Goal: Task Accomplishment & Management: Manage account settings

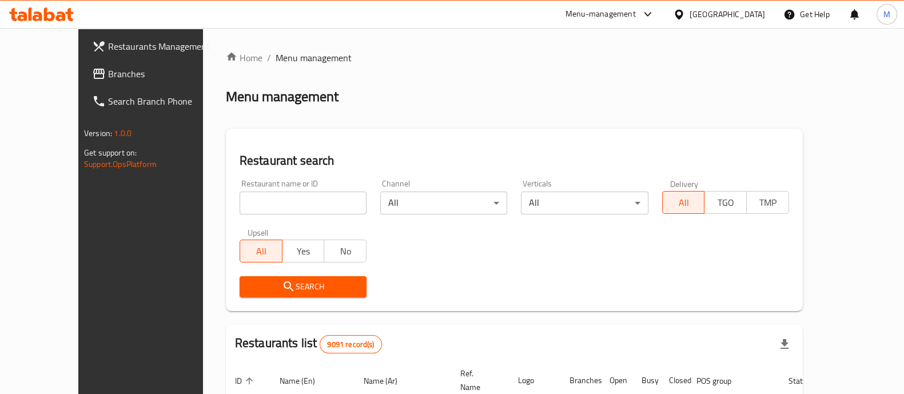
click at [279, 185] on div "Restaurant name or ID Restaurant name or ID" at bounding box center [302, 196] width 127 height 35
drag, startPoint x: 278, startPoint y: 197, endPoint x: 283, endPoint y: 193, distance: 6.5
click at [278, 197] on input "search" at bounding box center [302, 202] width 127 height 23
type input "aldayaa"
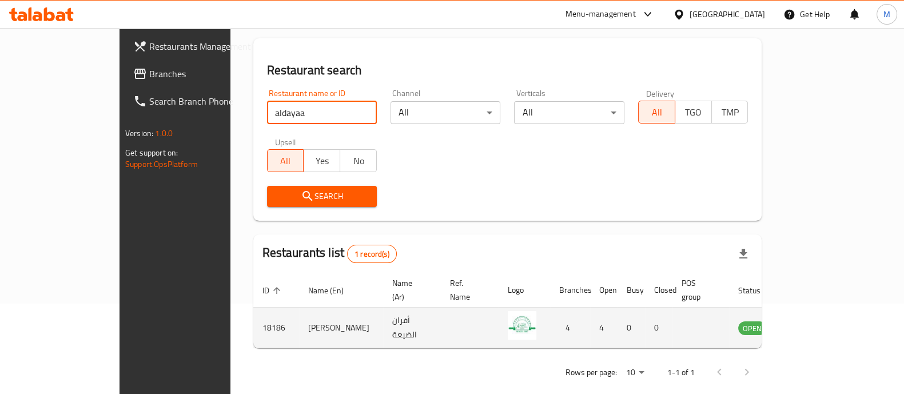
scroll to position [93, 0]
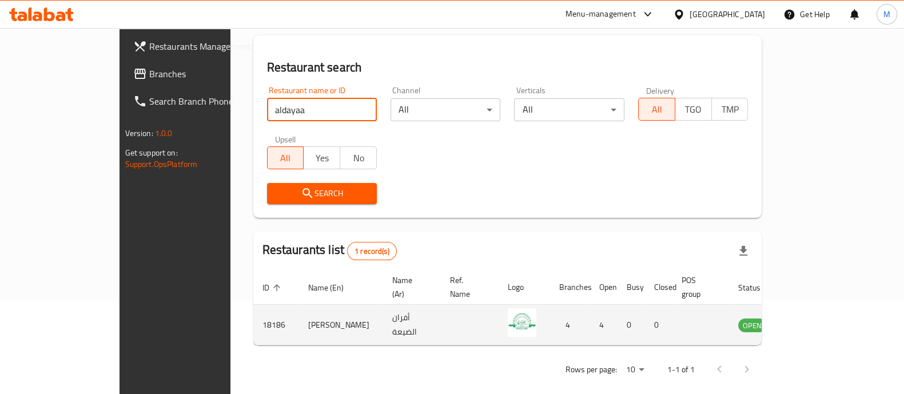
click at [828, 329] on td "enhanced table" at bounding box center [808, 325] width 39 height 41
click at [828, 321] on td "enhanced table" at bounding box center [808, 325] width 39 height 41
click at [812, 318] on icon "enhanced table" at bounding box center [805, 325] width 14 height 14
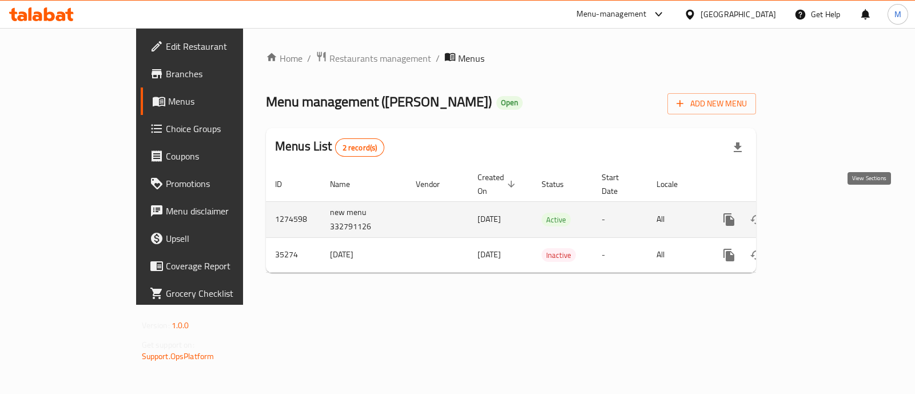
click at [825, 215] on link "enhanced table" at bounding box center [810, 219] width 27 height 27
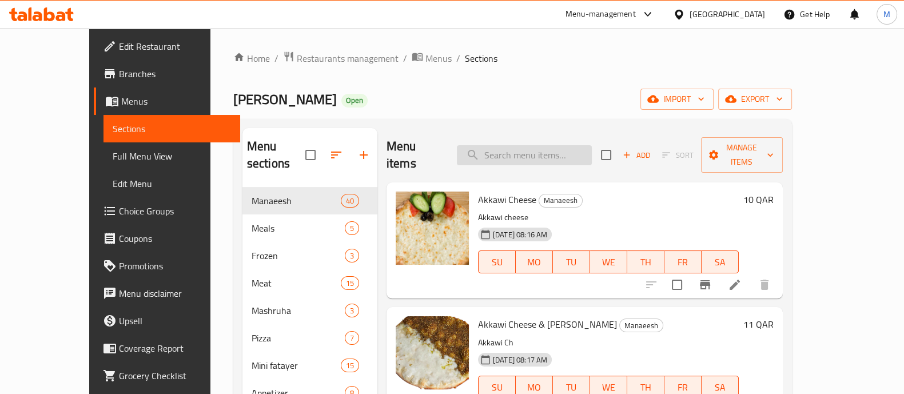
click at [543, 145] on input "search" at bounding box center [524, 155] width 135 height 20
paste input "Akkawi Cheese"
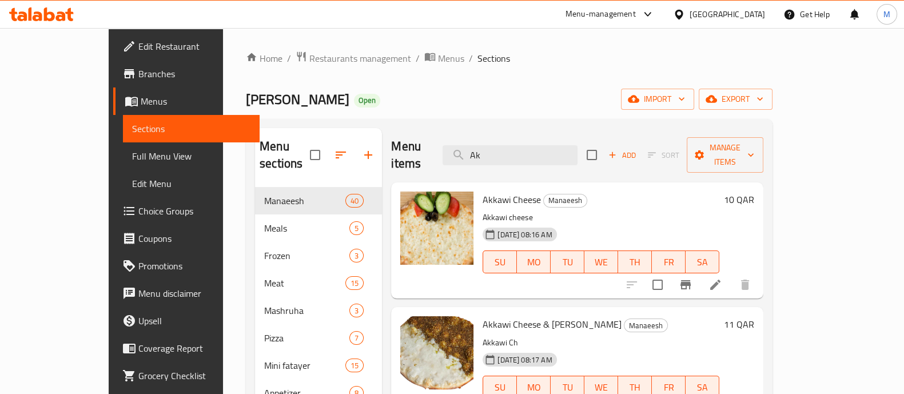
type input "A"
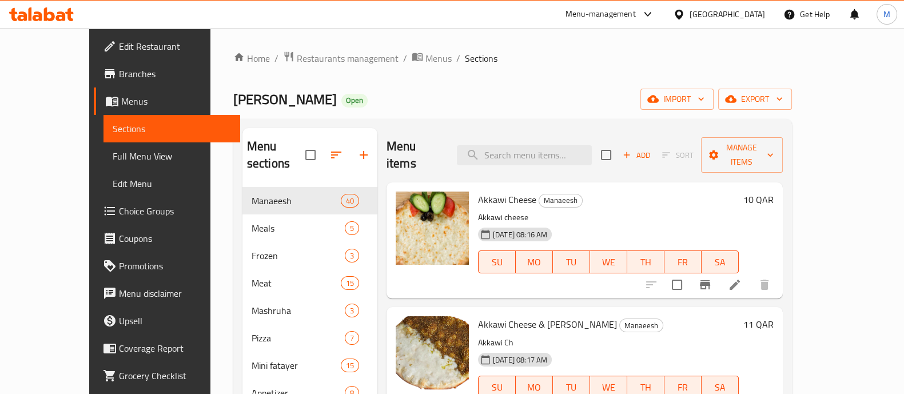
paste input "Akkawi Cheese"
type input "Akkawi Cheese"
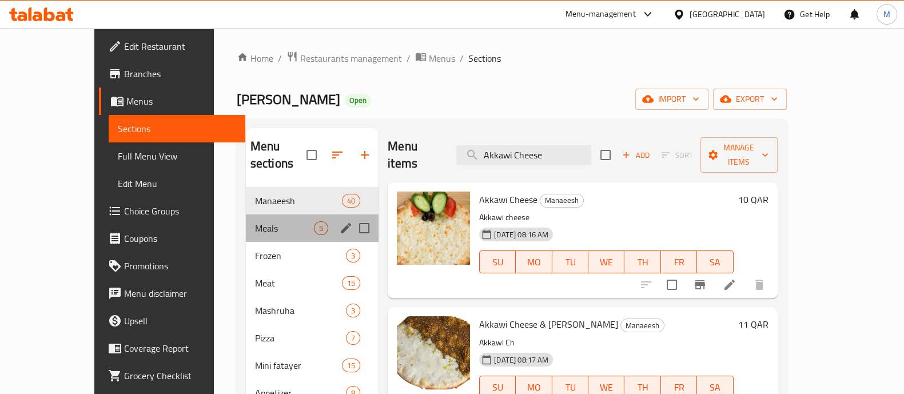
click at [275, 214] on div "Meals 5" at bounding box center [312, 227] width 133 height 27
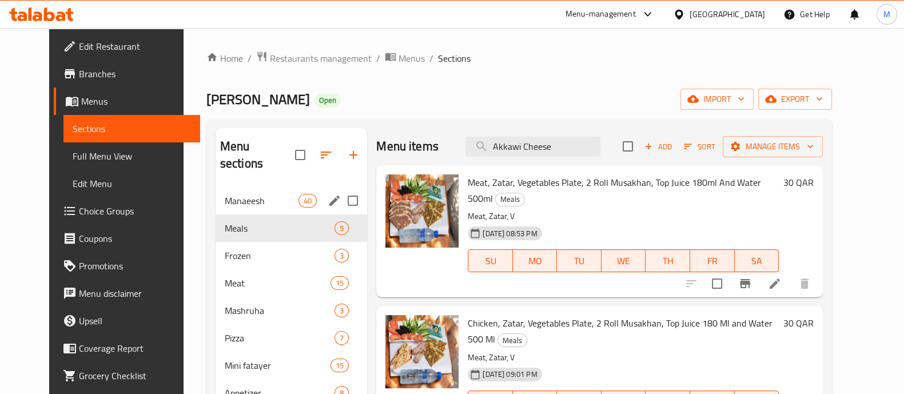
click at [266, 194] on span "Manaeesh" at bounding box center [262, 201] width 74 height 14
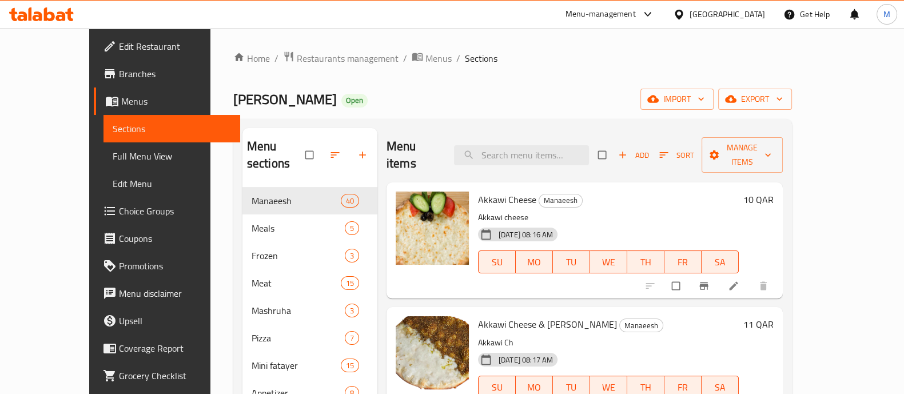
click at [502, 148] on input "search" at bounding box center [521, 155] width 135 height 20
paste input "Akkawi Cheese"
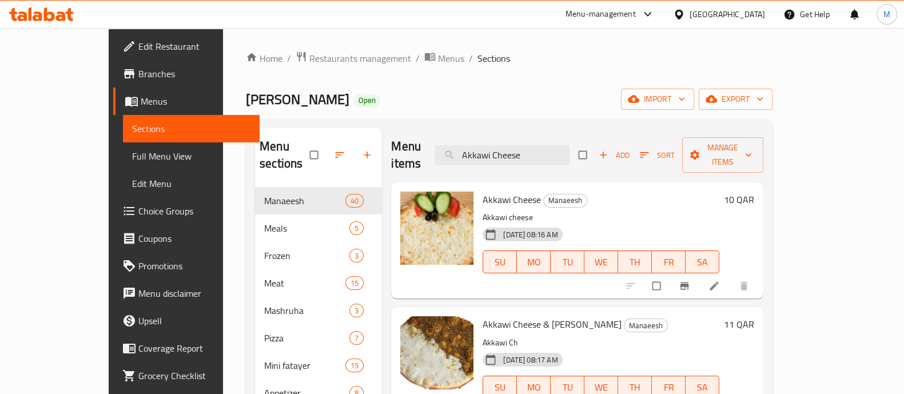
type input "Akkawi Cheese"
click at [754, 191] on h6 "10 QAR" at bounding box center [739, 199] width 30 height 16
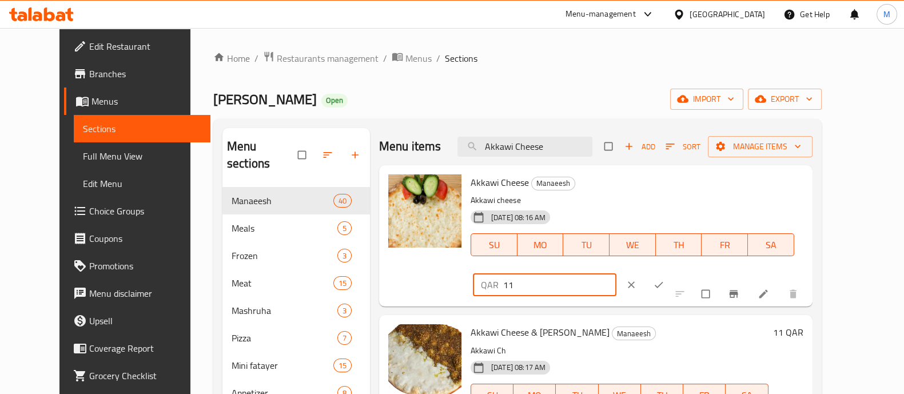
click at [616, 273] on input "11" at bounding box center [559, 284] width 113 height 23
type input "12"
click at [616, 273] on input "12" at bounding box center [559, 284] width 113 height 23
drag, startPoint x: 775, startPoint y: 179, endPoint x: 717, endPoint y: 246, distance: 88.4
click at [688, 272] on div "QAR 12 ​" at bounding box center [578, 284] width 217 height 25
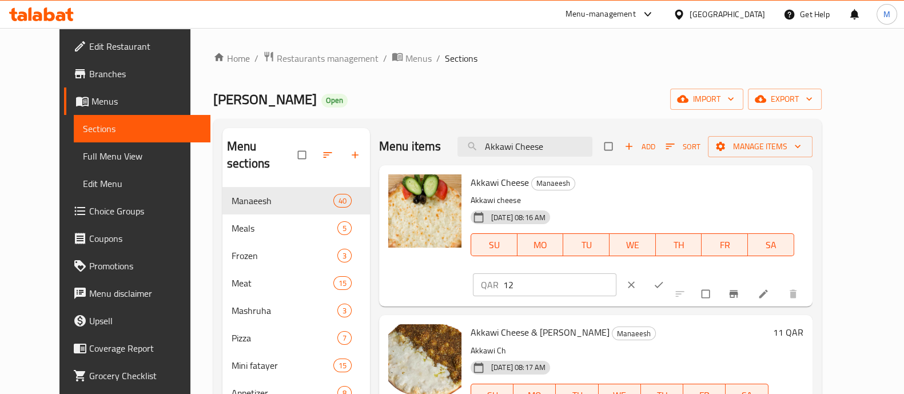
click at [664, 279] on icon "ok" at bounding box center [658, 284] width 11 height 11
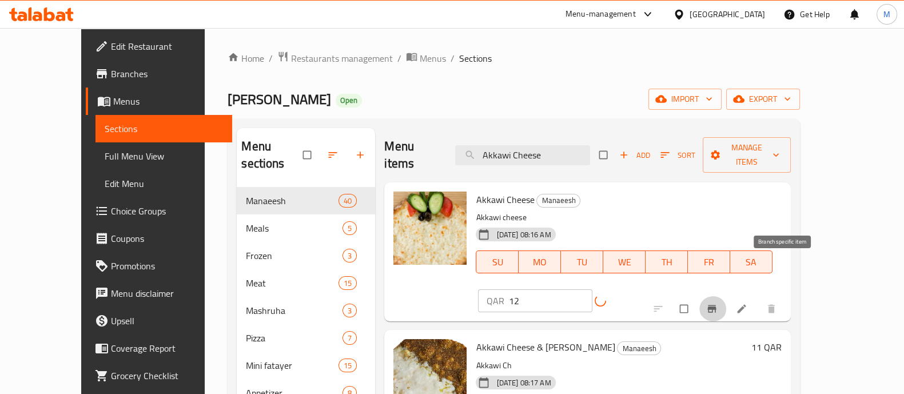
click at [720, 303] on span "Branch-specific-item" at bounding box center [713, 308] width 14 height 11
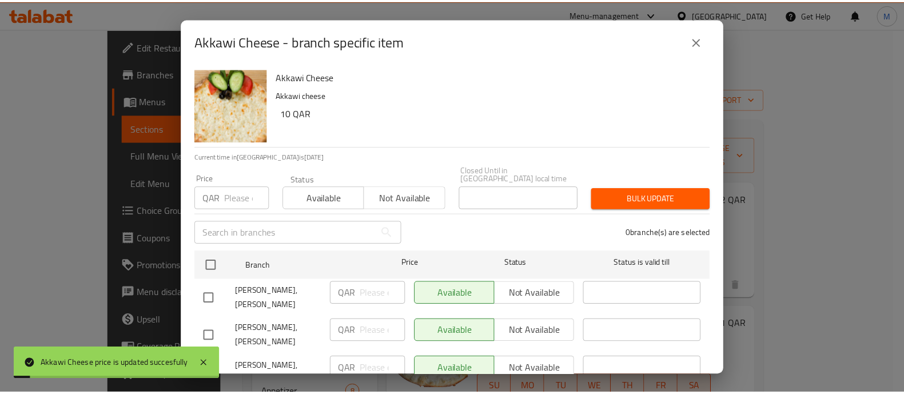
scroll to position [67, 0]
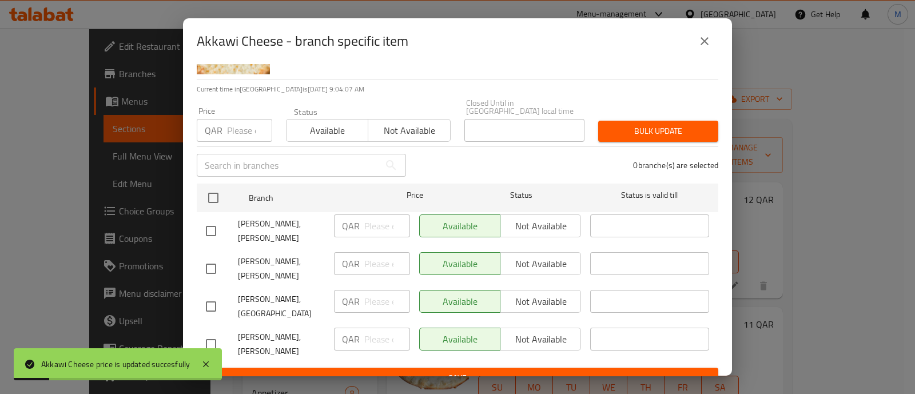
click at [705, 44] on icon "close" at bounding box center [704, 41] width 14 height 14
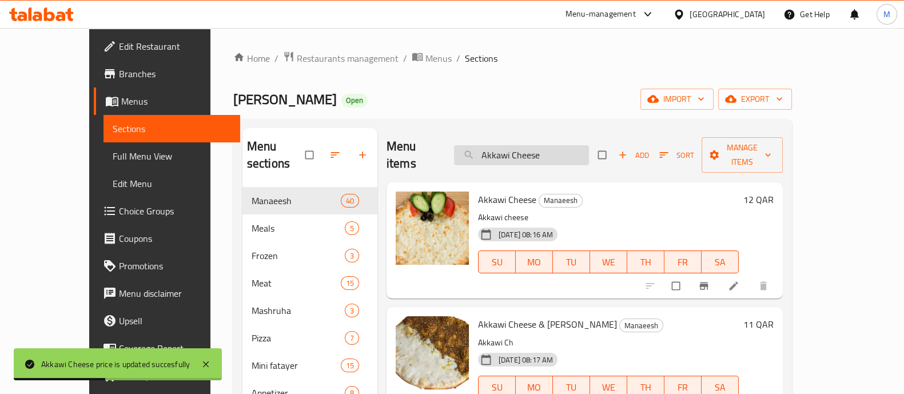
click at [521, 145] on input "Akkawi Cheese" at bounding box center [521, 155] width 135 height 20
paste input "Akkawi Cheese & [PERSON_NAME]"
click at [524, 145] on input "AkkaAkkawi Cheese & Zaatarwi Cheese" at bounding box center [521, 155] width 135 height 20
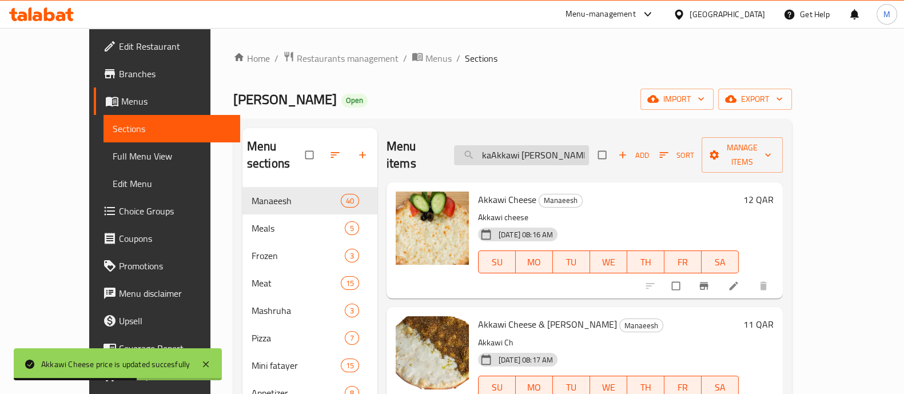
click at [524, 145] on input "AkkaAkkawi Cheese & Zaatarwi Cheese" at bounding box center [521, 155] width 135 height 20
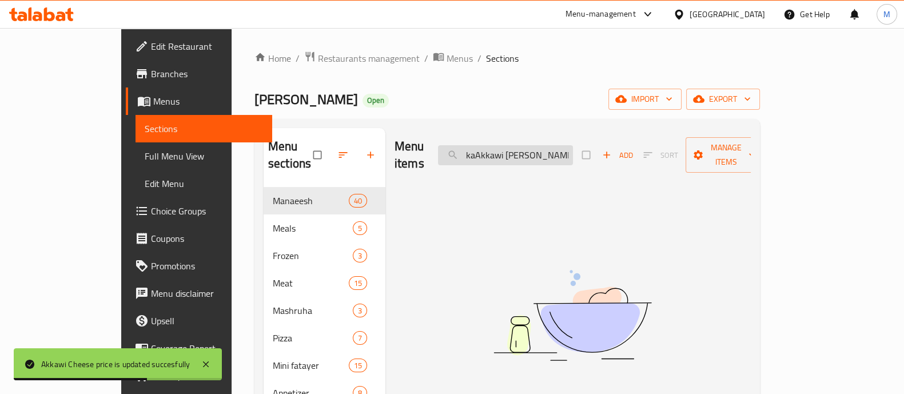
paste input "wi Cheese & Zaatar"
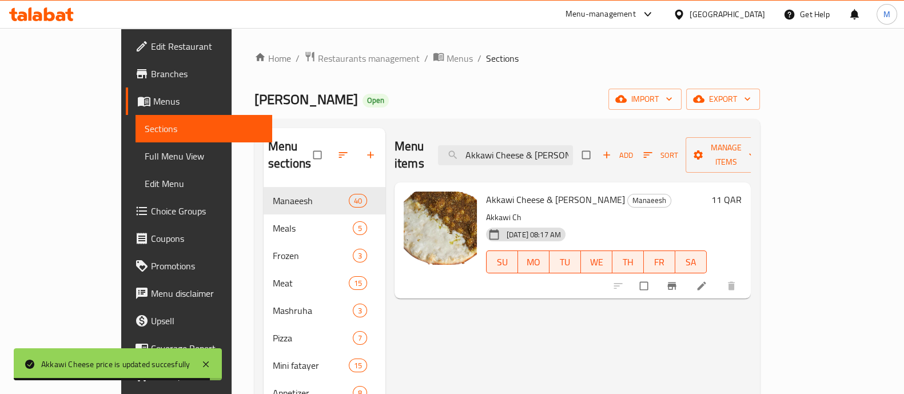
type input "Akkawi Cheese & [PERSON_NAME]"
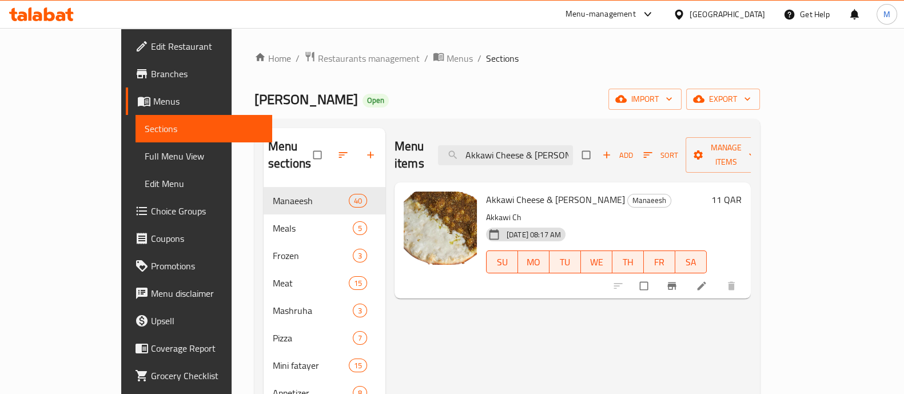
click at [741, 191] on h6 "11 QAR" at bounding box center [726, 199] width 30 height 16
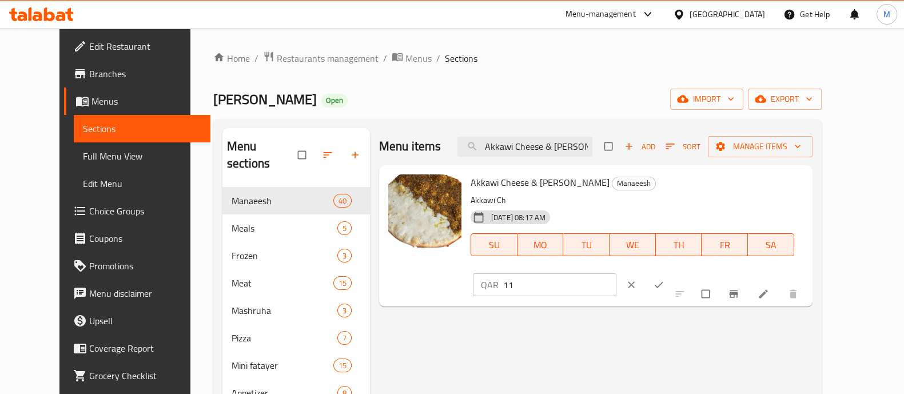
click at [616, 273] on input "11" at bounding box center [559, 284] width 113 height 23
click at [616, 273] on input "12" at bounding box center [559, 284] width 113 height 23
type input "13"
click at [616, 273] on input "13" at bounding box center [559, 284] width 113 height 23
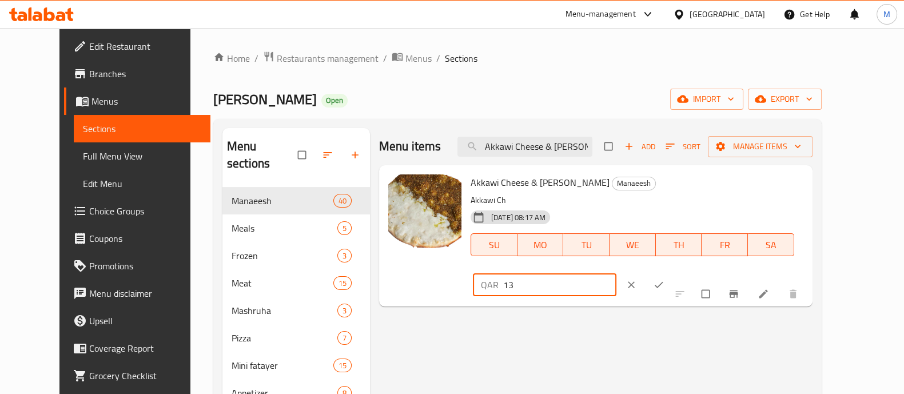
click at [664, 279] on icon "ok" at bounding box center [658, 284] width 11 height 11
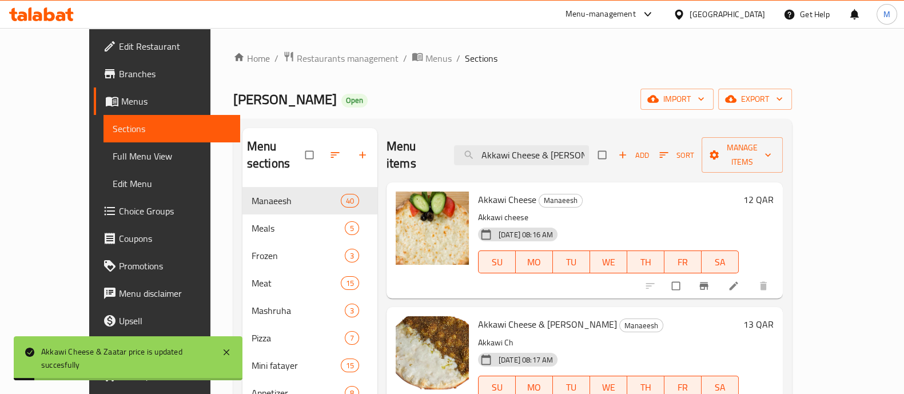
click at [533, 129] on div "Menu items Akkawi Cheese & Zaatar Add Sort Manage items" at bounding box center [584, 155] width 396 height 54
click at [532, 145] on input "Akkawi Cheese & [PERSON_NAME]" at bounding box center [521, 155] width 135 height 20
paste input "Spinach"
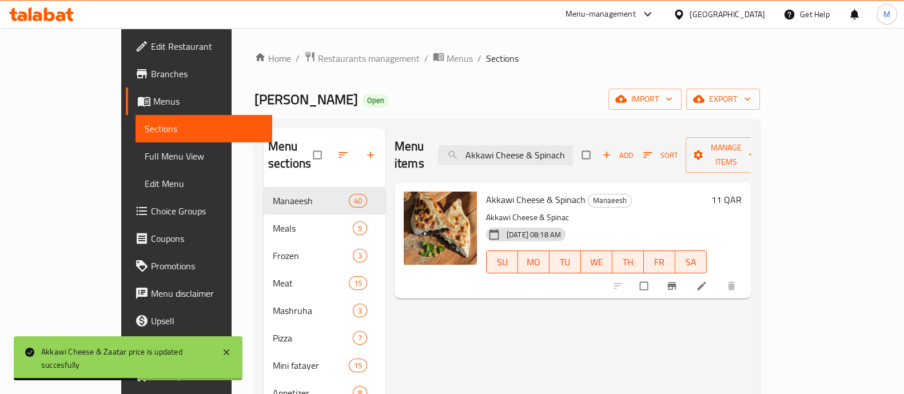
type input "Akkawi Cheese & Spinach"
click at [741, 191] on h6 "11 QAR" at bounding box center [726, 199] width 30 height 16
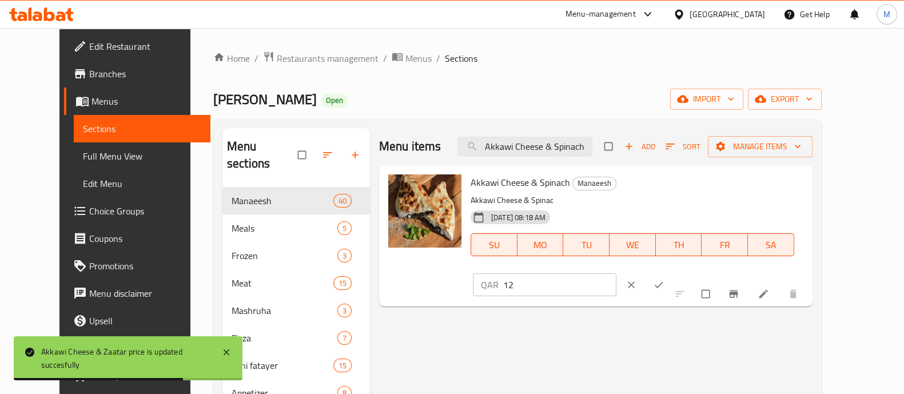
click at [616, 273] on input "12" at bounding box center [559, 284] width 113 height 23
click at [616, 273] on input "13" at bounding box center [559, 284] width 113 height 23
type input "14"
click at [616, 273] on input "14" at bounding box center [559, 284] width 113 height 23
click at [664, 279] on icon "ok" at bounding box center [658, 284] width 11 height 11
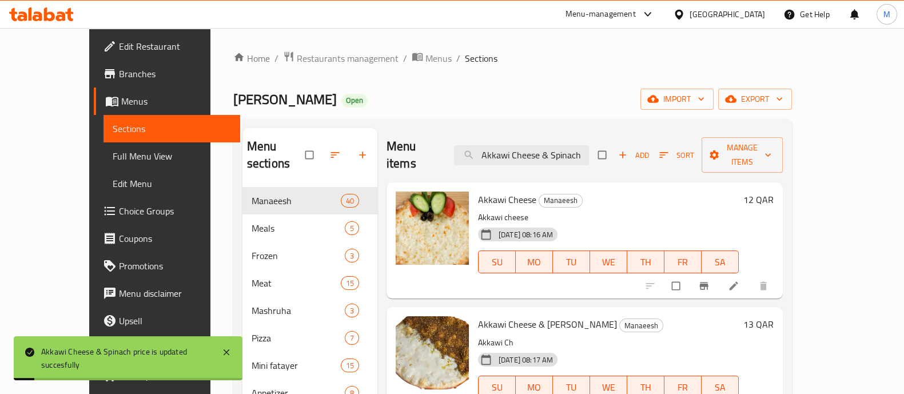
click at [525, 158] on div "Menu items Akkawi Cheese & Spinach Add Sort Manage items" at bounding box center [584, 155] width 396 height 54
click at [522, 146] on input "Akkawi Cheese & Spinach" at bounding box center [521, 155] width 135 height 20
paste input "Kesheck"
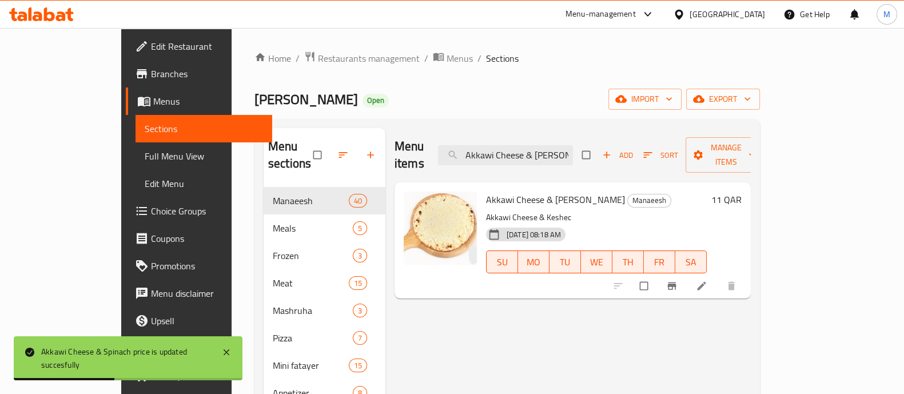
type input "Akkawi Cheese & [PERSON_NAME]"
click at [741, 191] on h6 "11 QAR" at bounding box center [726, 199] width 30 height 16
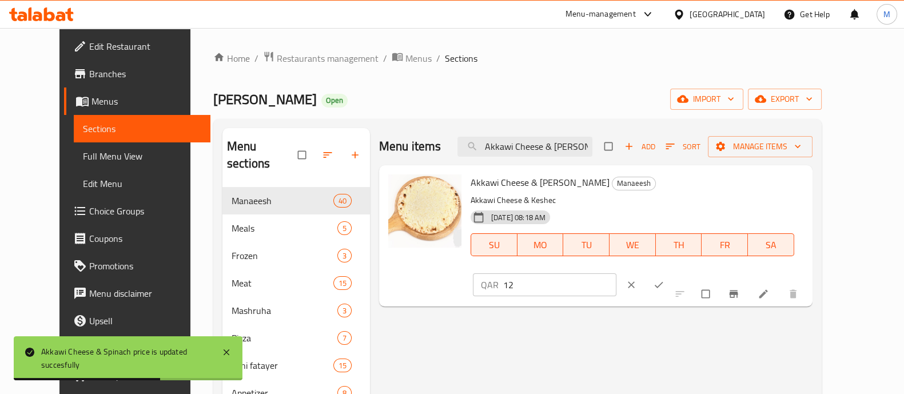
click at [616, 273] on input "12" at bounding box center [559, 284] width 113 height 23
type input "13"
click at [616, 273] on input "13" at bounding box center [559, 284] width 113 height 23
click at [666, 279] on span "ok" at bounding box center [660, 284] width 14 height 11
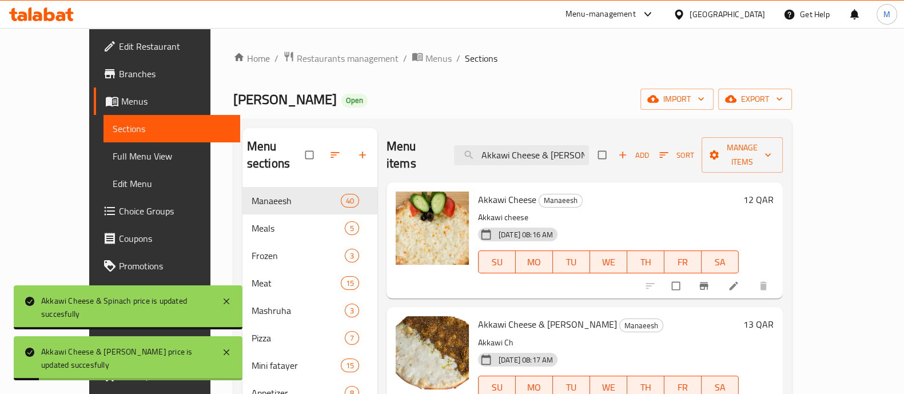
click at [562, 134] on div "Menu items Akkawi Cheese & Kesheck Add Sort Manage items" at bounding box center [584, 155] width 396 height 54
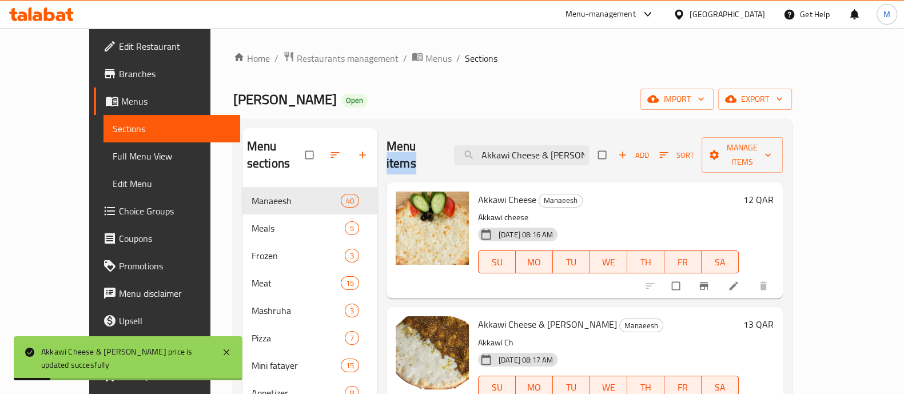
click at [562, 134] on div "Menu items Akkawi Cheese & Kesheck Add Sort Manage items" at bounding box center [584, 155] width 396 height 54
click at [558, 149] on input "Akkawi Cheese & [PERSON_NAME]" at bounding box center [521, 155] width 135 height 20
paste input "Vegetables"
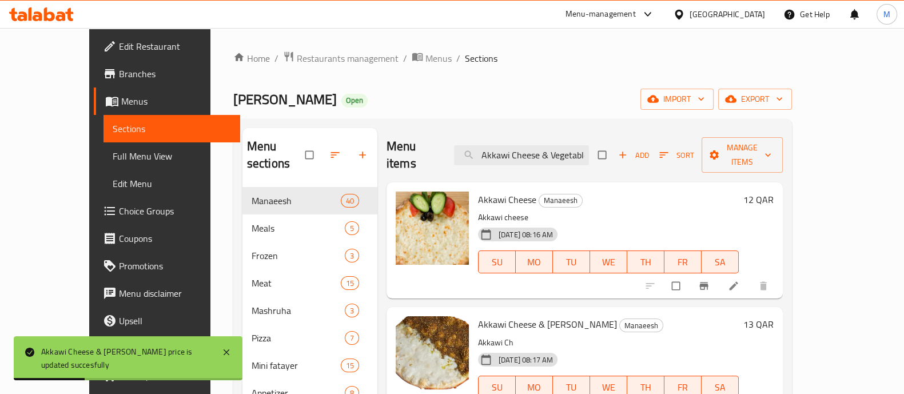
scroll to position [0, 8]
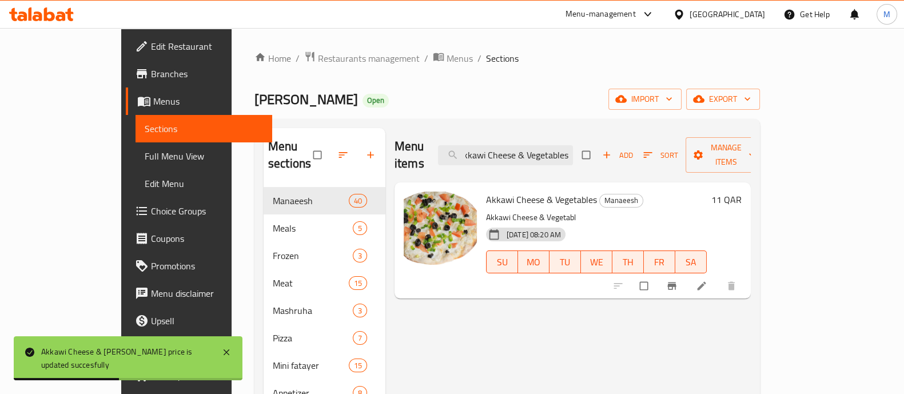
type input "Akkawi Cheese & Vegetables"
click at [741, 191] on h6 "11 QAR" at bounding box center [726, 199] width 30 height 16
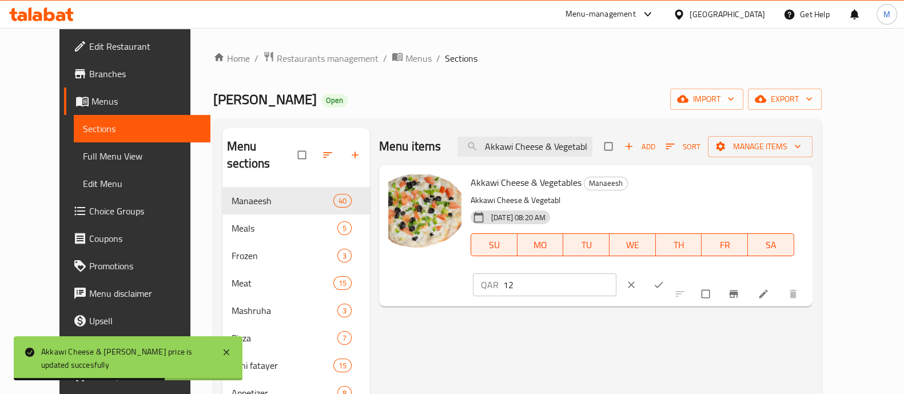
click at [616, 273] on input "12" at bounding box center [559, 284] width 113 height 23
type input "13"
click at [616, 273] on input "13" at bounding box center [559, 284] width 113 height 23
click at [673, 272] on button "ok" at bounding box center [659, 284] width 27 height 25
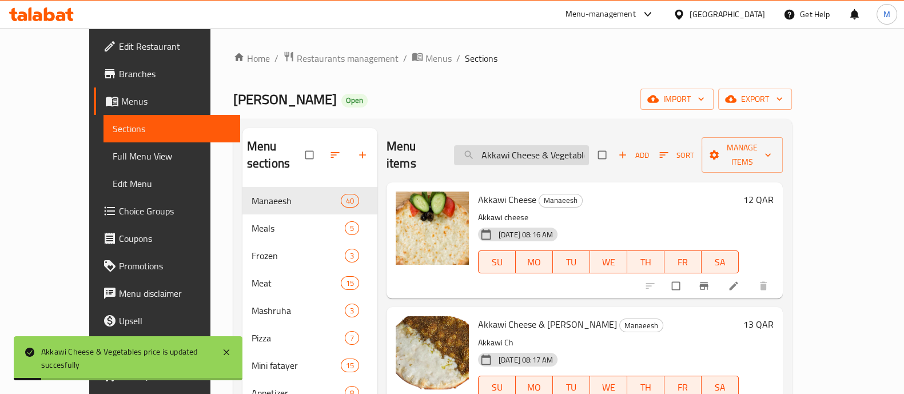
click at [586, 145] on input "Akkawi Cheese & Vegetables" at bounding box center [521, 155] width 135 height 20
paste input "Chili"
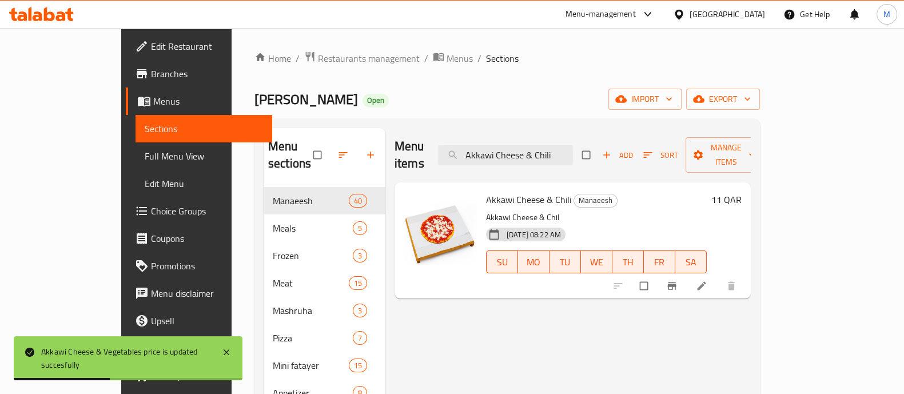
type input "Akkawi Cheese & Chili"
click at [741, 191] on h6 "11 QAR" at bounding box center [726, 199] width 30 height 16
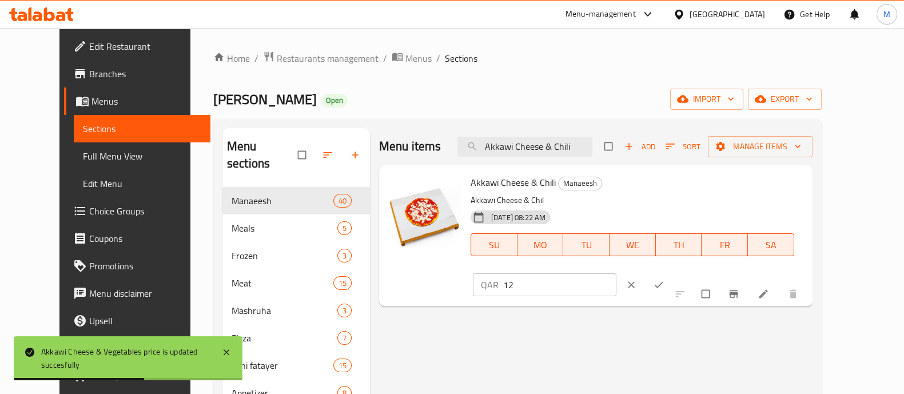
click at [616, 273] on input "12" at bounding box center [559, 284] width 113 height 23
type input "13"
click at [616, 273] on input "13" at bounding box center [559, 284] width 113 height 23
click at [662, 282] on icon "ok" at bounding box center [658, 285] width 9 height 6
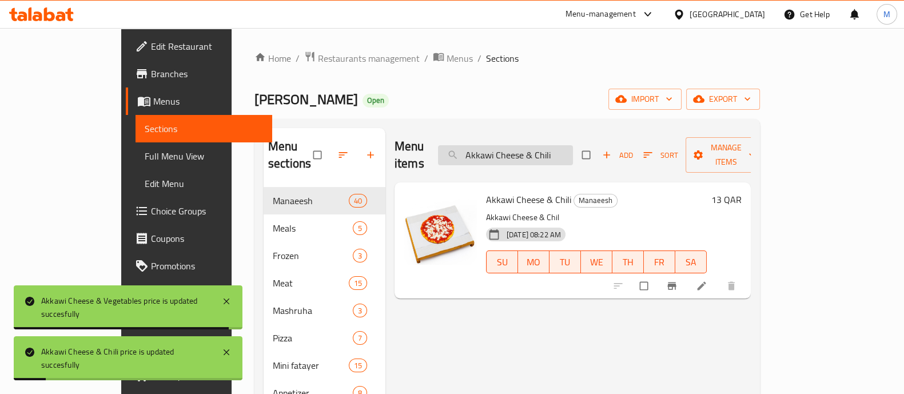
click at [573, 146] on input "Akkawi Cheese & Chili" at bounding box center [505, 155] width 135 height 20
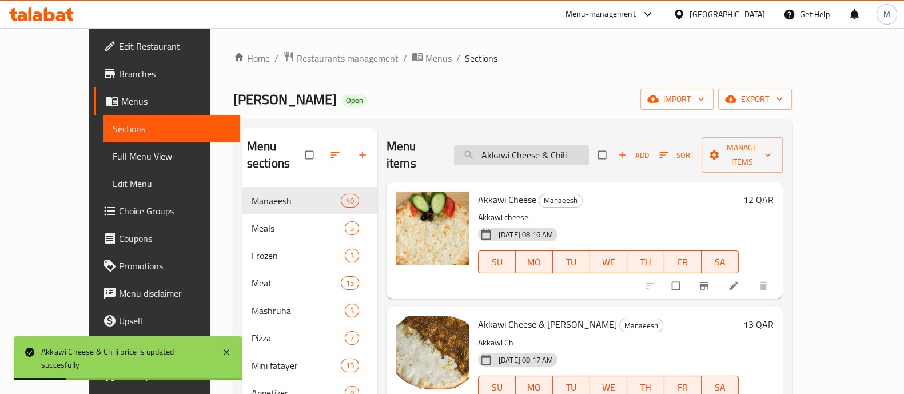
paste input "Halloumi Cheese"
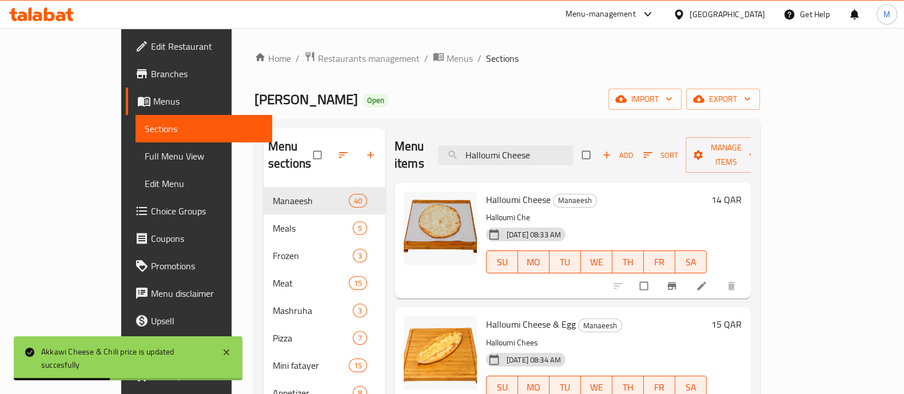
type input "Halloumi Cheese"
click at [741, 191] on h6 "14 QAR" at bounding box center [726, 199] width 30 height 16
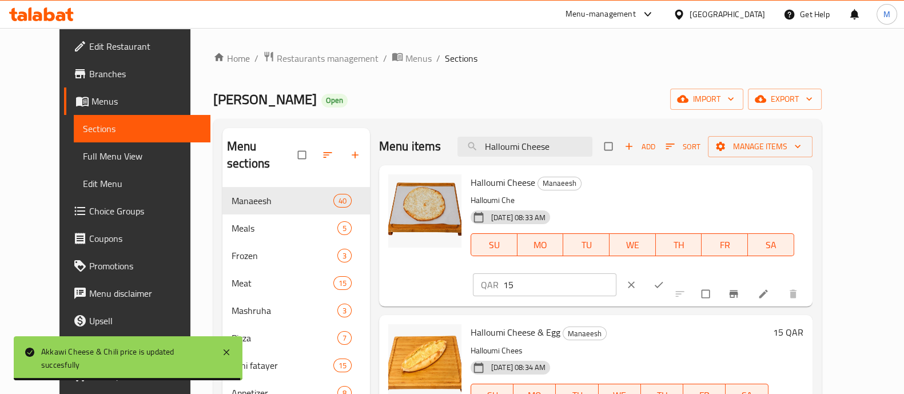
click at [616, 273] on input "15" at bounding box center [559, 284] width 113 height 23
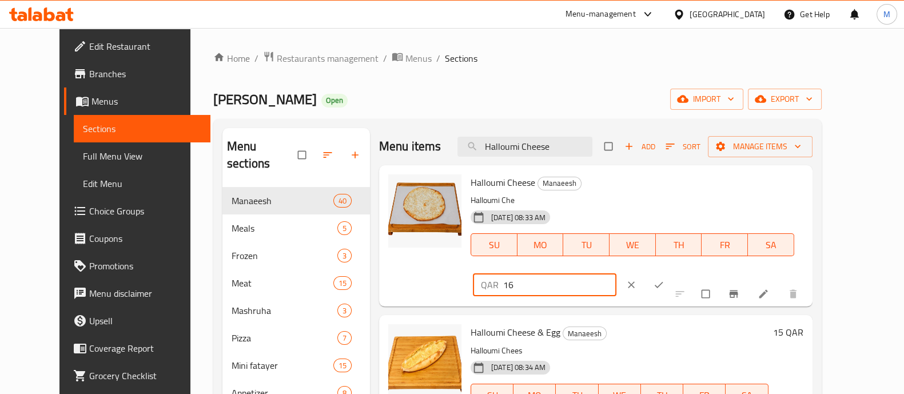
type input "16"
click at [616, 273] on input "16" at bounding box center [559, 284] width 113 height 23
click at [646, 272] on button "clear" at bounding box center [631, 284] width 27 height 25
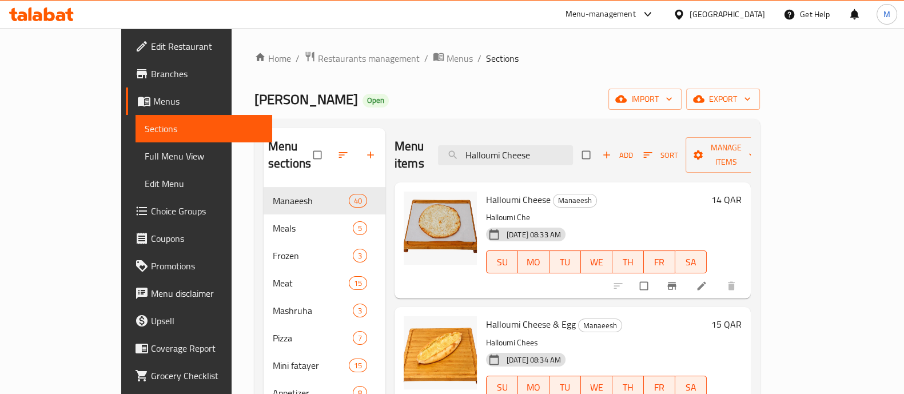
click at [706, 191] on h6 "Halloumi Cheese Manaeesh" at bounding box center [596, 199] width 221 height 16
click at [741, 191] on h6 "14 QAR" at bounding box center [726, 199] width 30 height 16
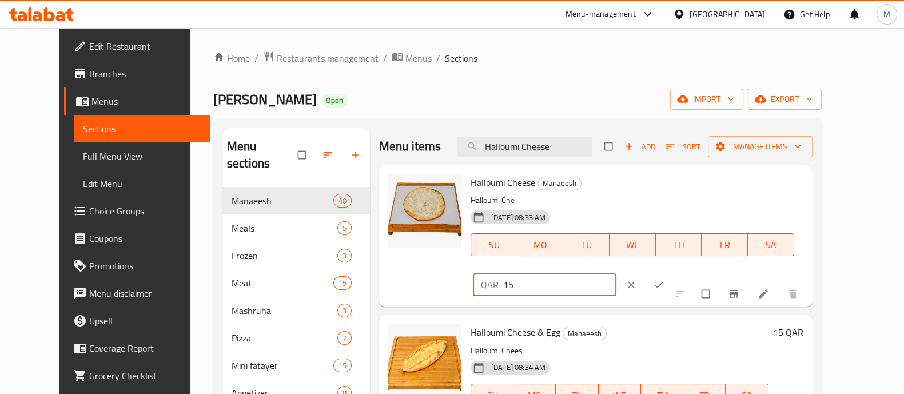
click at [616, 273] on input "15" at bounding box center [559, 284] width 113 height 23
type input "16"
click at [616, 273] on input "16" at bounding box center [559, 284] width 113 height 23
click at [662, 282] on icon "ok" at bounding box center [658, 285] width 9 height 6
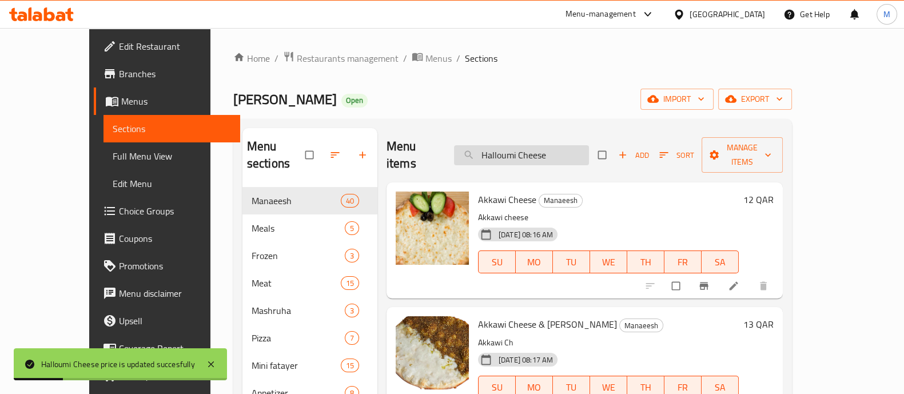
click at [534, 148] on input "Halloumi Cheese" at bounding box center [521, 155] width 135 height 20
paste input "Kashkaval"
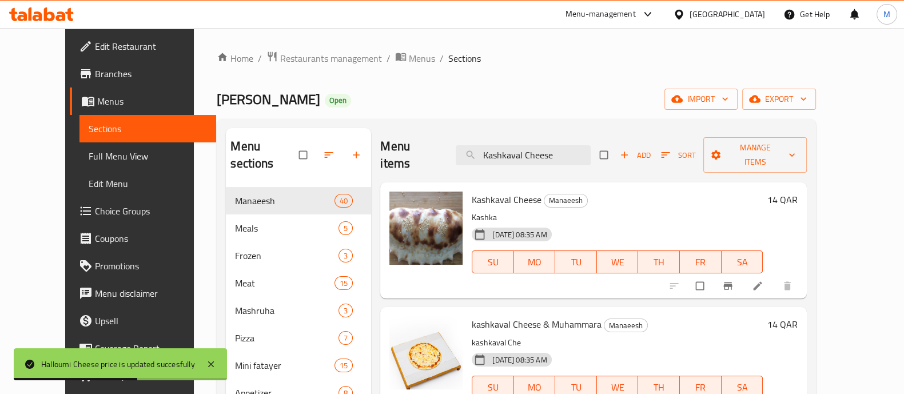
type input "Kashkaval Cheese"
click at [797, 191] on h6 "14 QAR" at bounding box center [782, 199] width 30 height 16
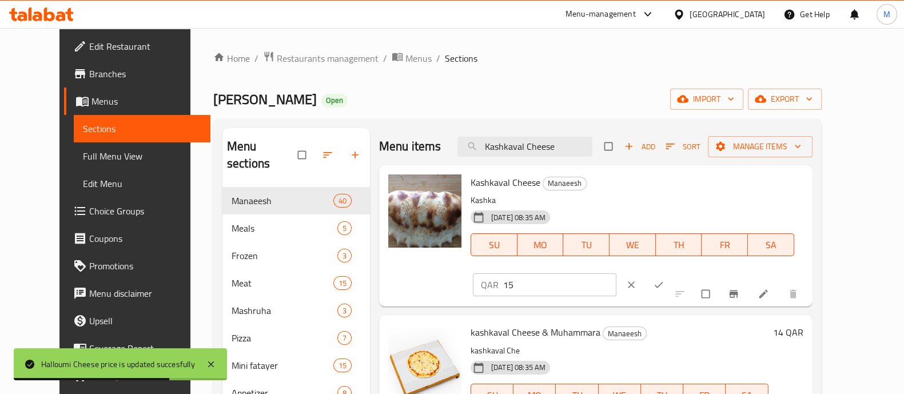
click at [616, 273] on input "15" at bounding box center [559, 284] width 113 height 23
type input "16"
click at [616, 273] on input "16" at bounding box center [559, 284] width 113 height 23
click at [664, 279] on icon "ok" at bounding box center [658, 284] width 11 height 11
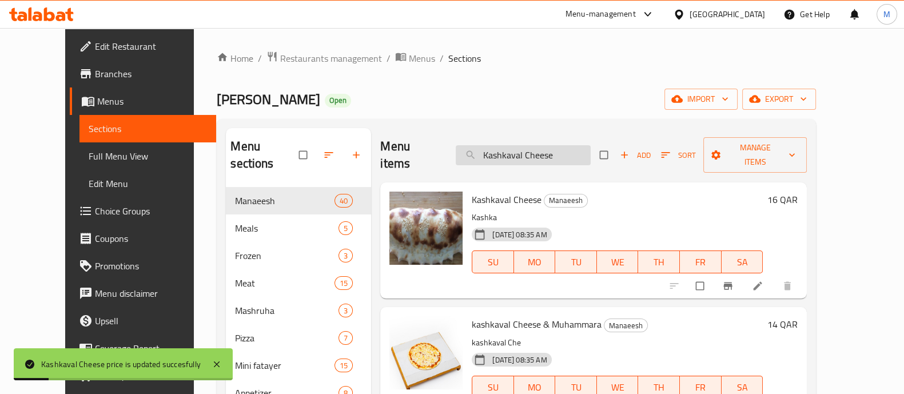
click at [577, 149] on input "Kashkaval Cheese" at bounding box center [523, 155] width 135 height 20
click at [576, 148] on input "Kashkaval Cheese" at bounding box center [523, 155] width 135 height 20
paste input "kashkaval Cheese & Muhammara"
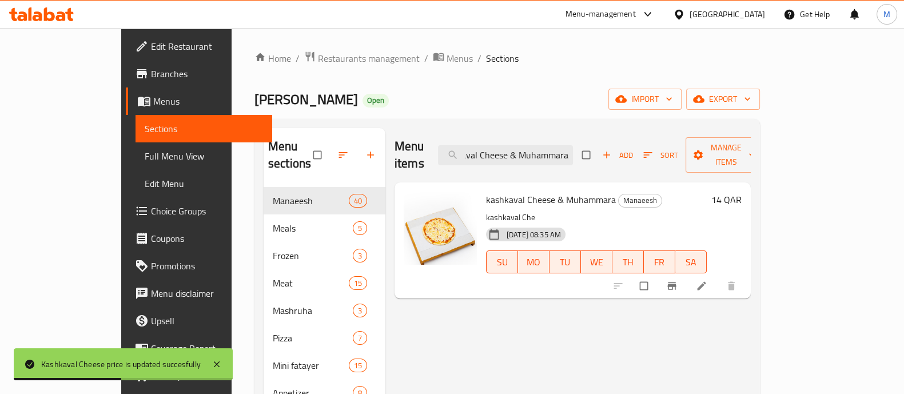
type input "kashkaval Cheese & Muhammara"
click at [741, 191] on h6 "14 QAR" at bounding box center [726, 199] width 30 height 16
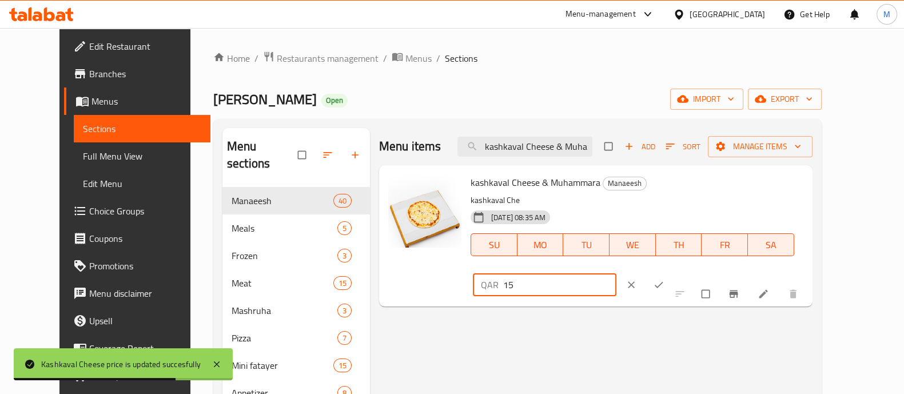
click at [616, 273] on input "15" at bounding box center [559, 284] width 113 height 23
type input "16"
click at [616, 273] on input "16" at bounding box center [559, 284] width 113 height 23
drag, startPoint x: 832, startPoint y: 188, endPoint x: 822, endPoint y: 206, distance: 20.5
click at [673, 272] on button "ok" at bounding box center [659, 284] width 27 height 25
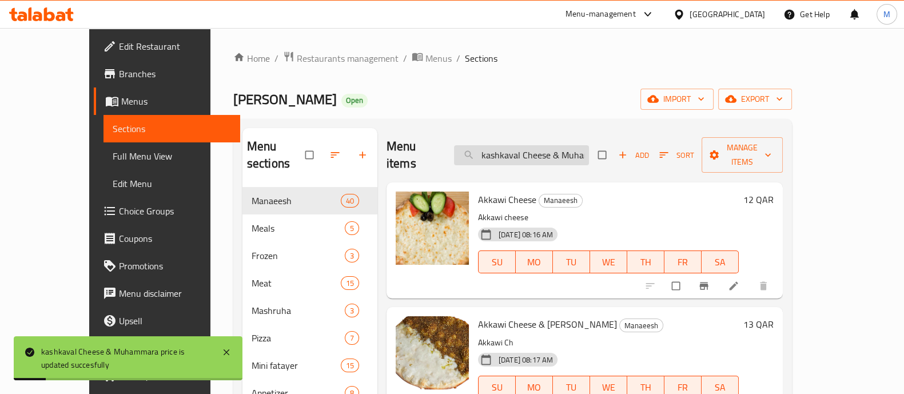
click at [584, 146] on input "kashkaval Cheese & Muhammara" at bounding box center [521, 155] width 135 height 20
click at [583, 146] on input "kashkaval Cheese & Muhammara" at bounding box center [521, 155] width 135 height 20
paste input "Fita Cheese"
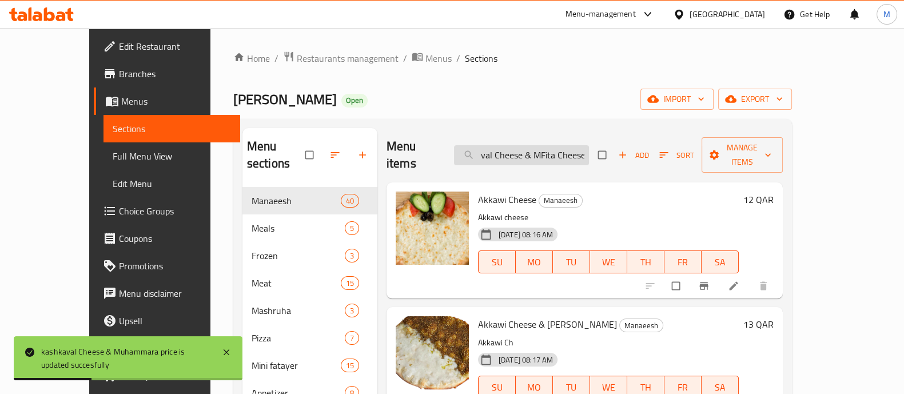
click at [589, 145] on input "kashkaval Cheese & MFita Cheeseuhammara" at bounding box center [521, 155] width 135 height 20
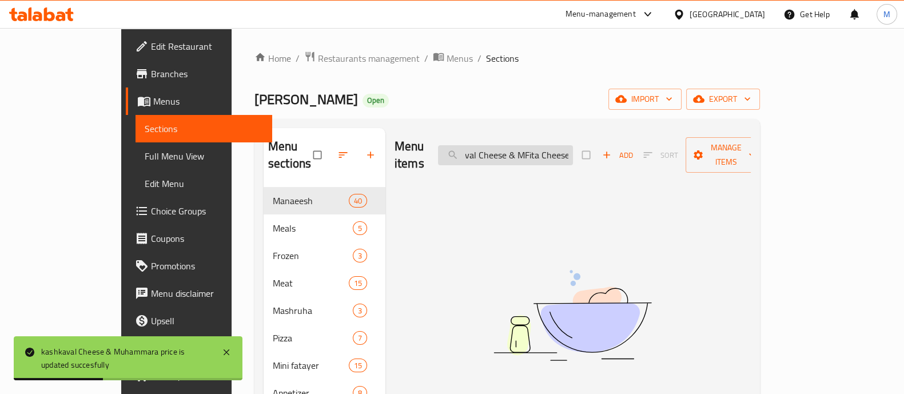
click at [573, 145] on input "kashkaval Cheese & MFita Cheeseuhammara" at bounding box center [505, 155] width 135 height 20
paste input "Fita Cheese"
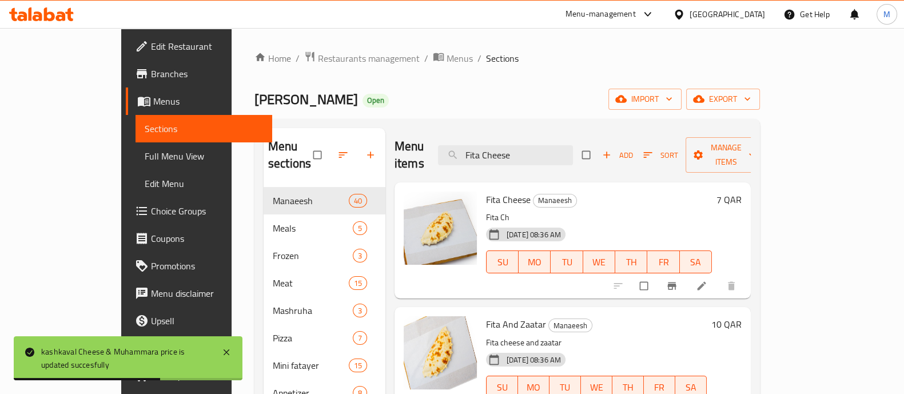
type input "Fita Cheese"
click at [741, 191] on h6 "7 QAR" at bounding box center [728, 199] width 25 height 16
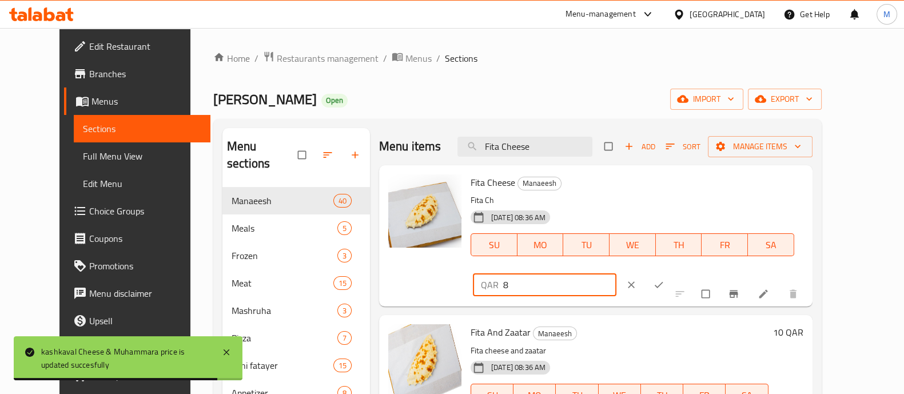
type input "8"
click at [616, 273] on input "8" at bounding box center [559, 284] width 113 height 23
click at [664, 279] on icon "ok" at bounding box center [658, 284] width 11 height 11
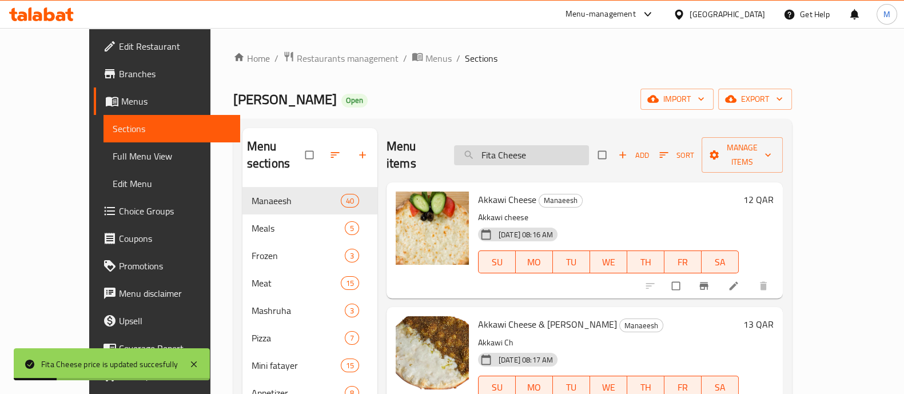
click at [545, 153] on input "Fita Cheese" at bounding box center [521, 155] width 135 height 20
paste input "Labneh & Zaatar"
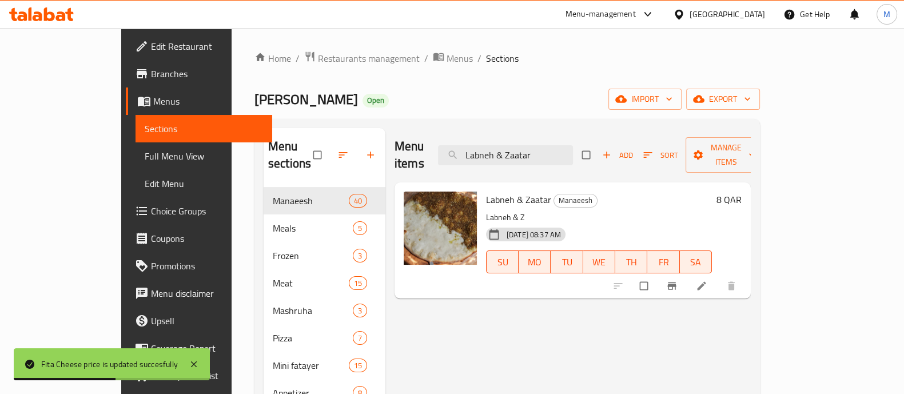
type input "Labneh & Zaatar"
click at [741, 191] on h6 "8 QAR" at bounding box center [728, 199] width 25 height 16
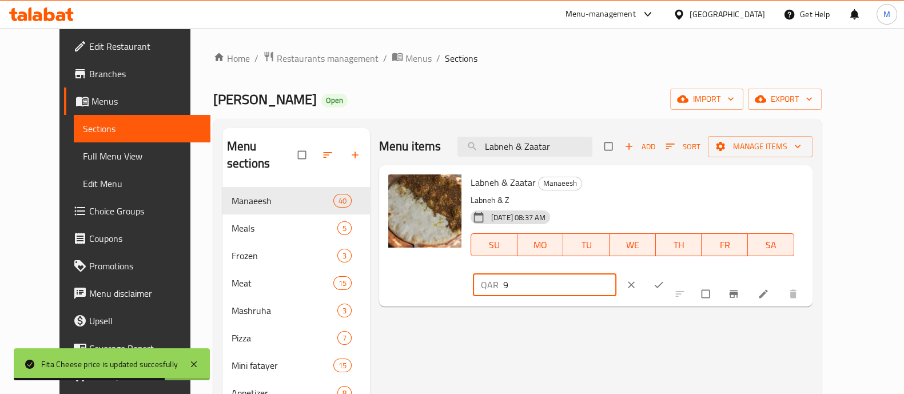
click at [616, 273] on input "9" at bounding box center [559, 284] width 113 height 23
type input "10"
click at [616, 273] on input "10" at bounding box center [559, 284] width 113 height 23
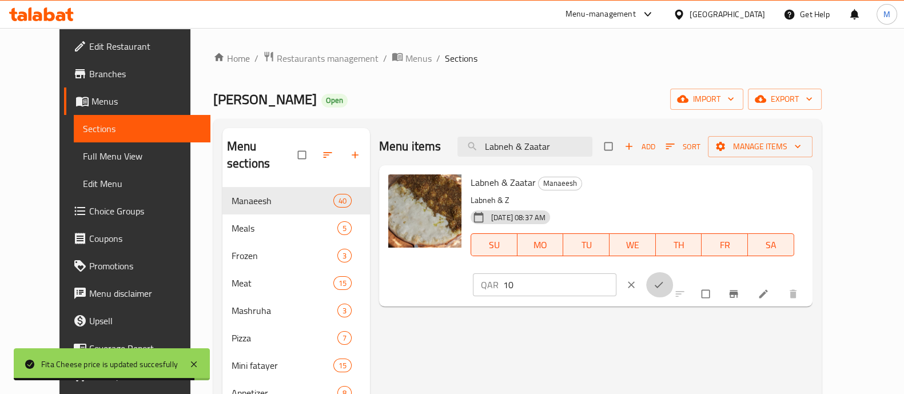
click at [673, 272] on button "ok" at bounding box center [659, 284] width 27 height 25
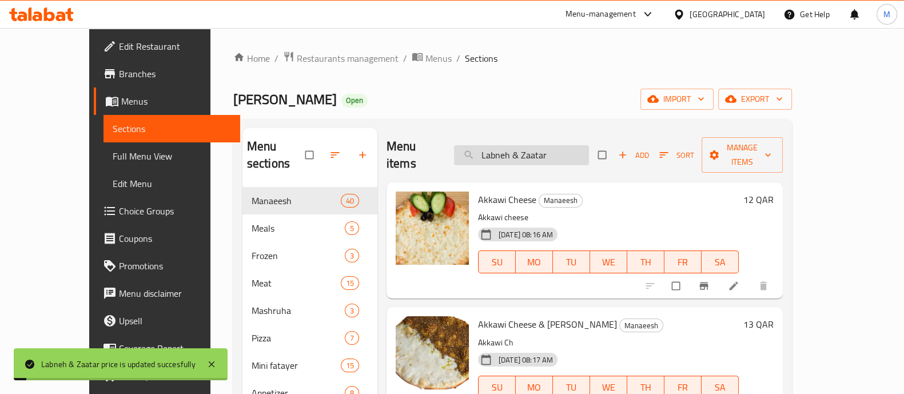
click at [547, 145] on input "Labneh & Zaatar" at bounding box center [521, 155] width 135 height 20
click at [546, 145] on input "Labneh & Zaatar" at bounding box center [521, 155] width 135 height 20
paste input "& Olives"
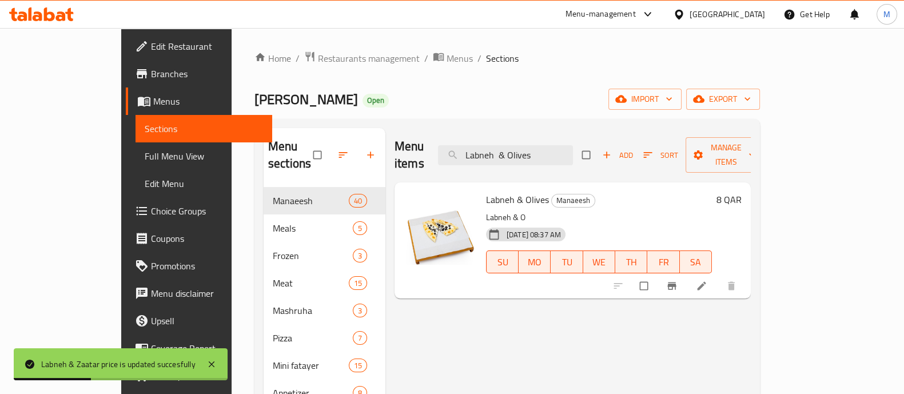
type input "Labneh & Olives"
click at [741, 191] on div "8 QAR" at bounding box center [727, 199] width 30 height 16
click at [741, 191] on h6 "8 QAR" at bounding box center [728, 199] width 25 height 16
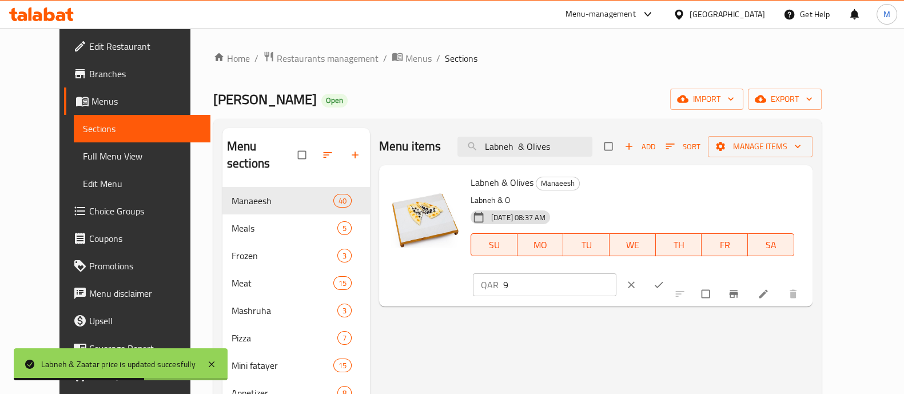
click at [616, 273] on input "9" at bounding box center [559, 284] width 113 height 23
type input "10"
click at [616, 273] on input "10" at bounding box center [559, 284] width 113 height 23
click at [673, 272] on button "ok" at bounding box center [659, 284] width 27 height 25
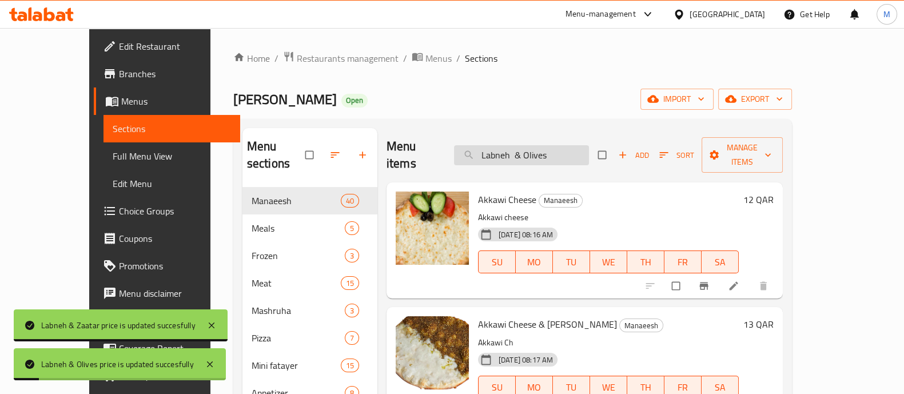
drag, startPoint x: 585, startPoint y: 139, endPoint x: 580, endPoint y: 139, distance: 5.7
click at [585, 145] on input "Labneh & Olives" at bounding box center [521, 155] width 135 height 20
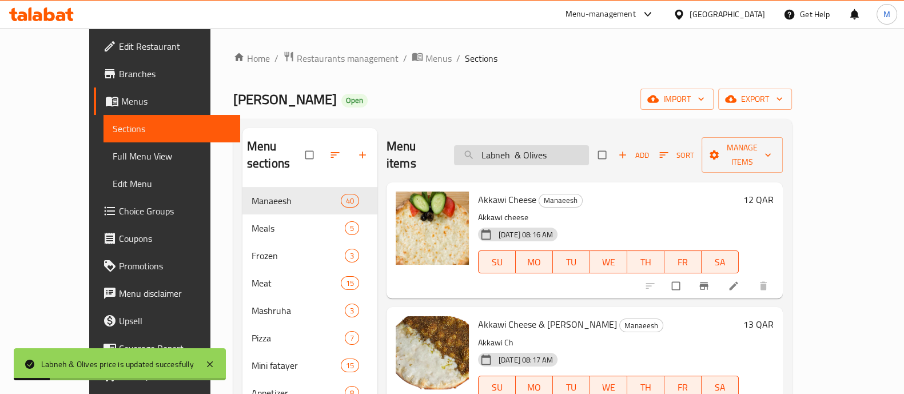
click at [579, 145] on input "Labneh & Olives" at bounding box center [521, 155] width 135 height 20
paste input "aneh & Vegetable"
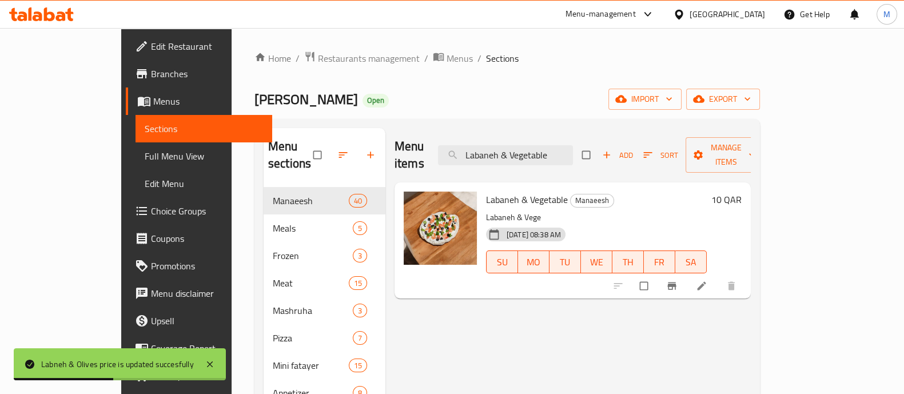
type input "Labaneh & Vegetable"
click at [741, 191] on h6 "10 QAR" at bounding box center [726, 199] width 30 height 16
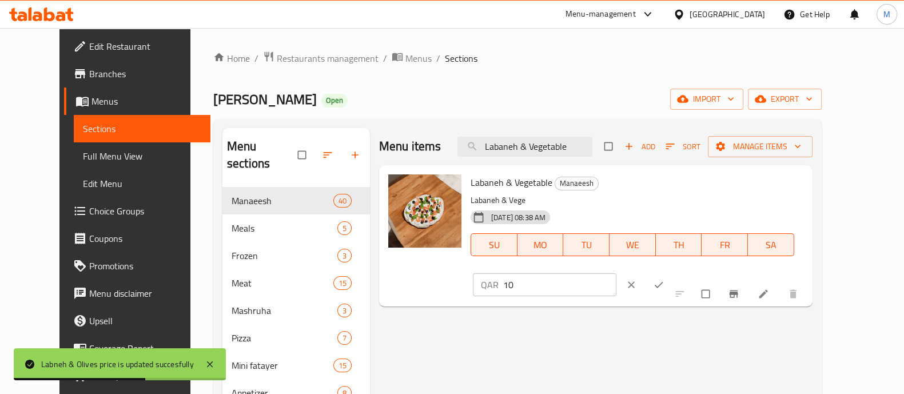
click at [616, 273] on input "10" at bounding box center [559, 284] width 113 height 23
click at [616, 273] on input "11" at bounding box center [559, 284] width 113 height 23
type input "12"
click at [616, 273] on input "12" at bounding box center [559, 284] width 113 height 23
click at [664, 279] on icon "ok" at bounding box center [658, 284] width 11 height 11
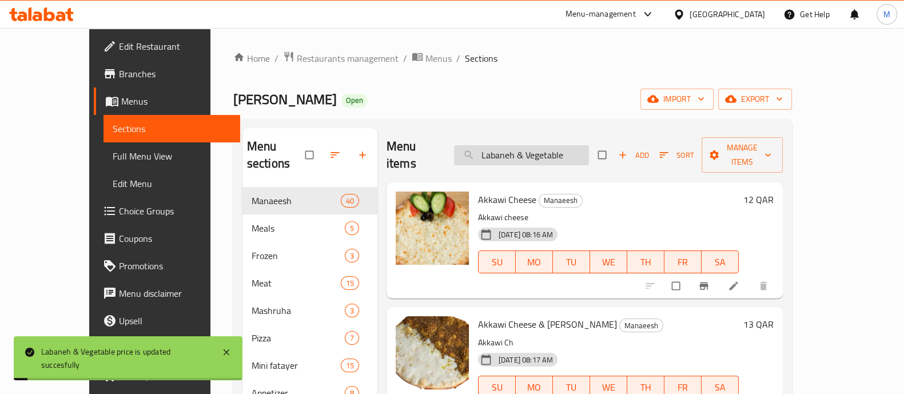
click at [589, 145] on input "Labaneh & Vegetable" at bounding box center [521, 155] width 135 height 20
paste input "Zaatar"
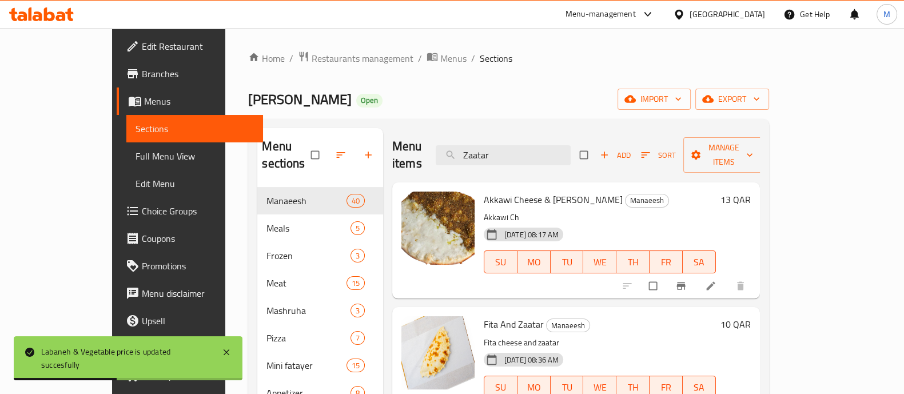
type input "Zaatar"
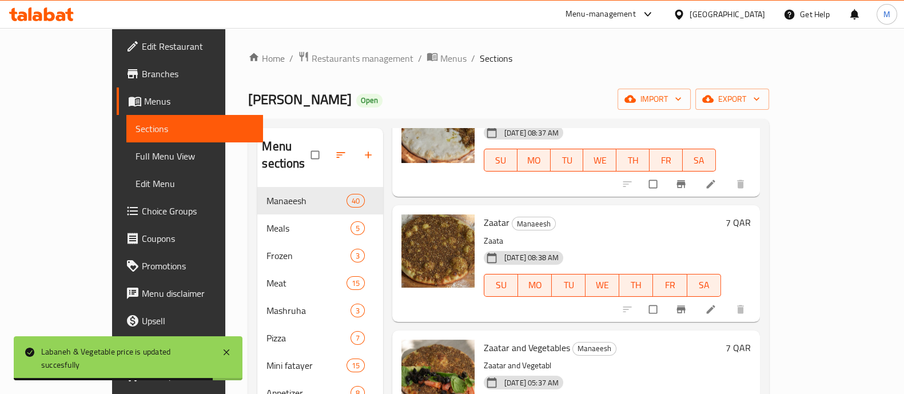
scroll to position [357, 0]
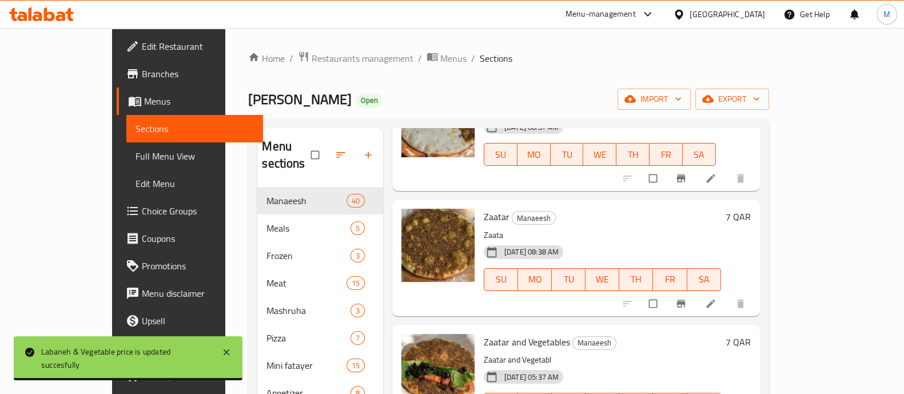
click at [751, 209] on h6 "7 QAR" at bounding box center [737, 217] width 25 height 16
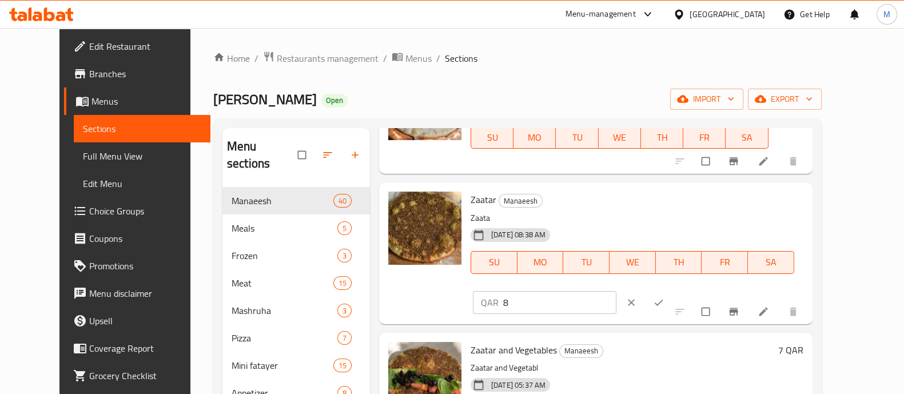
drag, startPoint x: 775, startPoint y: 197, endPoint x: 797, endPoint y: 198, distance: 22.4
type input "8"
click at [616, 291] on input "8" at bounding box center [559, 302] width 113 height 23
click at [673, 290] on button "ok" at bounding box center [659, 302] width 27 height 25
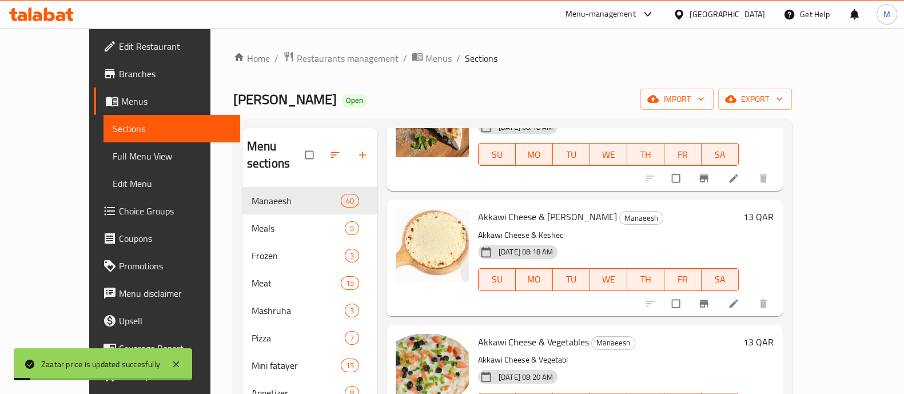
scroll to position [0, 0]
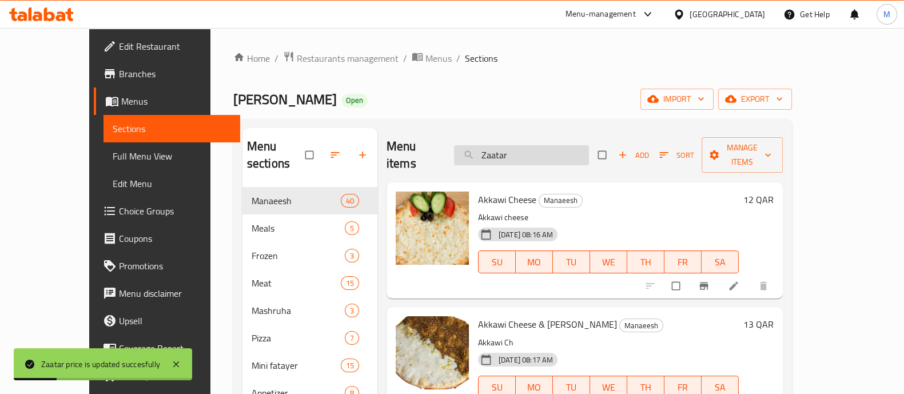
click at [546, 153] on input "Zaatar" at bounding box center [521, 155] width 135 height 20
click at [545, 153] on input "Zaatar" at bounding box center [521, 155] width 135 height 20
paste input "+ Vegetables"
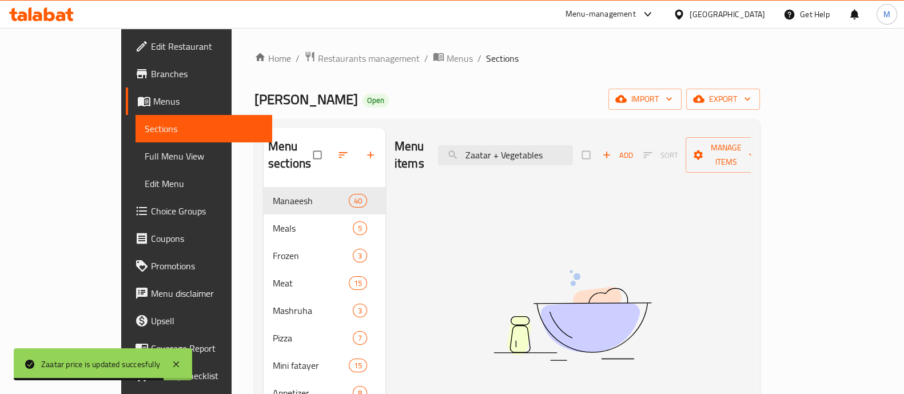
drag, startPoint x: 541, startPoint y: 145, endPoint x: 660, endPoint y: 153, distance: 119.2
click at [660, 153] on div "Menu items Zaatar + Vegetables Add Sort Manage items" at bounding box center [572, 155] width 356 height 54
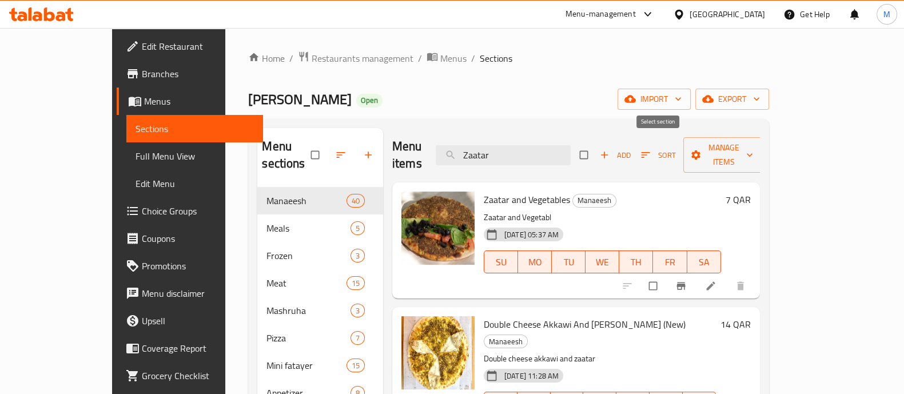
type input "Zaatar"
click at [751, 191] on h6 "7 QAR" at bounding box center [737, 199] width 25 height 16
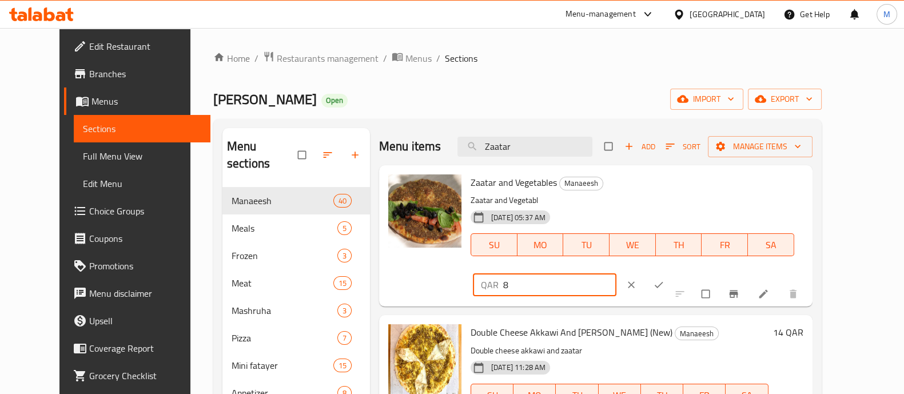
click at [616, 273] on input "8" at bounding box center [559, 284] width 113 height 23
type input "9"
click at [616, 273] on input "9" at bounding box center [559, 284] width 113 height 23
drag, startPoint x: 844, startPoint y: 188, endPoint x: 837, endPoint y: 190, distance: 7.1
click at [688, 272] on div "QAR 9 ​" at bounding box center [580, 284] width 215 height 25
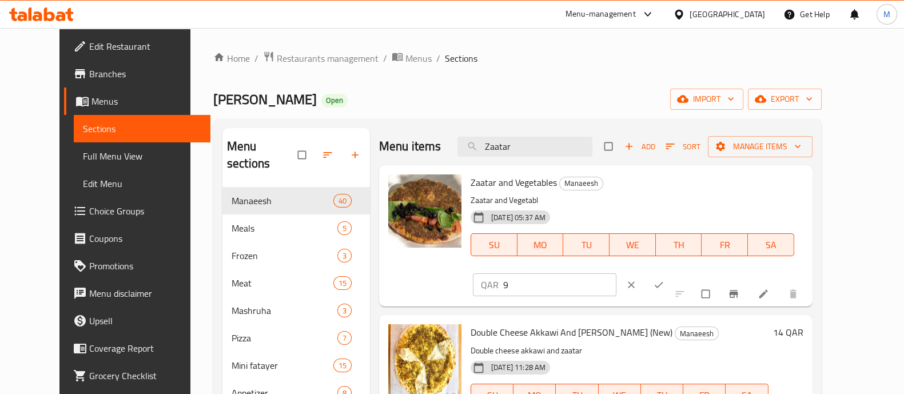
click at [664, 279] on icon "ok" at bounding box center [658, 284] width 11 height 11
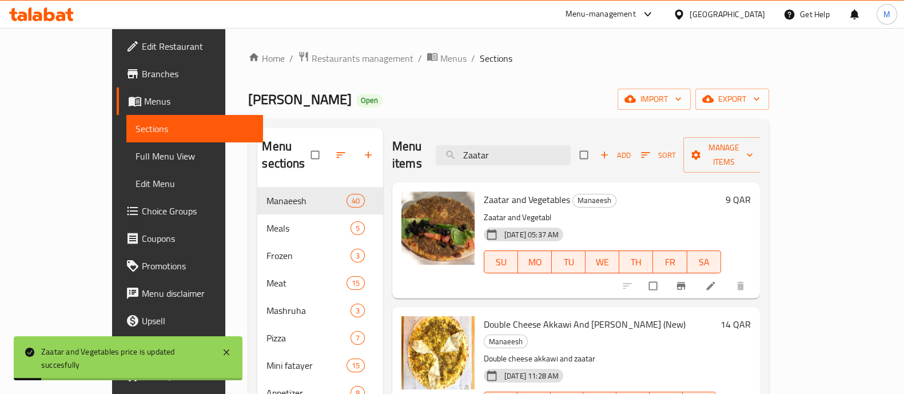
click at [537, 158] on div "Menu items Zaatar Add Sort Manage items" at bounding box center [576, 155] width 368 height 54
click at [537, 155] on input "Zaatar" at bounding box center [503, 155] width 135 height 20
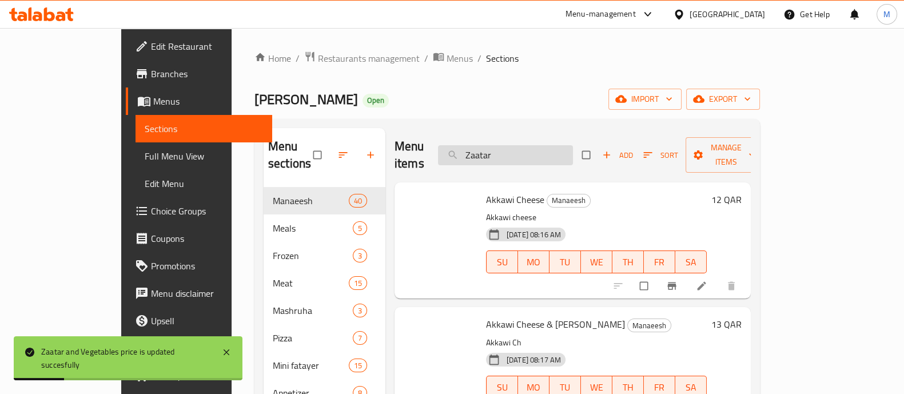
click at [537, 155] on input "Zaatar" at bounding box center [505, 155] width 135 height 20
paste input "Kesheck"
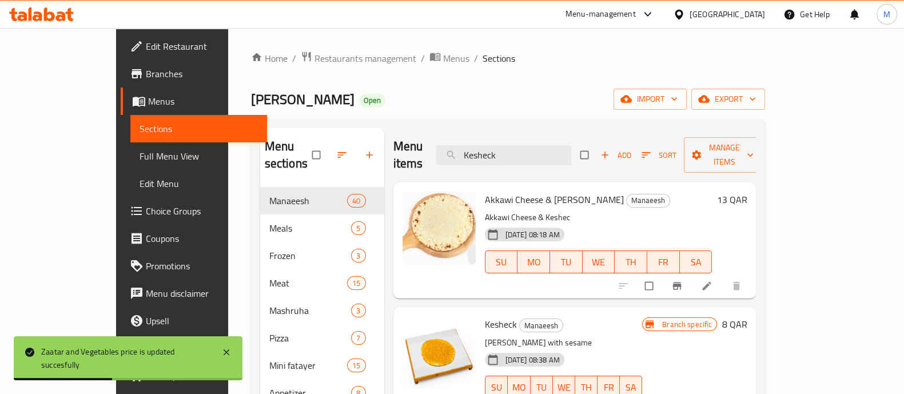
type input "Kesheck"
click at [747, 316] on h6 "8 QAR" at bounding box center [733, 324] width 25 height 16
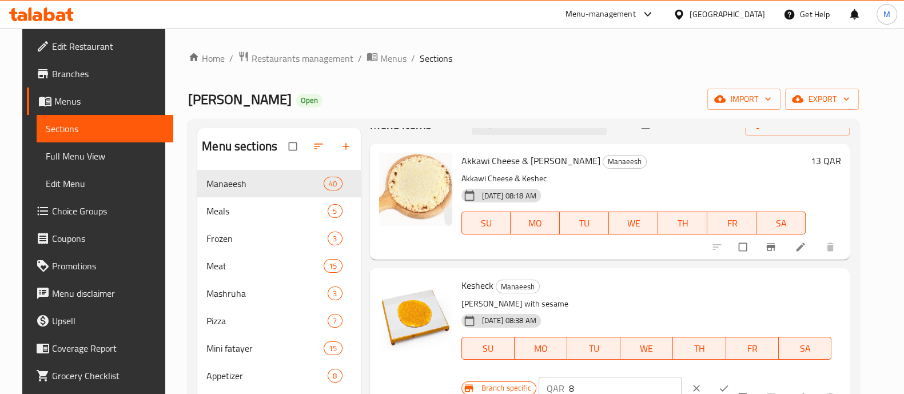
scroll to position [34, 0]
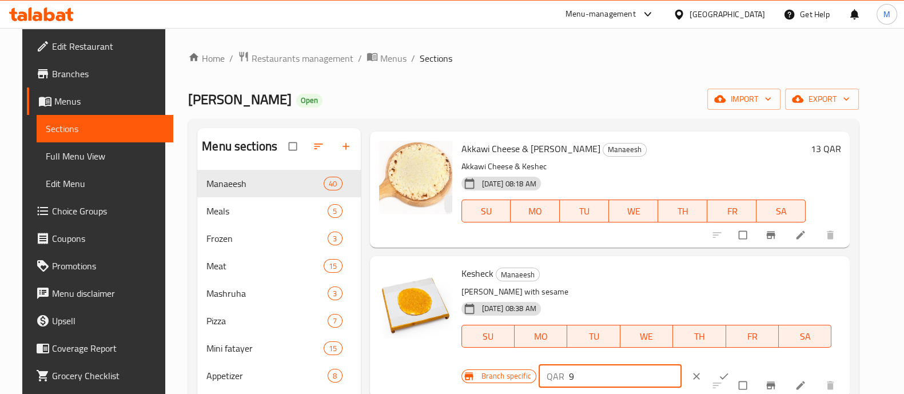
click at [649, 373] on input "9" at bounding box center [625, 376] width 113 height 23
type input "10"
click at [648, 372] on input "10" at bounding box center [625, 376] width 113 height 23
click at [718, 376] on icon "ok" at bounding box center [723, 375] width 11 height 11
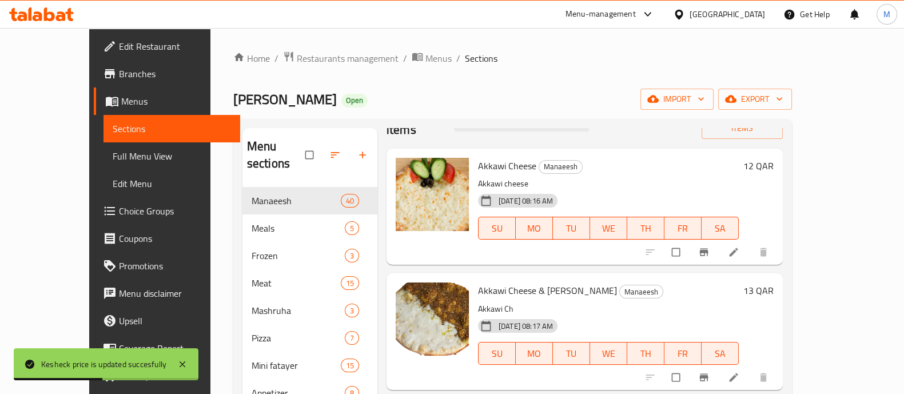
scroll to position [0, 0]
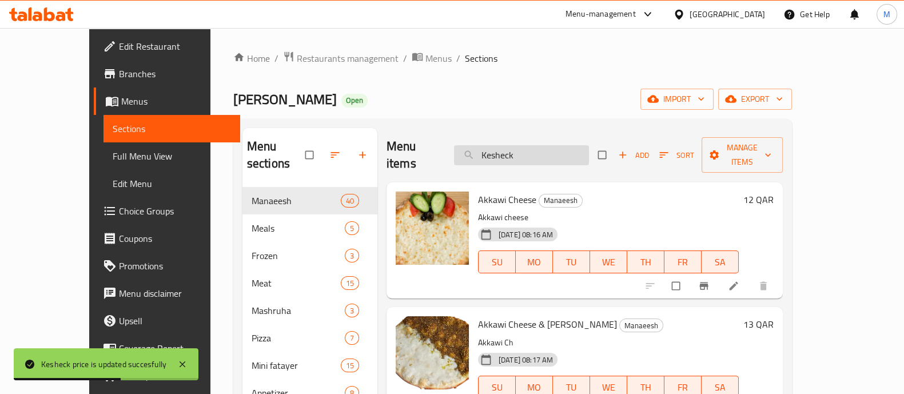
click at [552, 155] on input "Kesheck" at bounding box center [521, 155] width 135 height 20
paste input "Muhammara"
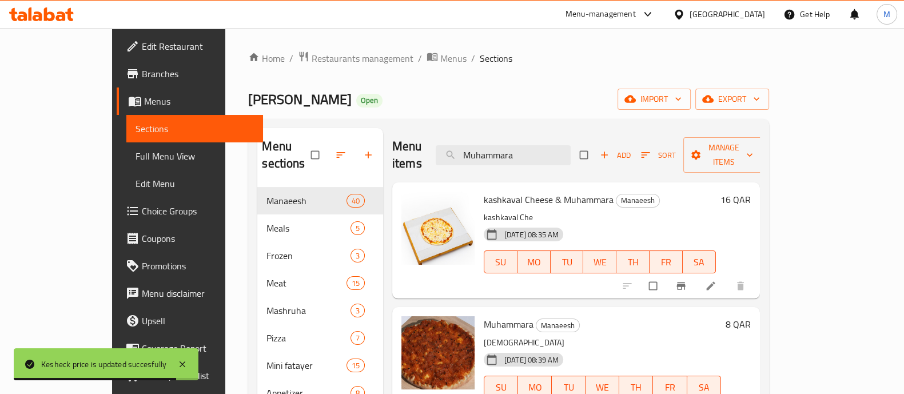
type input "Muhammara"
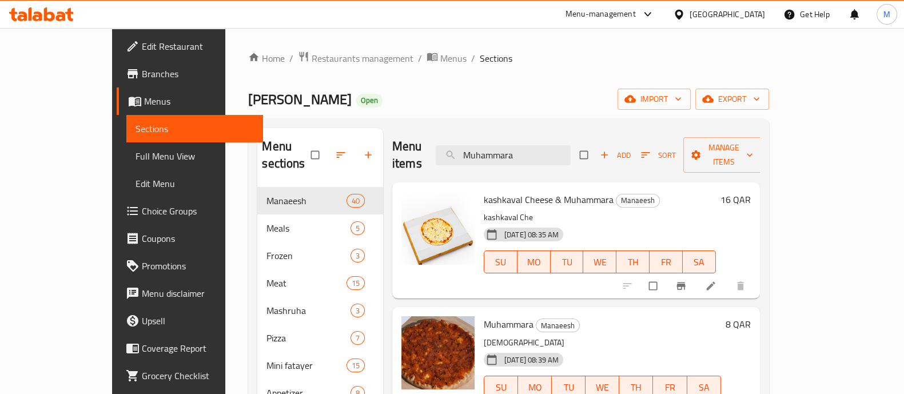
scroll to position [142, 0]
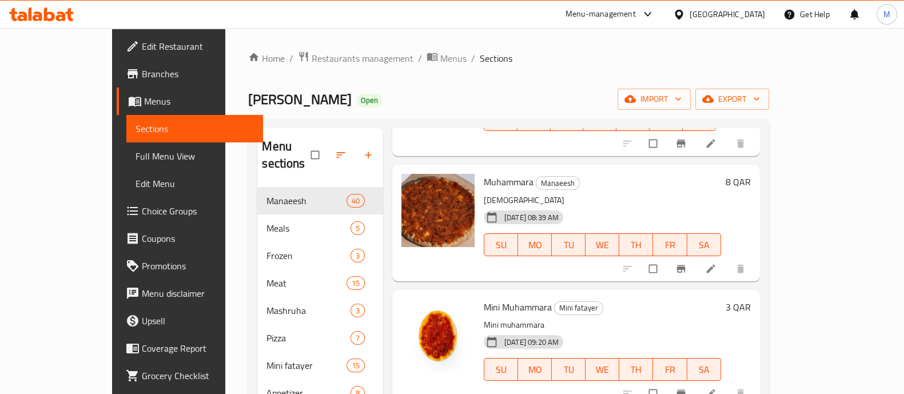
click at [751, 174] on h6 "8 QAR" at bounding box center [737, 182] width 25 height 16
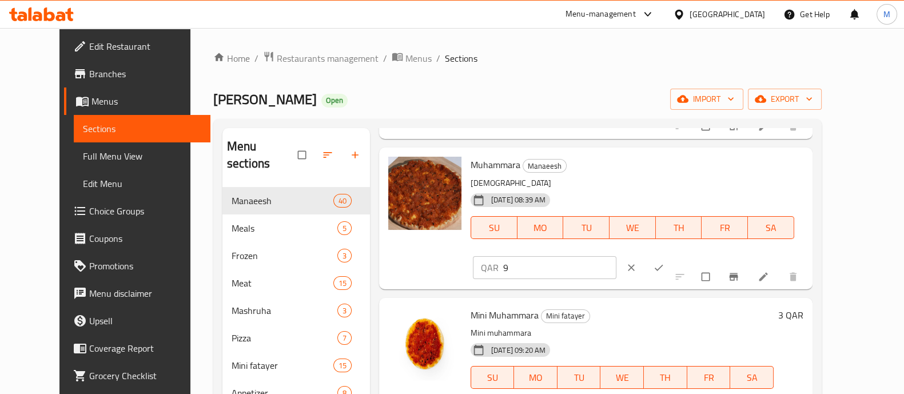
click at [616, 256] on input "9" at bounding box center [559, 267] width 113 height 23
type input "10"
click at [616, 256] on input "10" at bounding box center [559, 267] width 113 height 23
click at [664, 262] on icon "ok" at bounding box center [658, 267] width 11 height 11
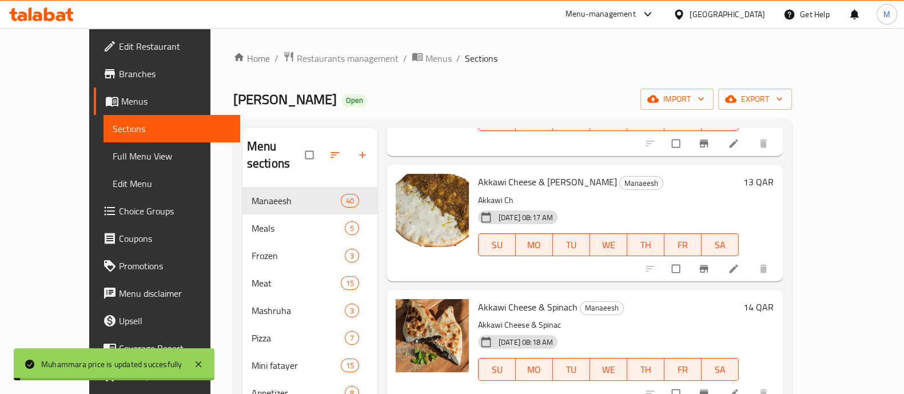
scroll to position [0, 0]
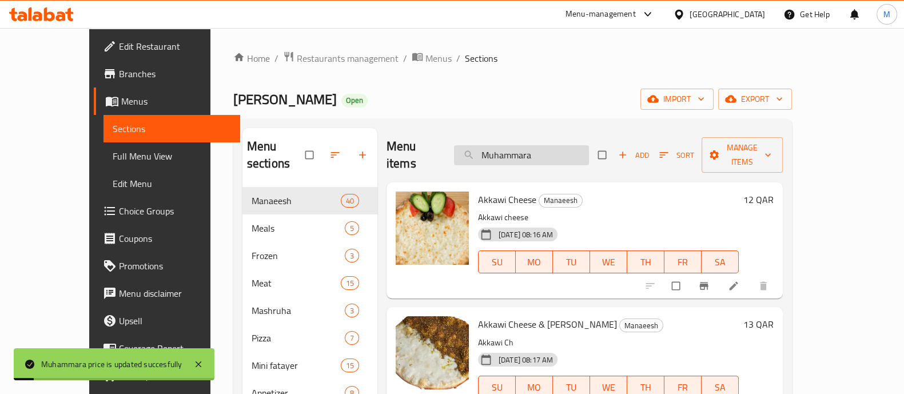
click at [548, 145] on input "Muhammara" at bounding box center [521, 155] width 135 height 20
paste input "Chili & Egg"
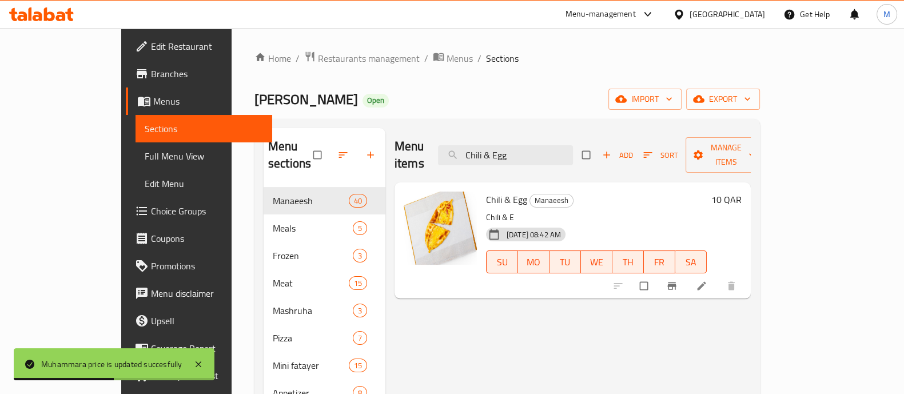
type input "Chili & Egg"
click at [741, 191] on h6 "10 QAR" at bounding box center [726, 199] width 30 height 16
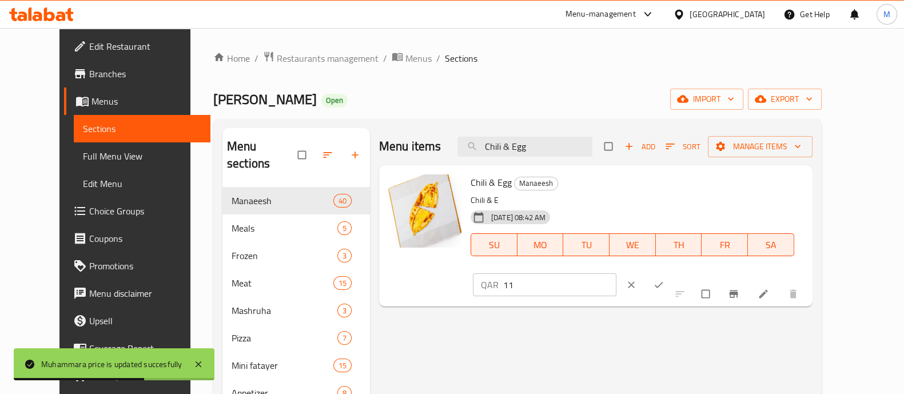
click at [616, 273] on input "11" at bounding box center [559, 284] width 113 height 23
click at [616, 273] on input "12" at bounding box center [559, 284] width 113 height 23
type input "13"
click at [616, 273] on input "13" at bounding box center [559, 284] width 113 height 23
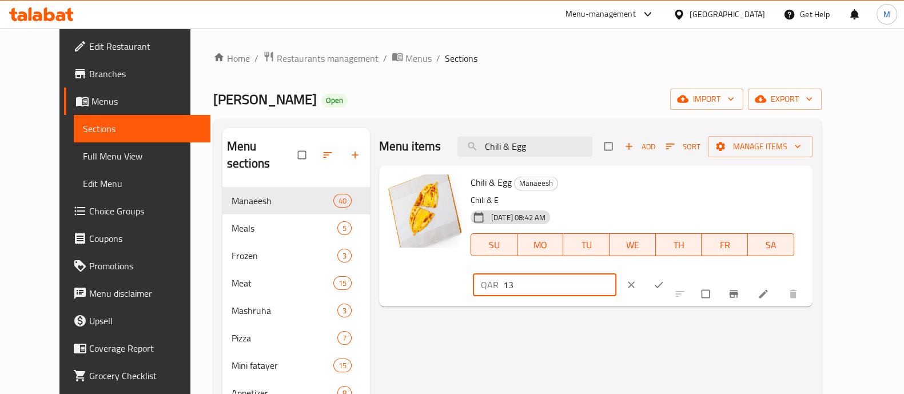
click at [664, 279] on icon "ok" at bounding box center [658, 284] width 11 height 11
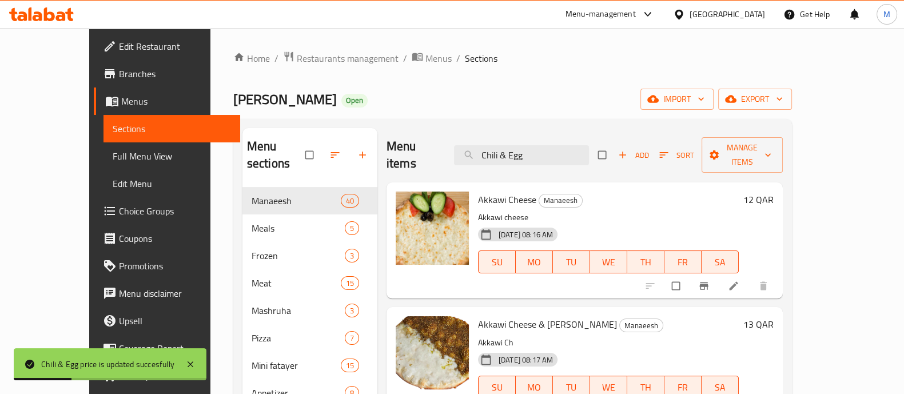
click at [561, 157] on div "Menu items Chili & Egg Add Sort Manage items" at bounding box center [584, 155] width 396 height 54
drag, startPoint x: 561, startPoint y: 157, endPoint x: 557, endPoint y: 150, distance: 7.7
click at [560, 155] on div "Menu items Chili & Egg Add Sort Manage items" at bounding box center [584, 155] width 396 height 54
click at [557, 150] on input "Chili & Egg" at bounding box center [521, 155] width 135 height 20
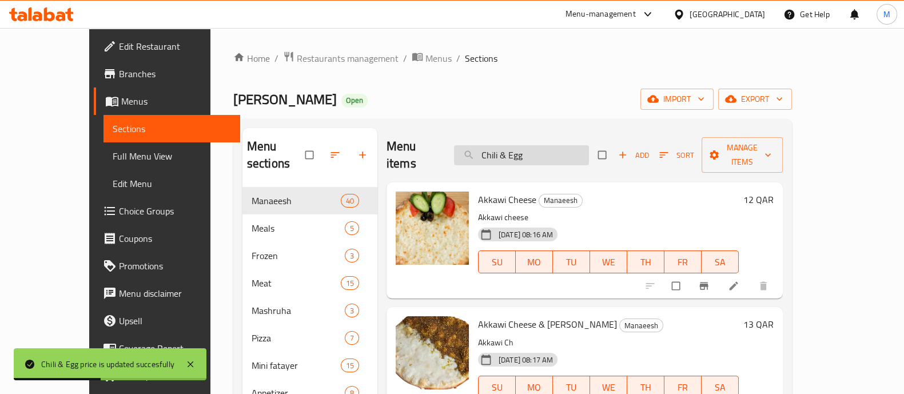
click at [557, 150] on input "Chili & Egg" at bounding box center [521, 155] width 135 height 20
paste input "Special Al Dayaa"
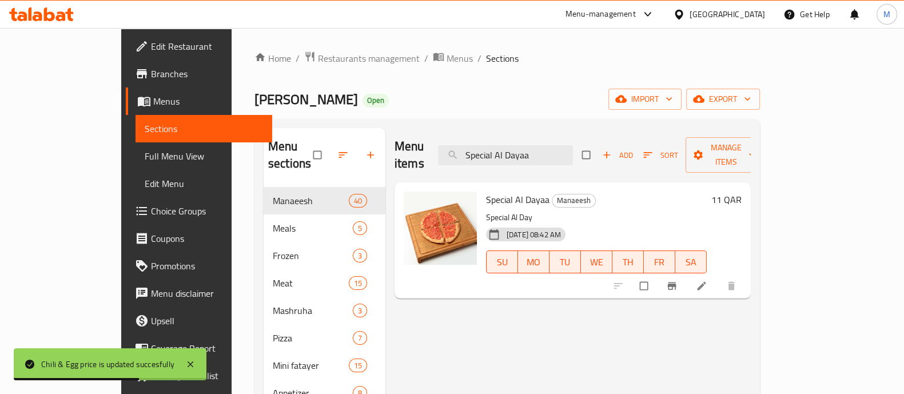
type input "Special Al Dayaa"
click at [741, 191] on h6 "11 QAR" at bounding box center [726, 199] width 30 height 16
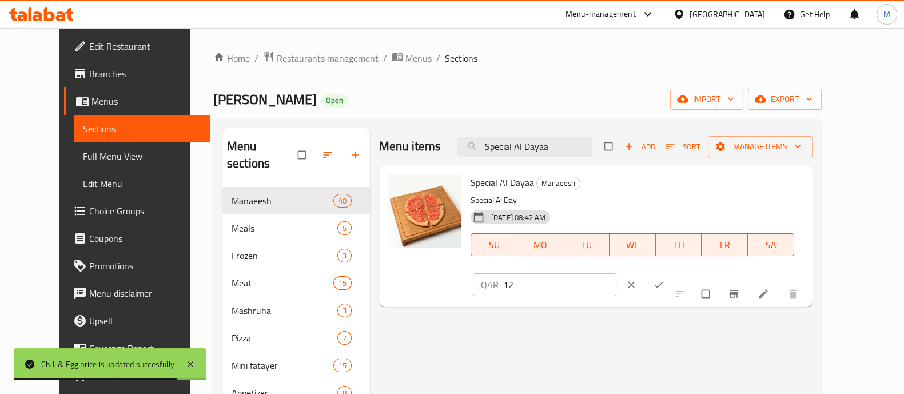
click at [616, 273] on input "12" at bounding box center [559, 284] width 113 height 23
type input "13"
click at [616, 273] on input "13" at bounding box center [559, 284] width 113 height 23
click at [673, 272] on button "ok" at bounding box center [659, 284] width 27 height 25
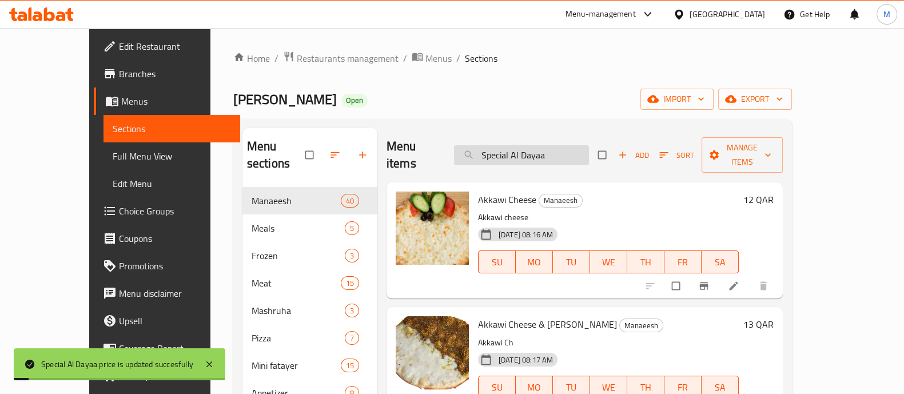
click at [553, 145] on input "Special Al Dayaa" at bounding box center [521, 155] width 135 height 20
paste input "inach"
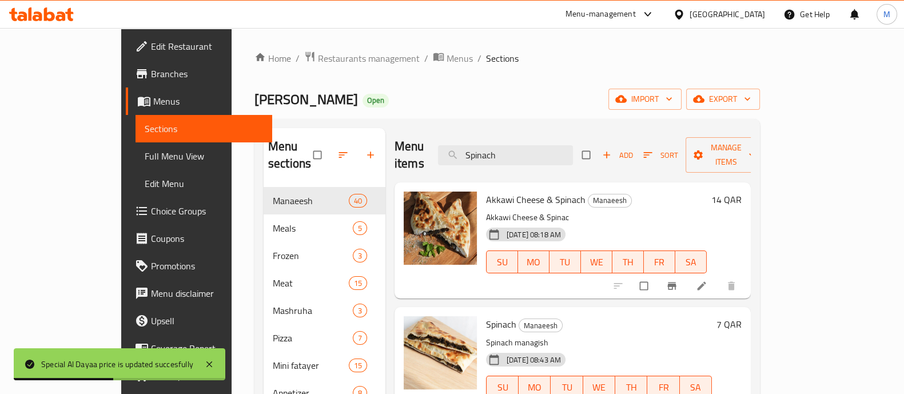
type input "Spinach"
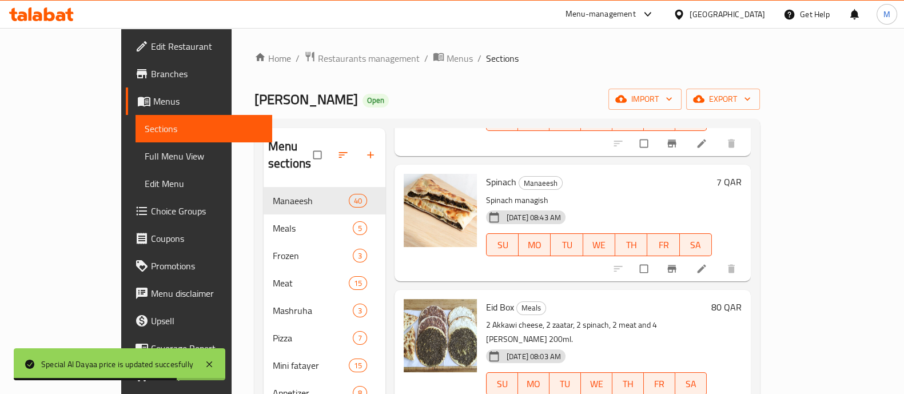
click at [741, 174] on h6 "7 QAR" at bounding box center [728, 182] width 25 height 16
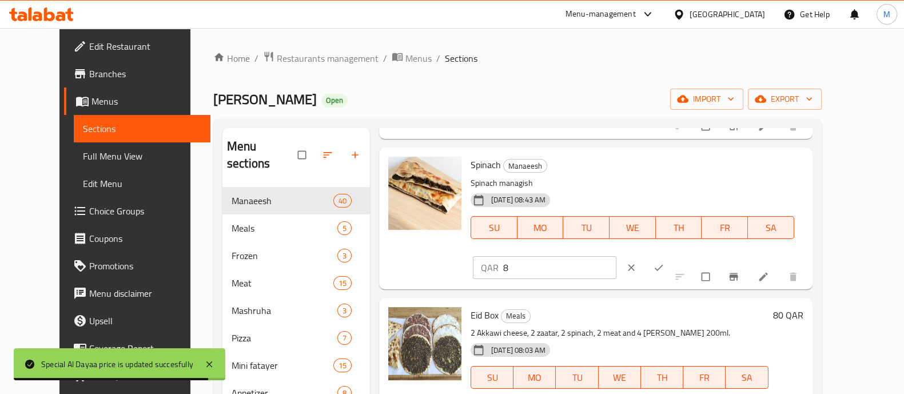
click at [616, 256] on input "8" at bounding box center [559, 267] width 113 height 23
type input "9"
click at [616, 256] on input "9" at bounding box center [559, 267] width 113 height 23
click at [664, 262] on icon "ok" at bounding box center [658, 267] width 11 height 11
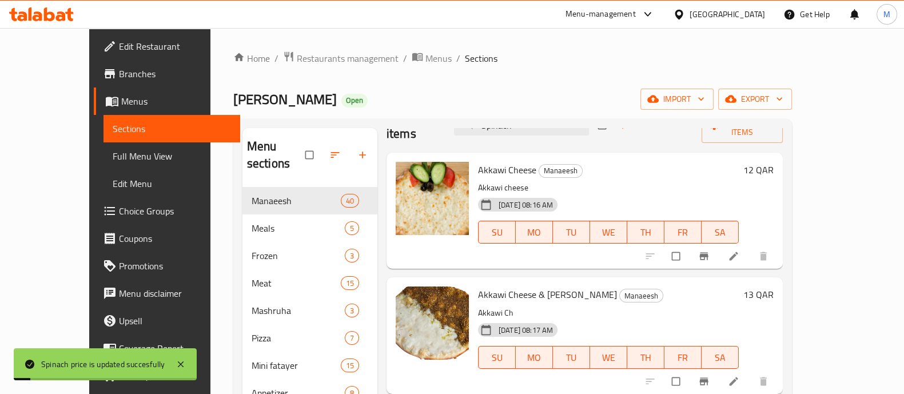
scroll to position [0, 0]
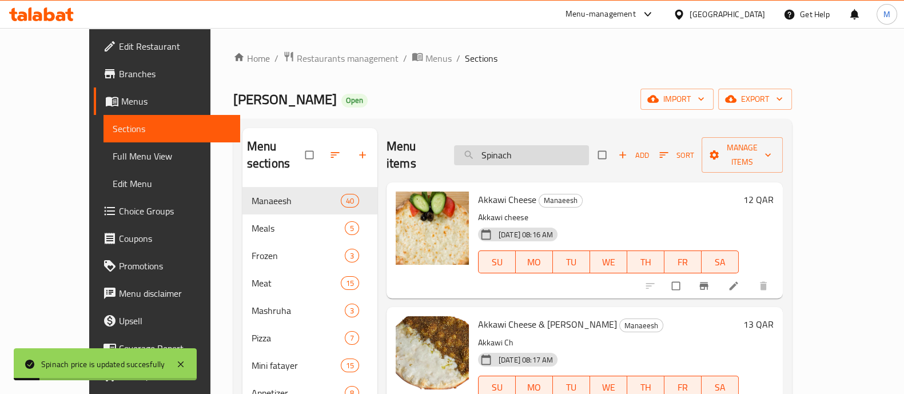
click at [583, 145] on input "Spinach" at bounding box center [521, 155] width 135 height 20
paste input "Egg"
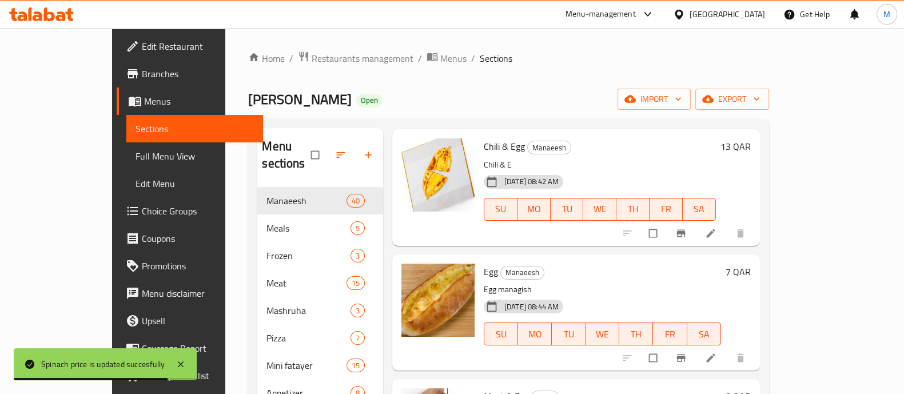
scroll to position [429, 0]
type input "Egg"
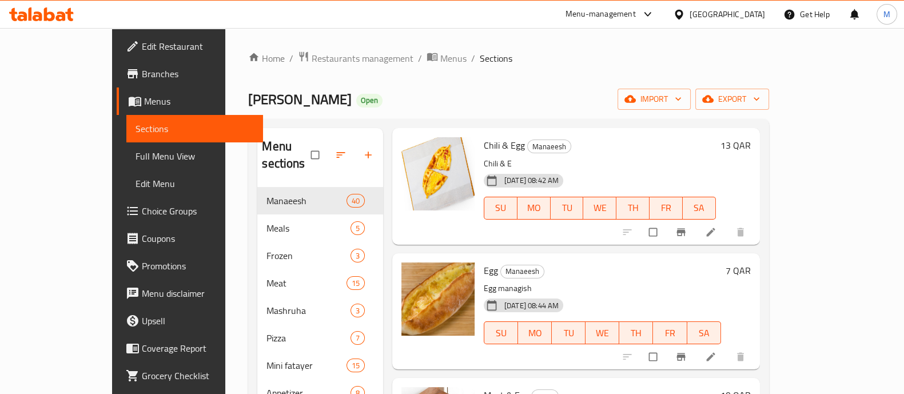
click at [751, 262] on h6 "7 QAR" at bounding box center [737, 270] width 25 height 16
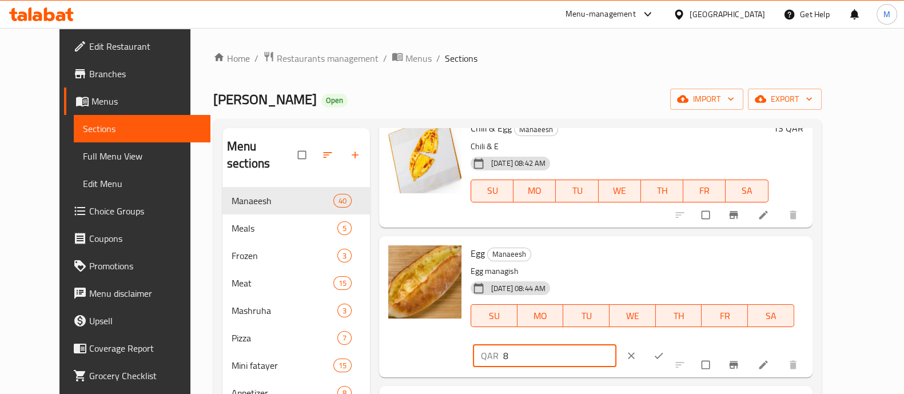
click at [616, 344] on input "8" at bounding box center [559, 355] width 113 height 23
type input "9"
click at [616, 344] on input "9" at bounding box center [559, 355] width 113 height 23
click at [673, 343] on button "ok" at bounding box center [659, 355] width 27 height 25
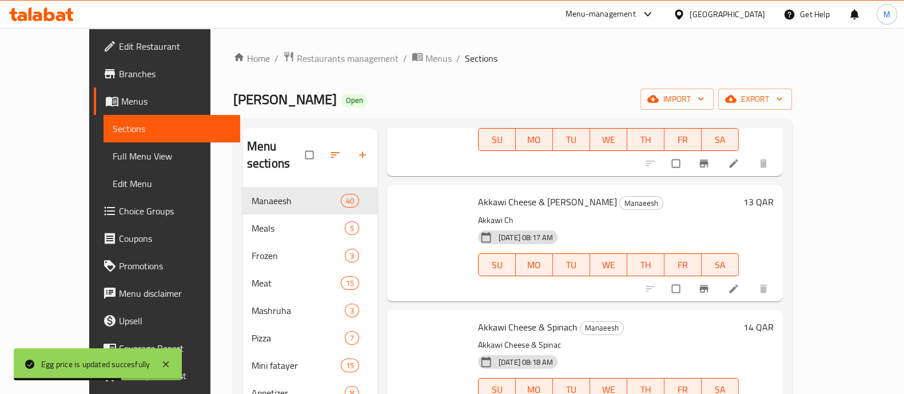
scroll to position [0, 0]
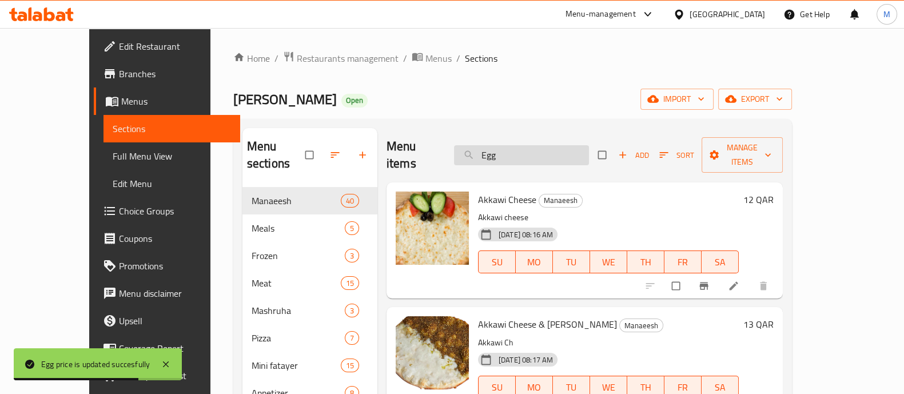
click at [514, 155] on input "Egg" at bounding box center [521, 155] width 135 height 20
click at [521, 151] on input "Egg" at bounding box center [521, 155] width 135 height 20
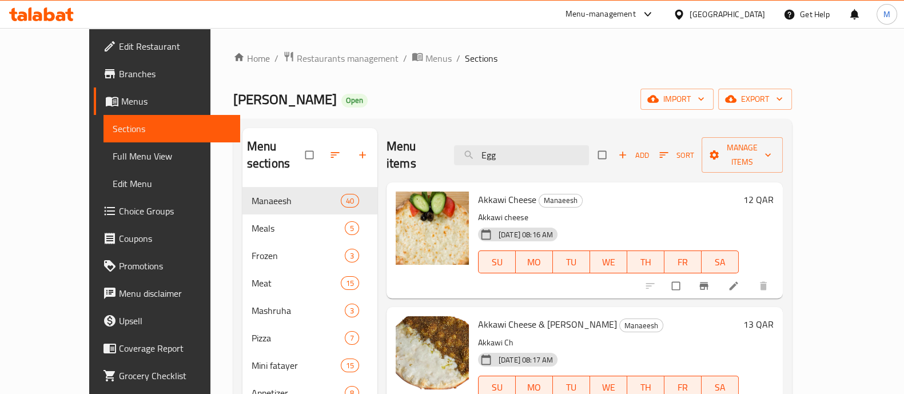
drag, startPoint x: 524, startPoint y: 154, endPoint x: 473, endPoint y: 135, distance: 54.3
click at [474, 135] on div "Menu items Egg Add Sort Manage items" at bounding box center [584, 155] width 396 height 54
paste input "Akkawi Cheese & Meat"
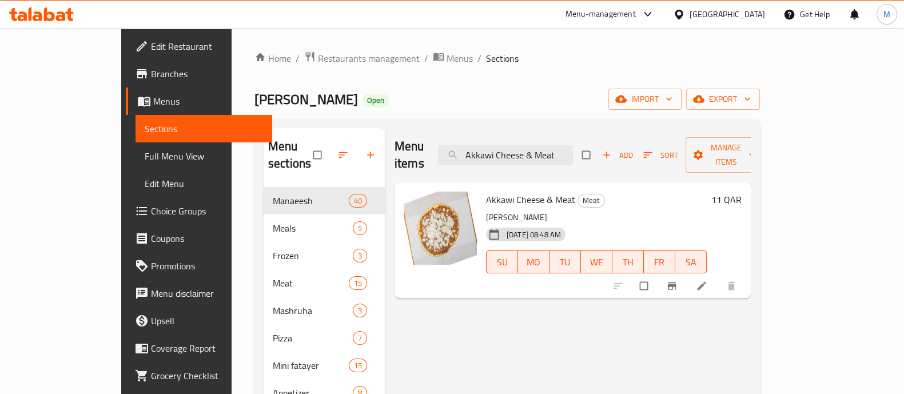
type input "Akkawi Cheese & Meat"
click at [741, 191] on h6 "11 QAR" at bounding box center [726, 199] width 30 height 16
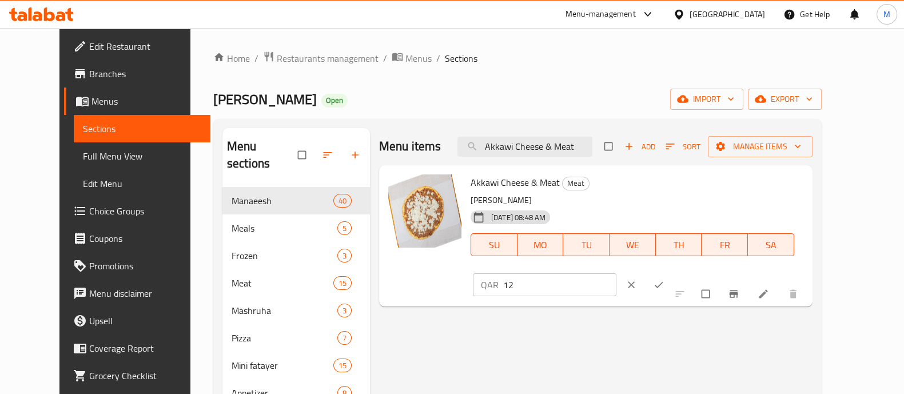
click at [616, 273] on input "12" at bounding box center [559, 284] width 113 height 23
click at [616, 273] on input "13" at bounding box center [559, 284] width 113 height 23
type input "14"
click at [616, 273] on input "14" at bounding box center [559, 284] width 113 height 23
click at [673, 272] on button "ok" at bounding box center [659, 284] width 27 height 25
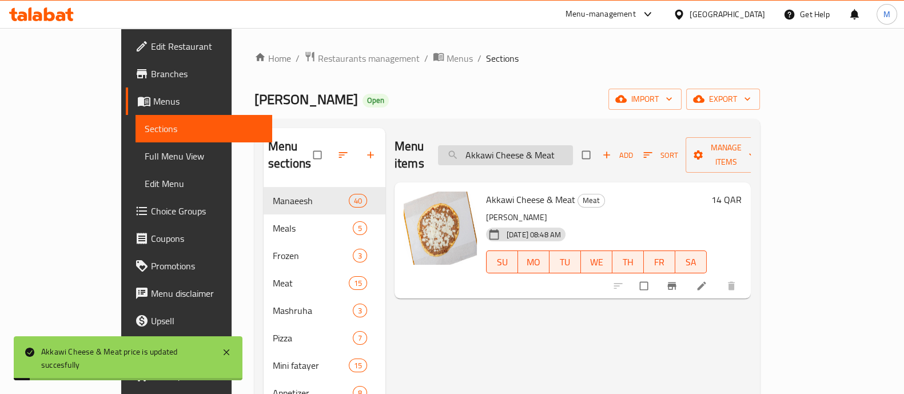
click at [554, 155] on input "Akkawi Cheese & Meat" at bounding box center [505, 155] width 135 height 20
paste input "search"
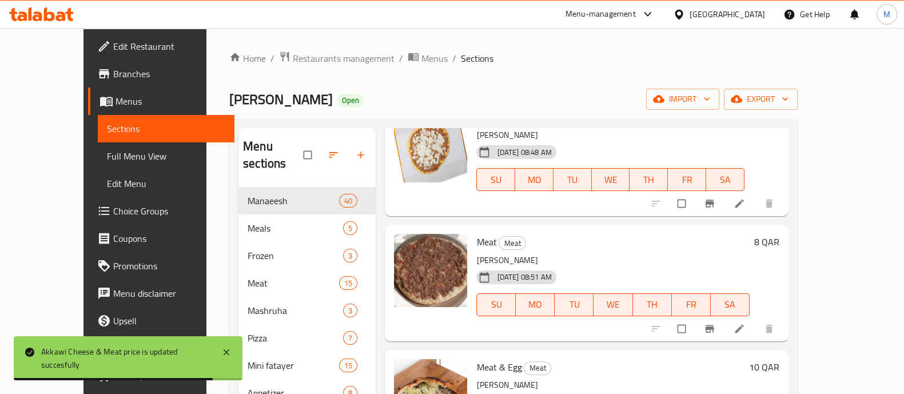
scroll to position [643, 0]
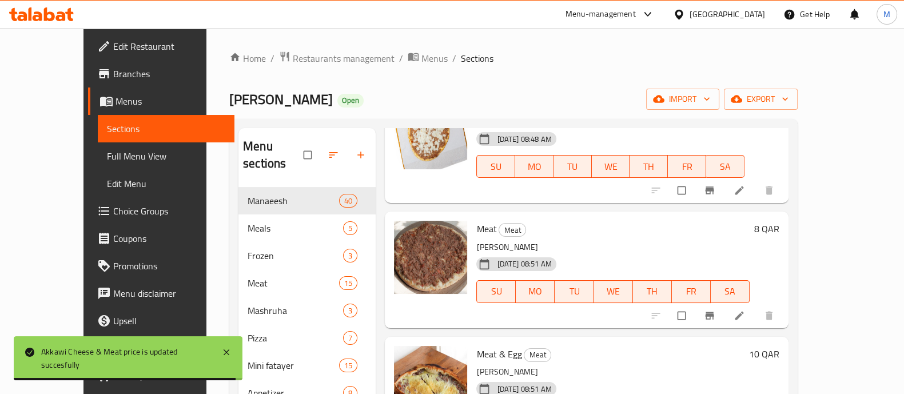
type input "Meat"
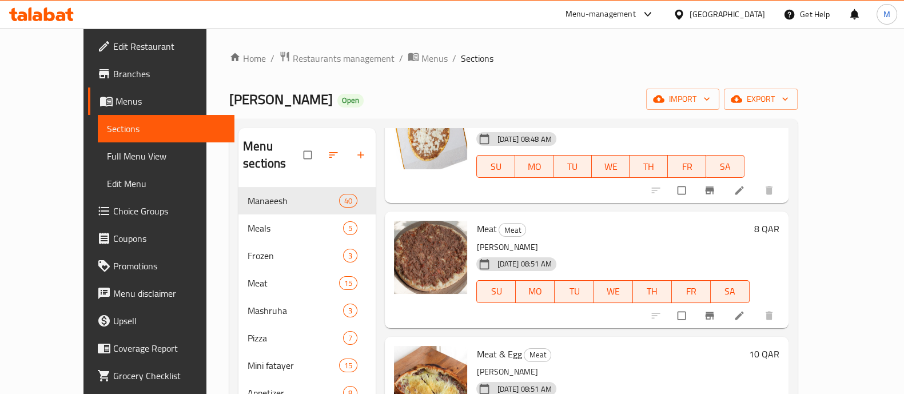
click at [779, 221] on h6 "8 QAR" at bounding box center [766, 229] width 25 height 16
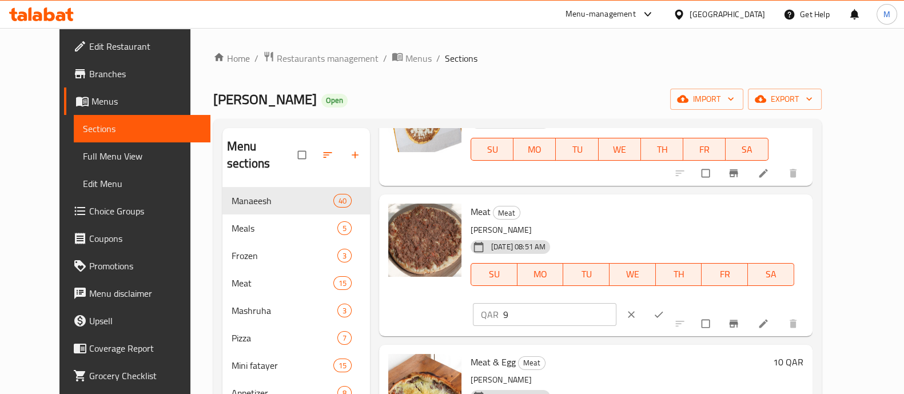
click at [616, 303] on input "9" at bounding box center [559, 314] width 113 height 23
type input "10"
click at [616, 303] on input "10" at bounding box center [559, 314] width 113 height 23
click at [673, 302] on button "ok" at bounding box center [659, 314] width 27 height 25
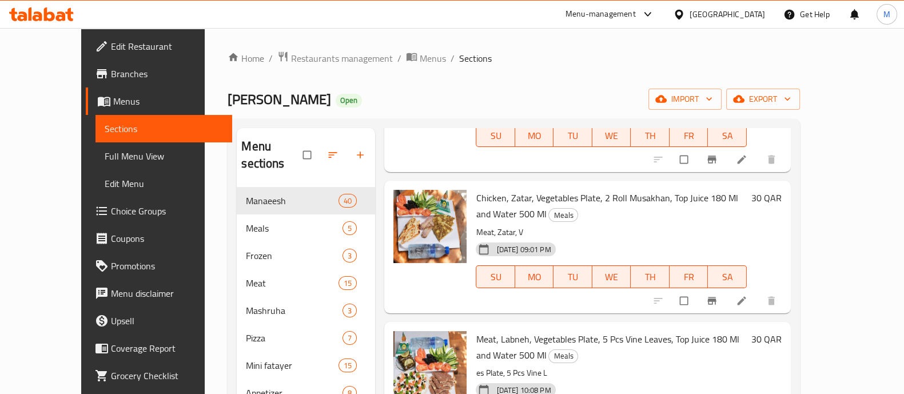
scroll to position [0, 0]
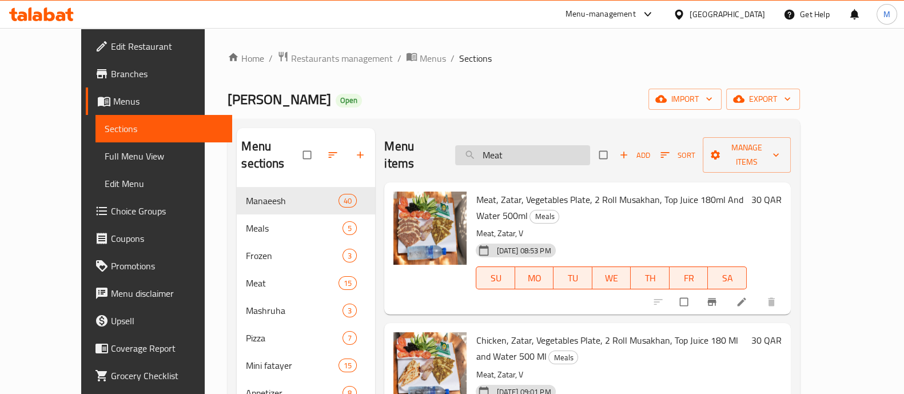
click at [555, 153] on input "Meat" at bounding box center [522, 155] width 135 height 20
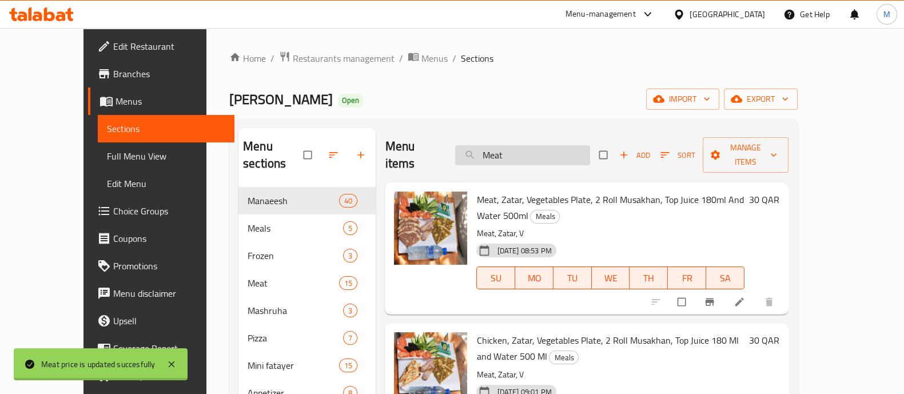
click at [555, 153] on input "Meat" at bounding box center [522, 155] width 135 height 20
paste input "Sujok"
type input "Sujok"
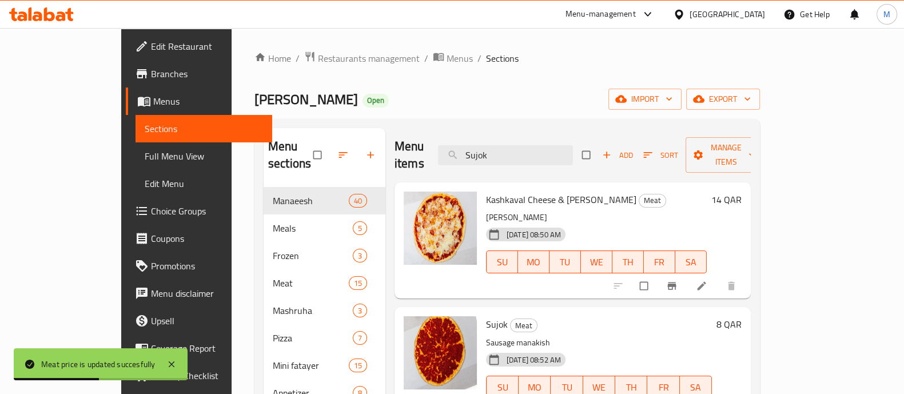
click at [741, 316] on h6 "8 QAR" at bounding box center [728, 324] width 25 height 16
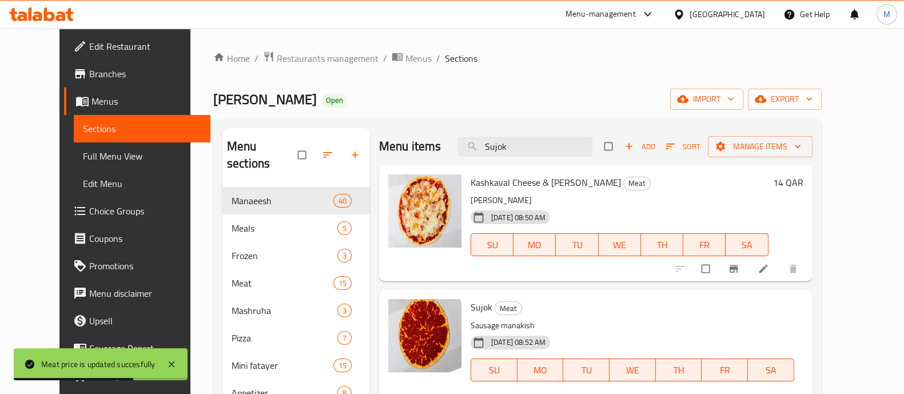
type input "10"
drag, startPoint x: 832, startPoint y: 317, endPoint x: 770, endPoint y: 331, distance: 63.9
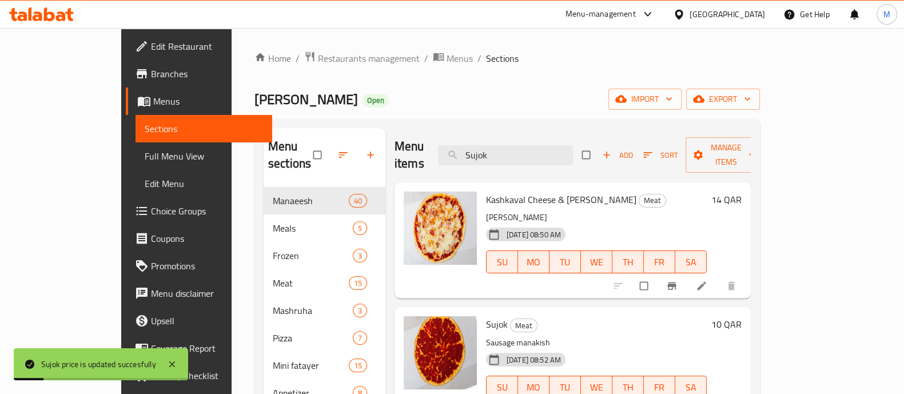
drag, startPoint x: 581, startPoint y: 147, endPoint x: 409, endPoint y: 135, distance: 172.4
click at [396, 134] on div "Menu items Sujok Add Sort Manage items" at bounding box center [572, 155] width 356 height 54
paste input "& Egg"
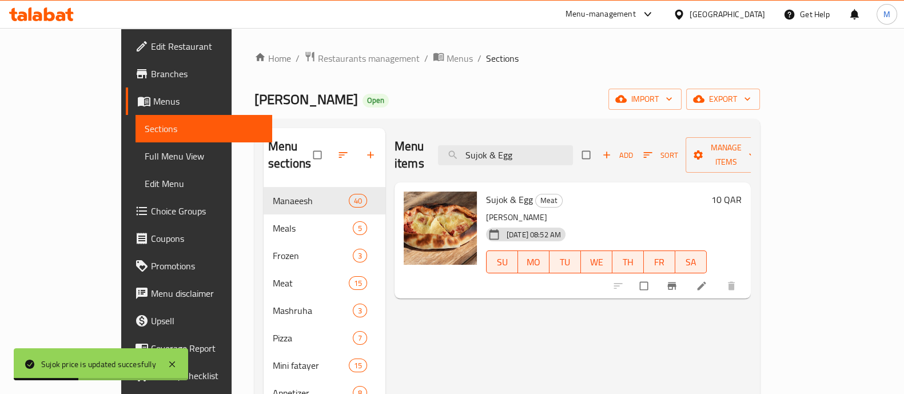
type input "Sujok & Egg"
click at [741, 191] on h6 "10 QAR" at bounding box center [726, 199] width 30 height 16
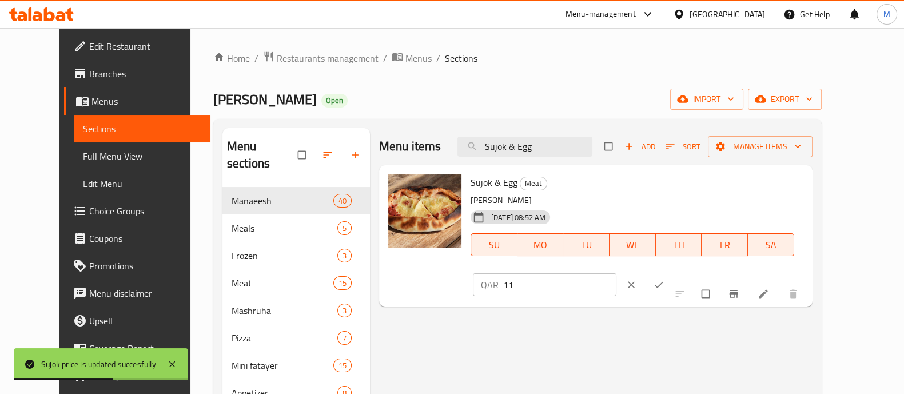
click at [616, 273] on input "11" at bounding box center [559, 284] width 113 height 23
click at [616, 273] on input "12" at bounding box center [559, 284] width 113 height 23
type input "13"
click at [616, 273] on input "13" at bounding box center [559, 284] width 113 height 23
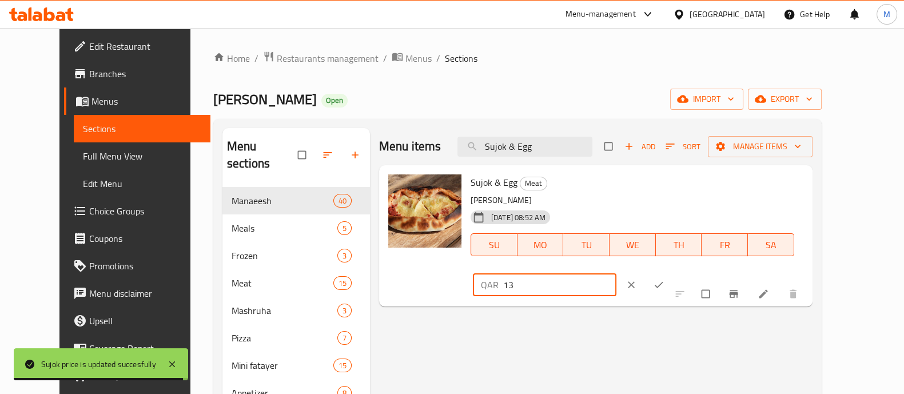
click at [673, 272] on button "ok" at bounding box center [659, 284] width 27 height 25
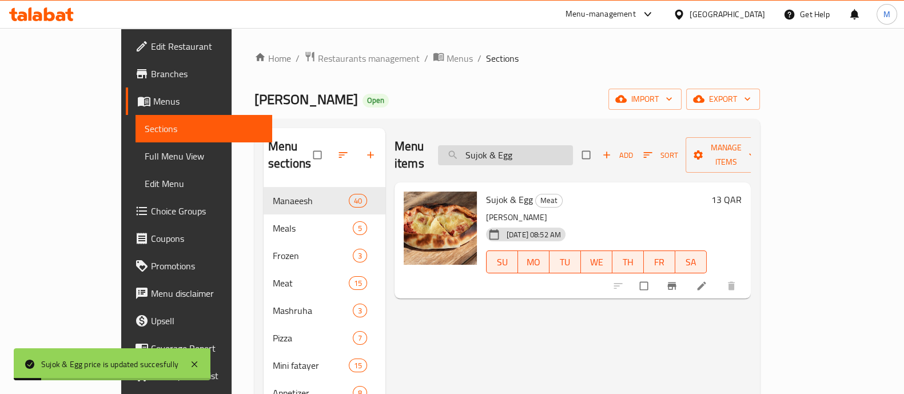
click at [554, 149] on input "Sujok & Egg" at bounding box center [505, 155] width 135 height 20
paste input "Kawarma"
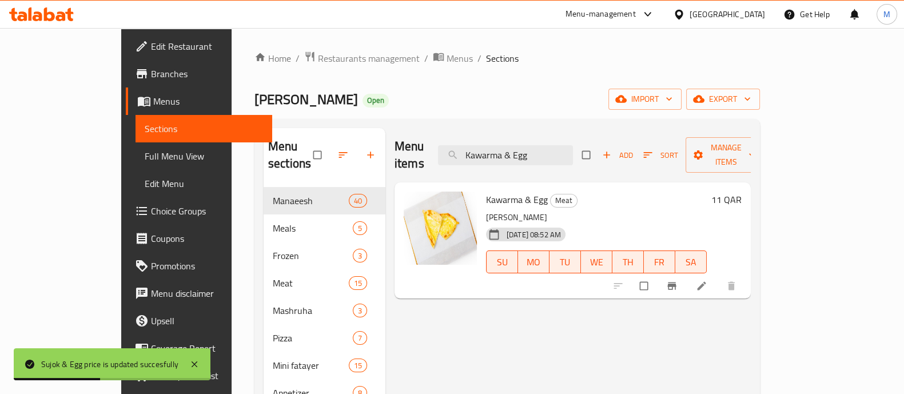
type input "Kawarma & Egg"
click at [741, 191] on h6 "11 QAR" at bounding box center [726, 199] width 30 height 16
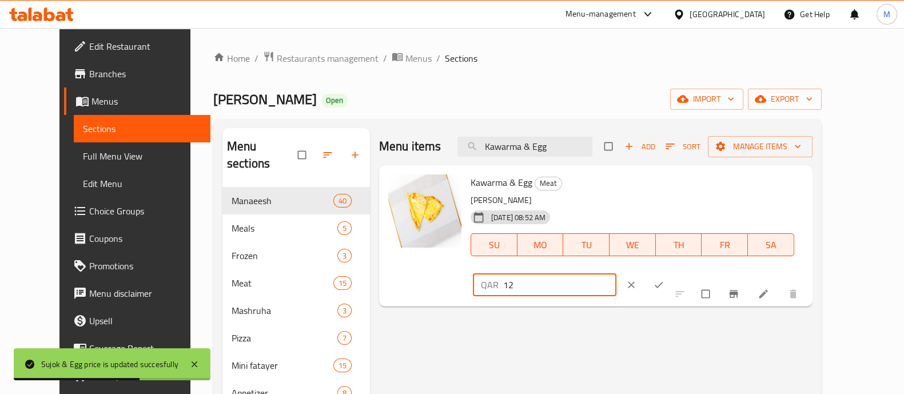
click at [616, 273] on input "12" at bounding box center [559, 284] width 113 height 23
type input "13"
click at [616, 273] on input "13" at bounding box center [559, 284] width 113 height 23
click at [664, 279] on icon "ok" at bounding box center [658, 284] width 11 height 11
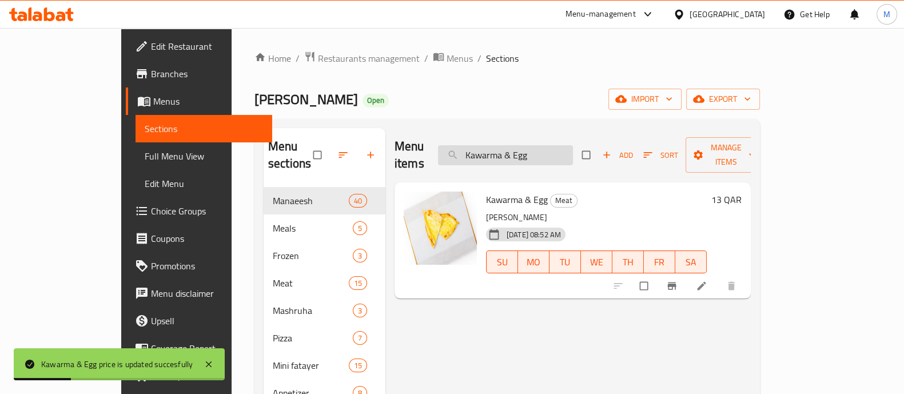
click at [556, 145] on input "Kawarma & Egg" at bounding box center [505, 155] width 135 height 20
paste input "Chicken"
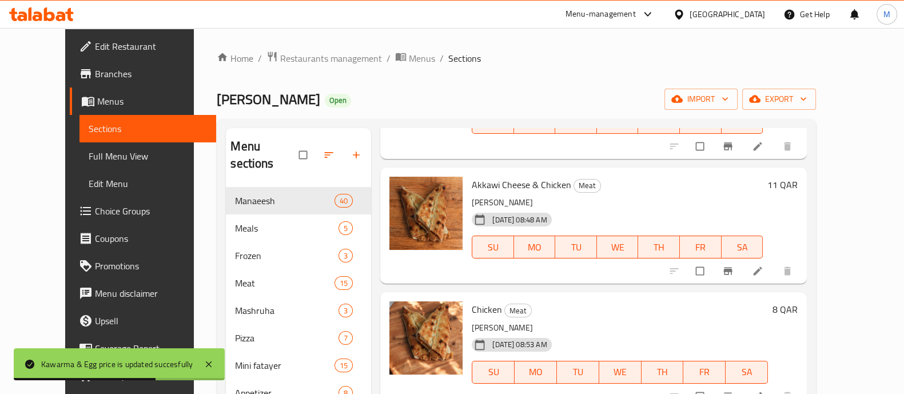
scroll to position [357, 0]
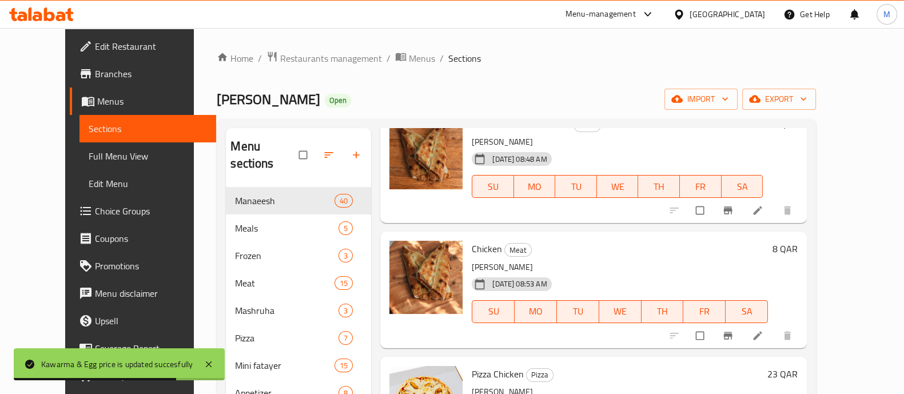
type input "Chicken"
click at [802, 236] on div "Chicken Meat Akkawi Chee 05-02-2025 08:53 AM SU MO TU WE TH FR SA 8 QAR" at bounding box center [634, 289] width 335 height 107
click at [797, 241] on h6 "8 QAR" at bounding box center [784, 249] width 25 height 16
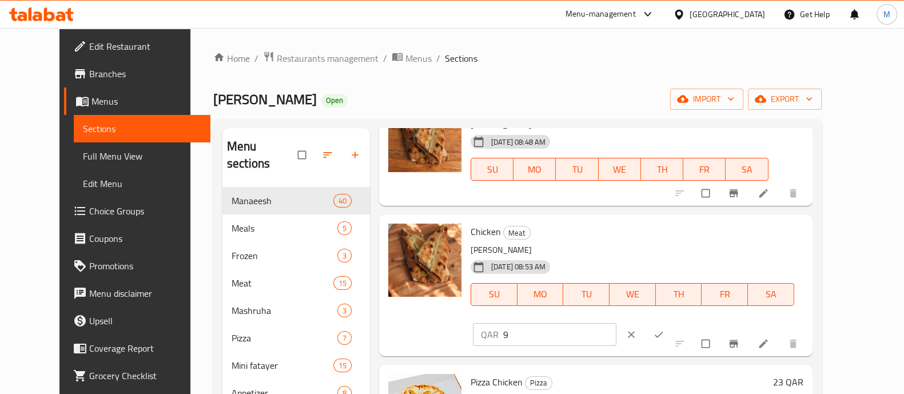
click at [616, 323] on input "9" at bounding box center [559, 334] width 113 height 23
type input "10"
click at [616, 323] on input "10" at bounding box center [559, 334] width 113 height 23
click at [673, 322] on button "ok" at bounding box center [659, 334] width 27 height 25
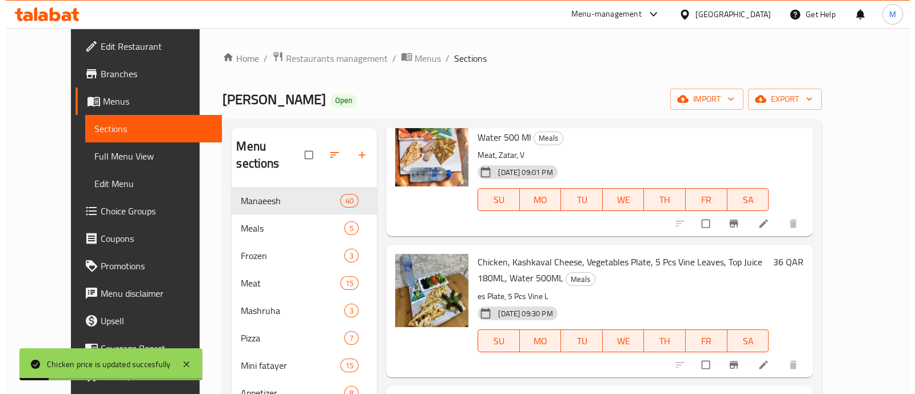
scroll to position [0, 0]
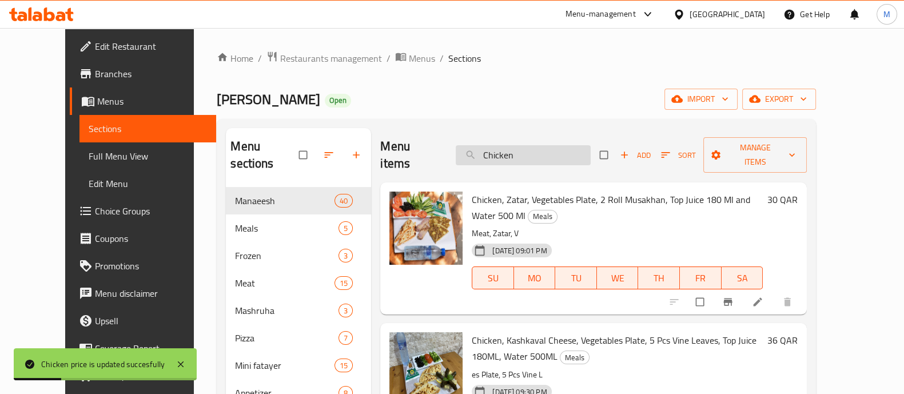
click at [531, 145] on input "Chicken" at bounding box center [523, 155] width 135 height 20
paste input "Pizza Chicken"
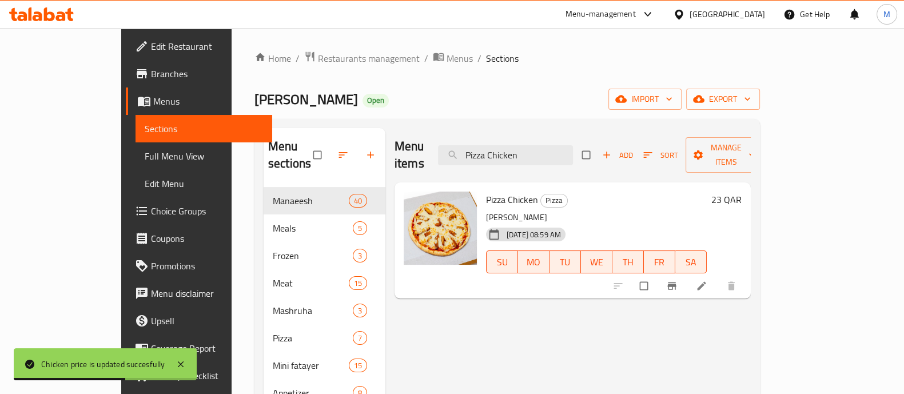
type input "Pizza Chicken"
click at [741, 191] on h6 "23 QAR" at bounding box center [726, 199] width 30 height 16
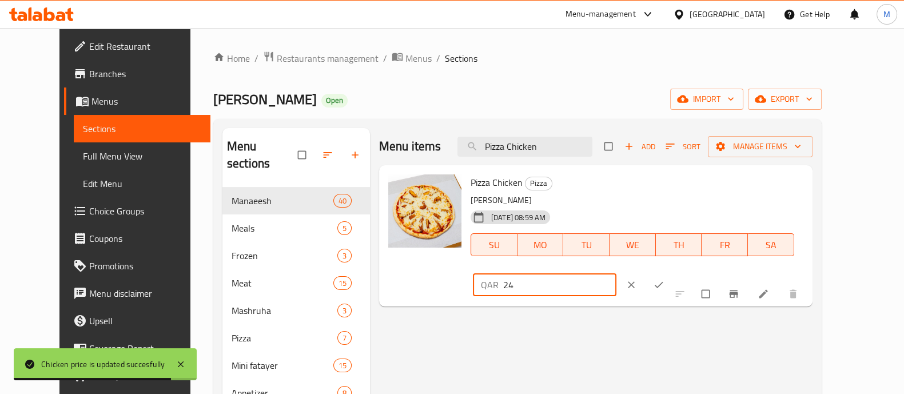
click at [616, 273] on input "24" at bounding box center [559, 284] width 113 height 23
type input "25"
click at [616, 273] on input "25" at bounding box center [559, 284] width 113 height 23
click at [664, 279] on icon "ok" at bounding box center [658, 284] width 11 height 11
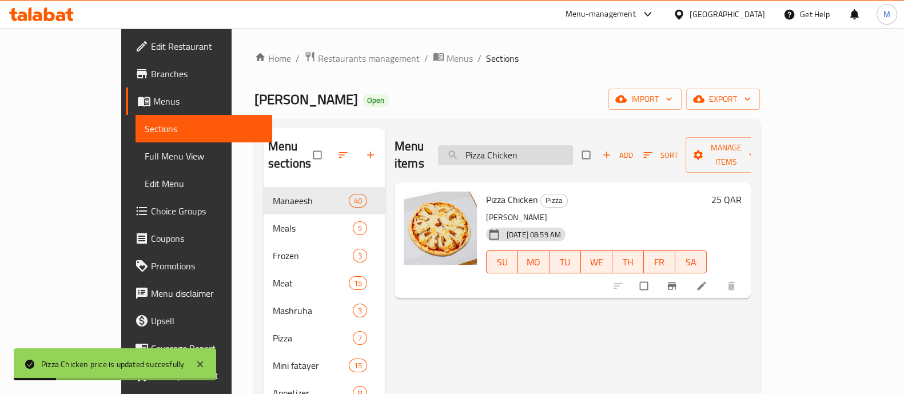
click at [570, 152] on input "Pizza Chicken" at bounding box center [505, 155] width 135 height 20
paste input "Pepperoni"
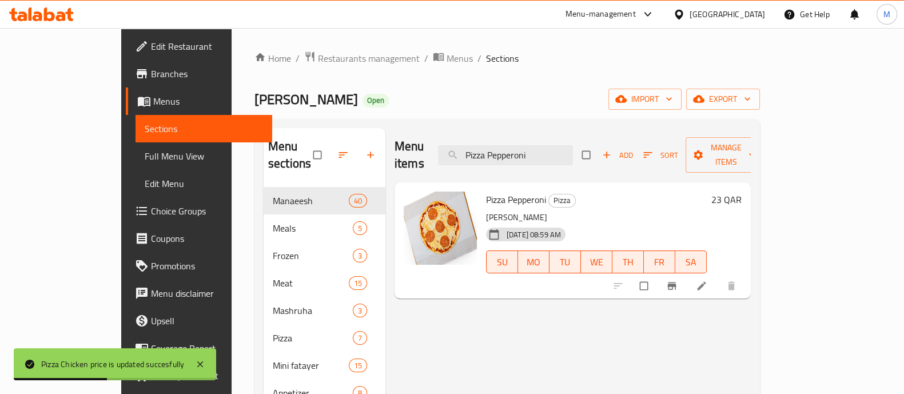
type input "Pizza Pepperoni"
click at [741, 191] on h6 "23 QAR" at bounding box center [726, 199] width 30 height 16
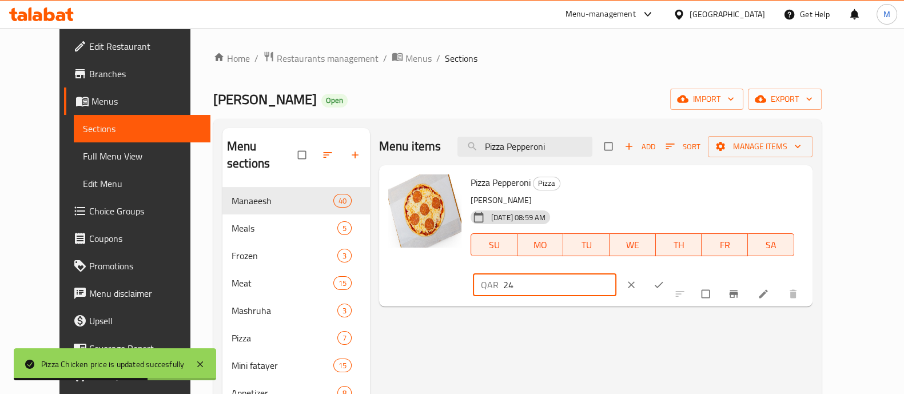
click at [616, 273] on input "24" at bounding box center [559, 284] width 113 height 23
type input "25"
click at [616, 273] on input "25" at bounding box center [559, 284] width 113 height 23
drag, startPoint x: 844, startPoint y: 191, endPoint x: 764, endPoint y: 201, distance: 81.2
click at [664, 279] on icon "ok" at bounding box center [658, 284] width 11 height 11
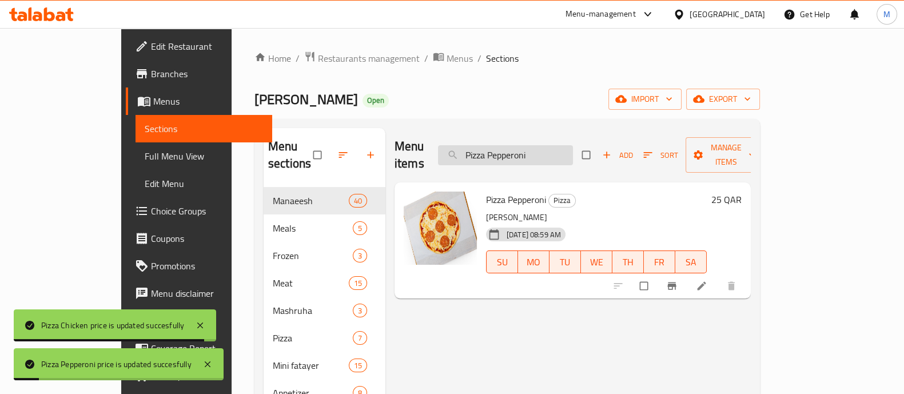
click at [540, 145] on input "Pizza Pepperoni" at bounding box center [505, 155] width 135 height 20
paste input "Vegetables"
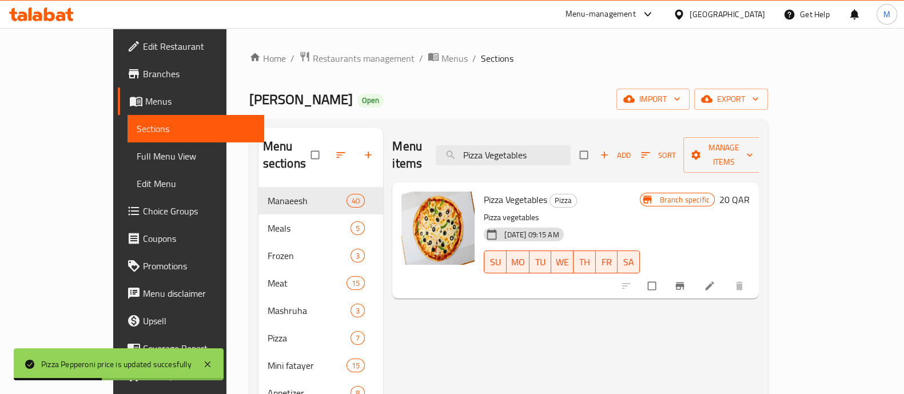
type input "Pizza Vegetables"
click at [749, 191] on h6 "20 QAR" at bounding box center [734, 199] width 30 height 16
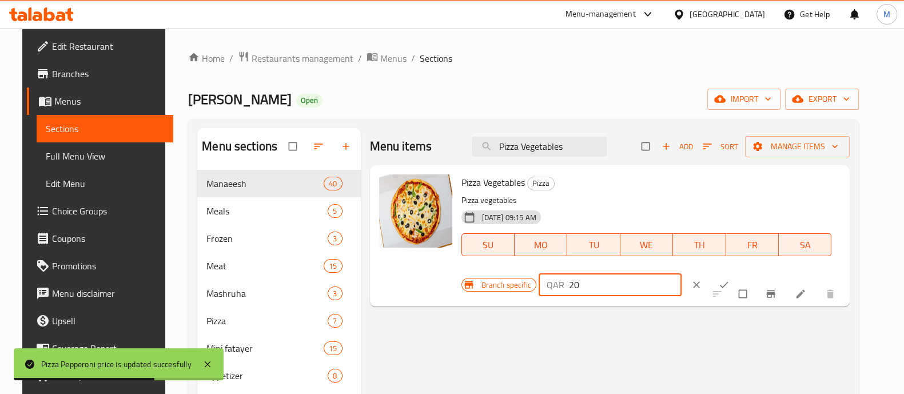
drag, startPoint x: 609, startPoint y: 281, endPoint x: 454, endPoint y: 276, distance: 154.4
click at [461, 278] on div "Branch specific QAR 20 ​" at bounding box center [607, 284] width 292 height 25
type input "35"
click at [718, 280] on icon "ok" at bounding box center [723, 284] width 11 height 11
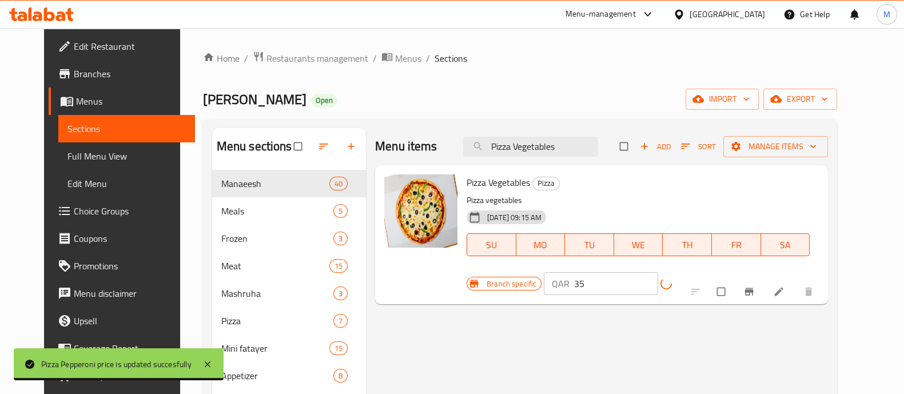
click at [764, 279] on button "Branch-specific-item" at bounding box center [749, 291] width 27 height 25
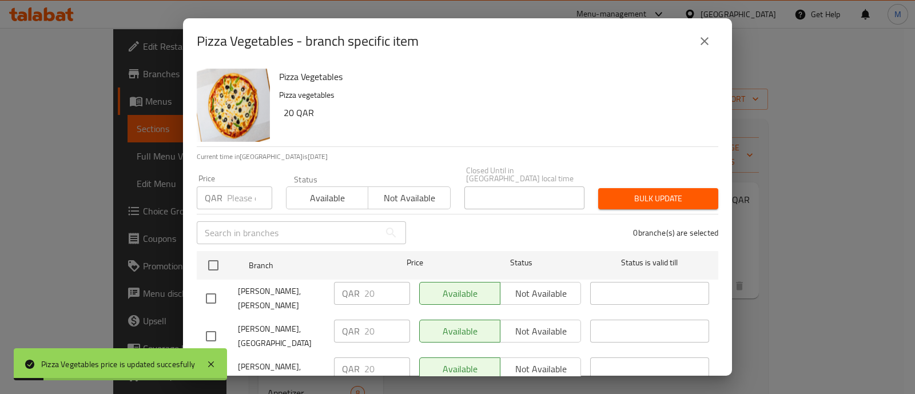
scroll to position [67, 0]
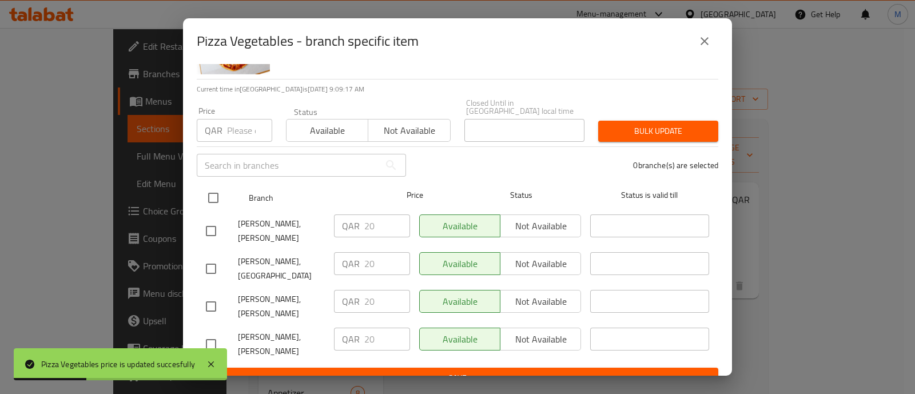
click at [219, 186] on input "checkbox" at bounding box center [213, 198] width 24 height 24
checkbox input "true"
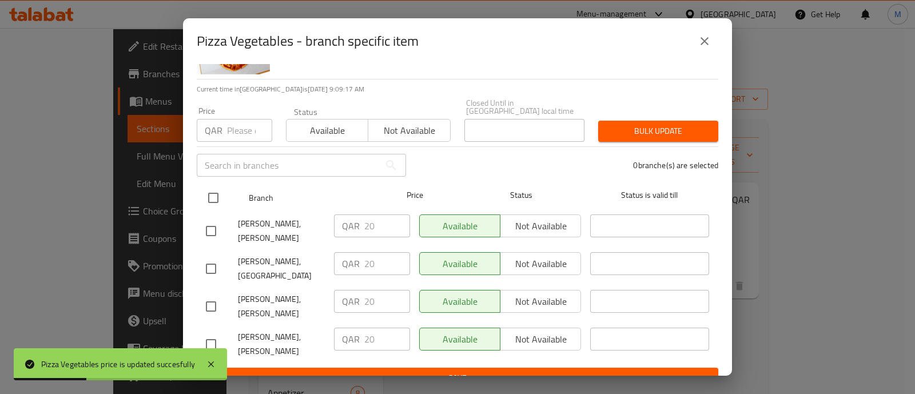
checkbox input "true"
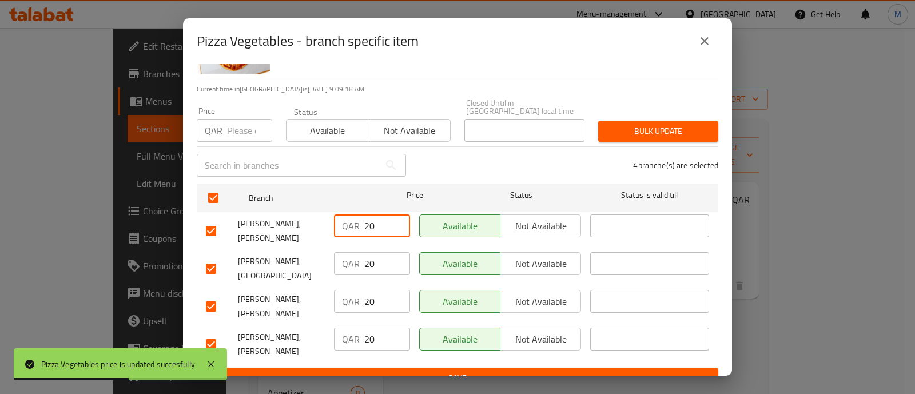
drag, startPoint x: 376, startPoint y: 218, endPoint x: 306, endPoint y: 210, distance: 69.7
click at [309, 211] on div "Aldayaa Bakery, Al Nasr QAR 20 ​ Available Not available ​" at bounding box center [457, 231] width 512 height 42
click at [365, 215] on input "35" at bounding box center [387, 225] width 46 height 23
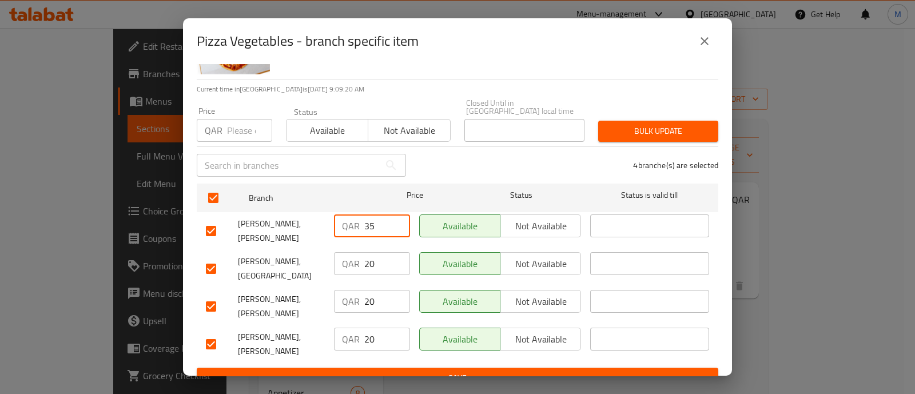
type input "35"
click at [360, 252] on div "QAR 20 ​" at bounding box center [372, 263] width 76 height 23
click at [364, 252] on input "20" at bounding box center [387, 263] width 46 height 23
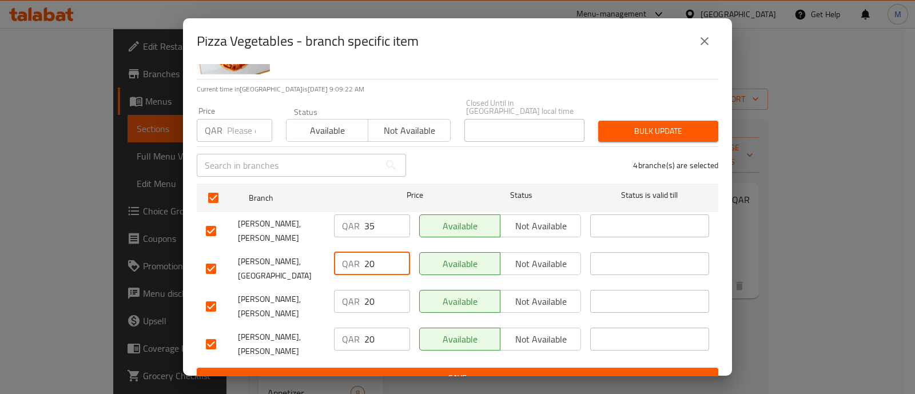
paste input "35"
type input "35"
click at [365, 290] on input "20" at bounding box center [387, 301] width 46 height 23
paste input "35"
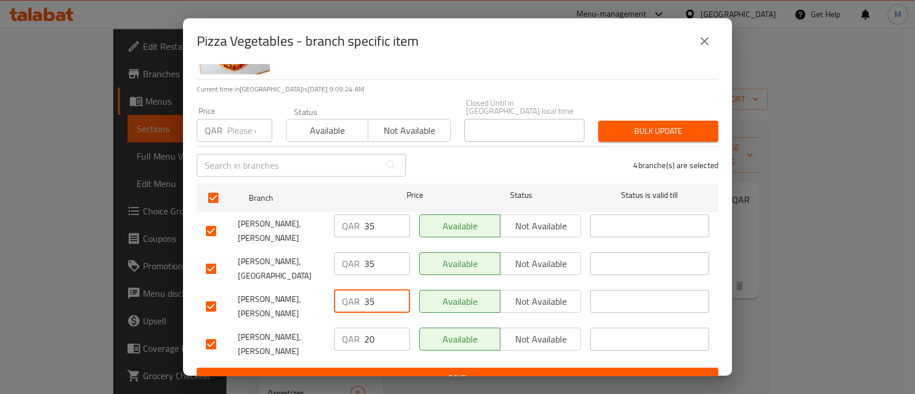
type input "35"
click at [367, 328] on input "20" at bounding box center [387, 339] width 46 height 23
paste input "35"
type input "35"
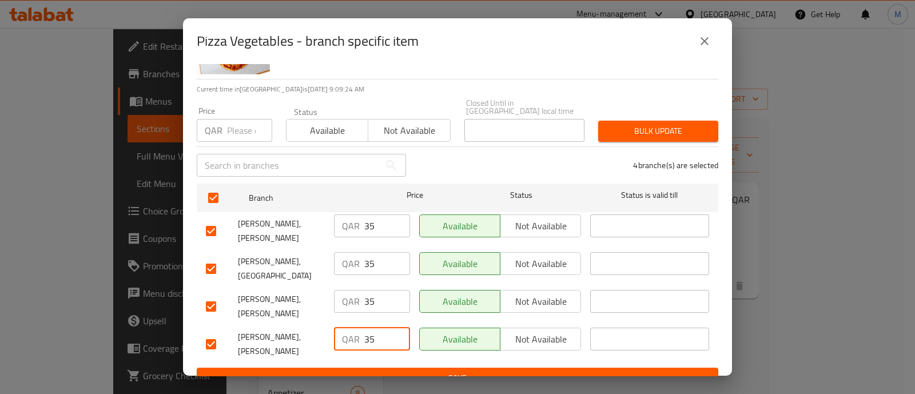
click at [350, 347] on div "QAR 35 ​" at bounding box center [371, 344] width 85 height 42
click at [351, 368] on button "Save" at bounding box center [457, 378] width 521 height 21
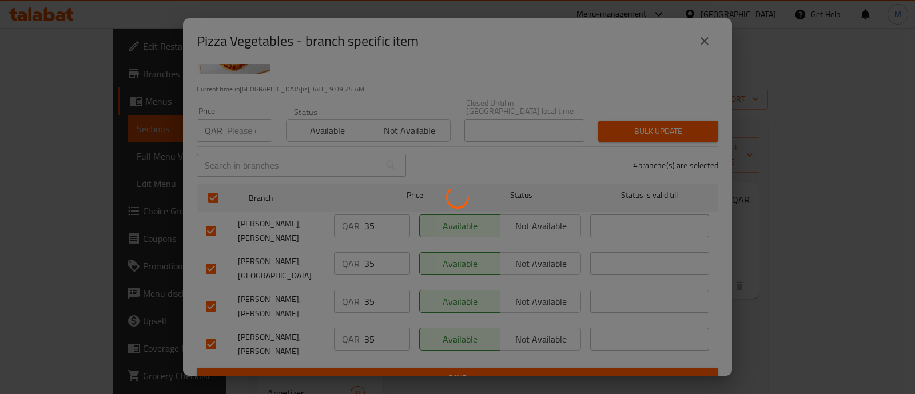
click at [351, 355] on div at bounding box center [457, 197] width 915 height 394
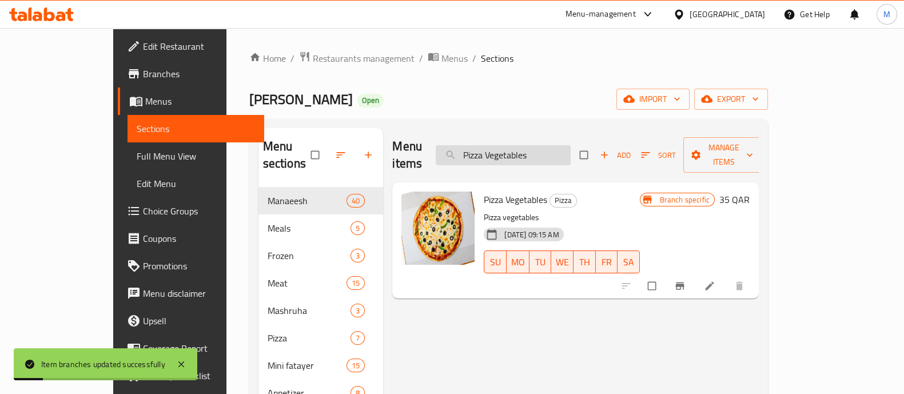
click at [548, 145] on input "Pizza Vegetables" at bounding box center [503, 155] width 135 height 20
paste input "Fajita"
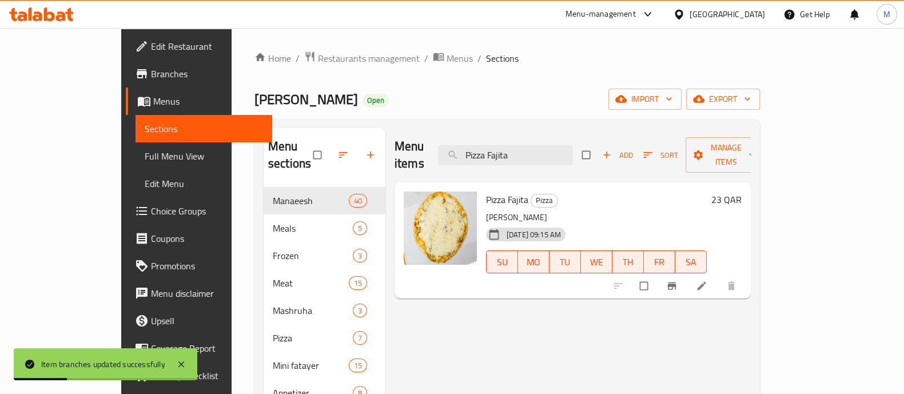
type input "Pizza Fajita"
click at [741, 191] on h6 "23 QAR" at bounding box center [726, 199] width 30 height 16
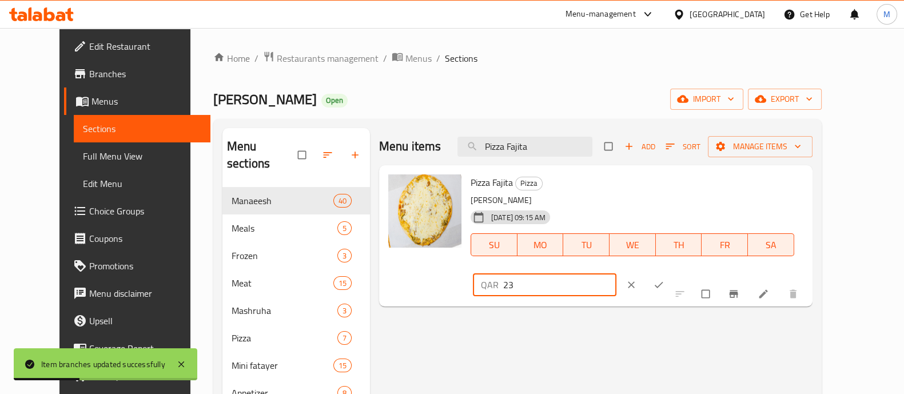
drag, startPoint x: 734, startPoint y: 181, endPoint x: 602, endPoint y: 187, distance: 132.2
click at [605, 187] on div "Pizza Fajita Pizza Akkawi Chee 05-02-2025 09:15 AM SU MO TU WE TH FR SA QAR 23 ​" at bounding box center [637, 236] width 342 height 132
drag, startPoint x: 694, startPoint y: 190, endPoint x: 626, endPoint y: 198, distance: 68.5
click at [626, 198] on div "Pizza Fajita Pizza Akkawi Chee 05-02-2025 09:15 AM SU MO TU WE TH FR SA QAR 30 ​" at bounding box center [637, 236] width 342 height 132
type input "30"
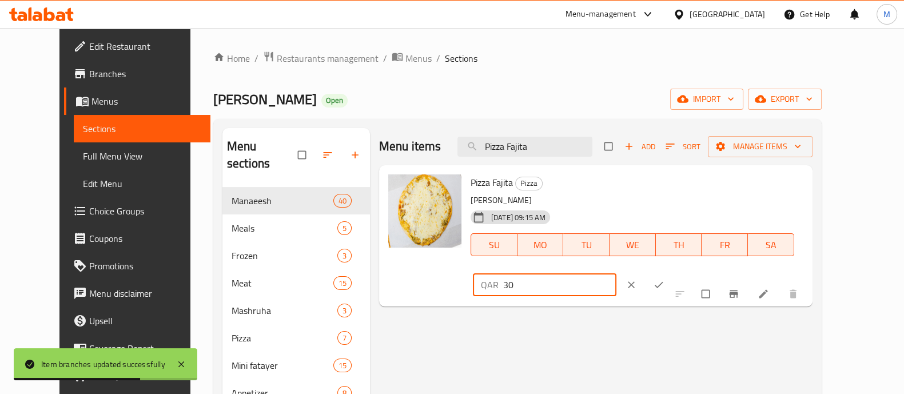
click at [664, 279] on icon "ok" at bounding box center [658, 284] width 11 height 11
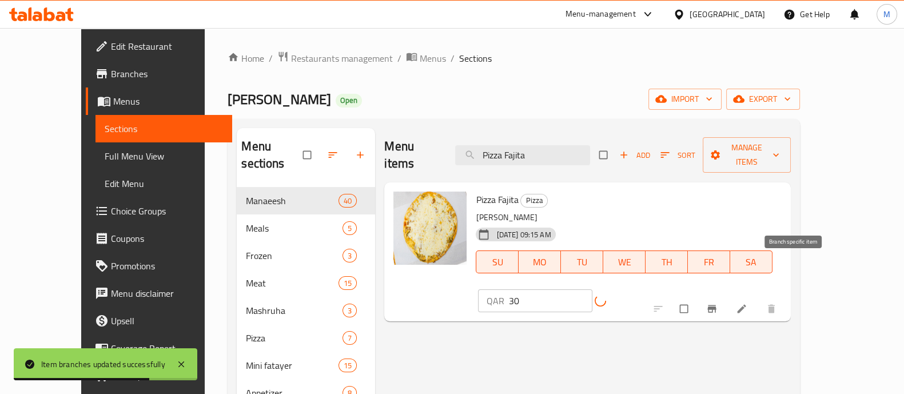
click at [717, 303] on icon "Branch-specific-item" at bounding box center [711, 308] width 11 height 11
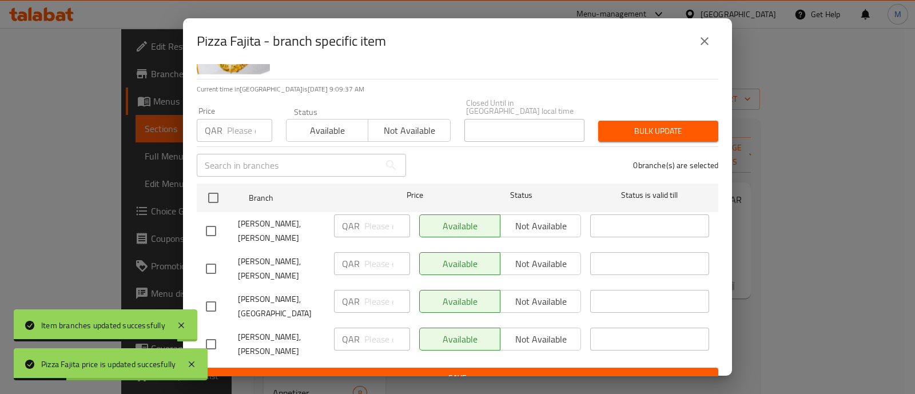
click at [712, 41] on button "close" at bounding box center [703, 40] width 27 height 27
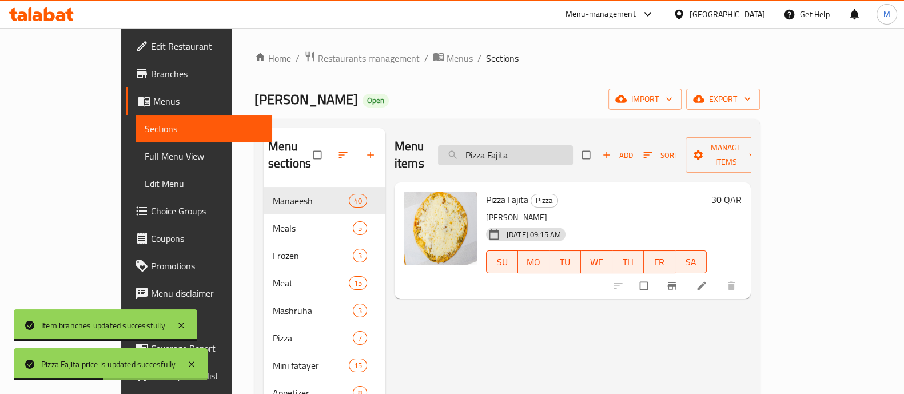
click at [530, 149] on input "Pizza Fajita" at bounding box center [505, 155] width 135 height 20
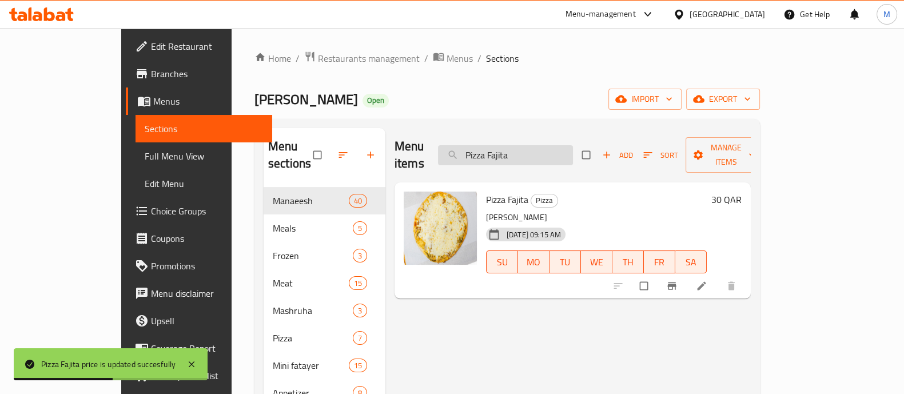
click at [530, 149] on input "Pizza Fajita" at bounding box center [505, 155] width 135 height 20
paste input "Sujok"
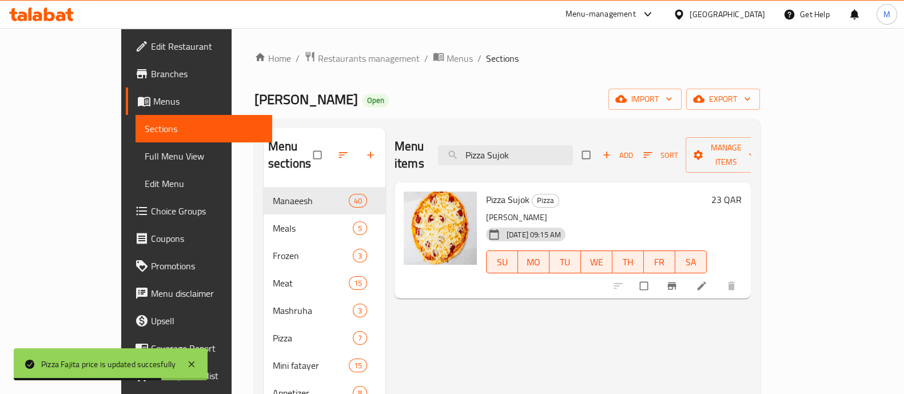
type input "Pizza Sujok"
click at [741, 191] on h6 "23 QAR" at bounding box center [726, 199] width 30 height 16
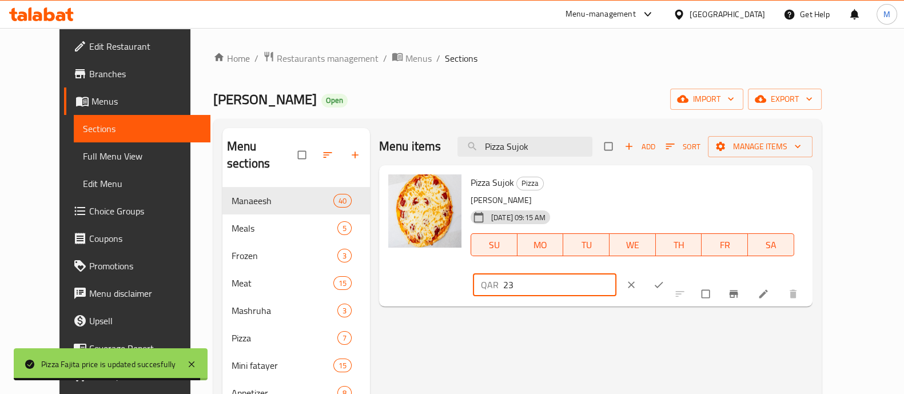
drag, startPoint x: 727, startPoint y: 190, endPoint x: 589, endPoint y: 170, distance: 139.3
click at [589, 170] on div "Pizza Sujok Pizza Akkawi Chee 05-02-2025 09:15 AM SU MO TU WE TH FR SA QAR 23 ​" at bounding box center [637, 236] width 342 height 132
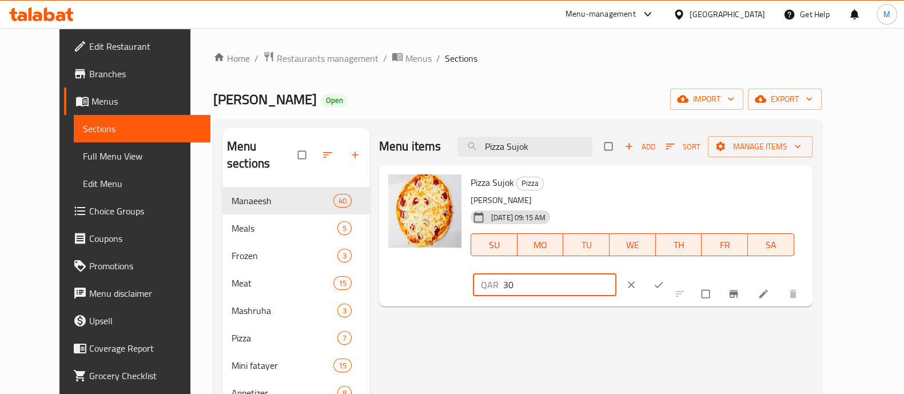
type input "30"
click at [662, 282] on icon "ok" at bounding box center [658, 285] width 9 height 6
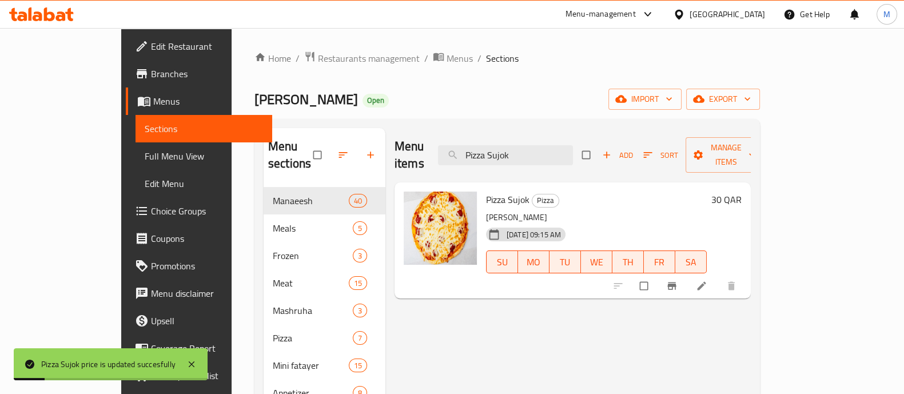
drag, startPoint x: 509, startPoint y: 145, endPoint x: 377, endPoint y: 142, distance: 131.5
click at [394, 143] on div "Menu items Pizza Sujok Add Sort Manage items" at bounding box center [572, 155] width 356 height 54
paste input "Spinach"
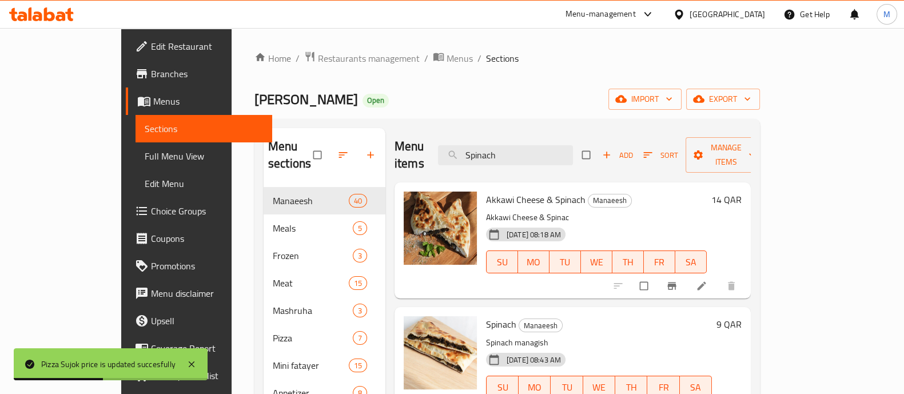
scroll to position [71, 0]
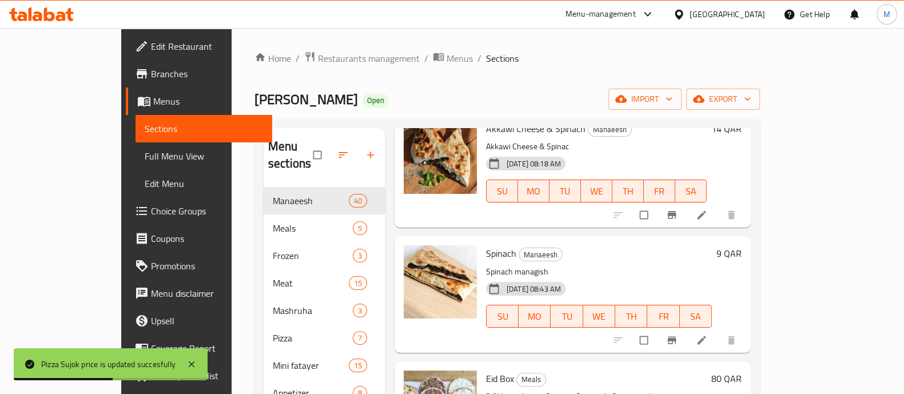
type input "Spinach"
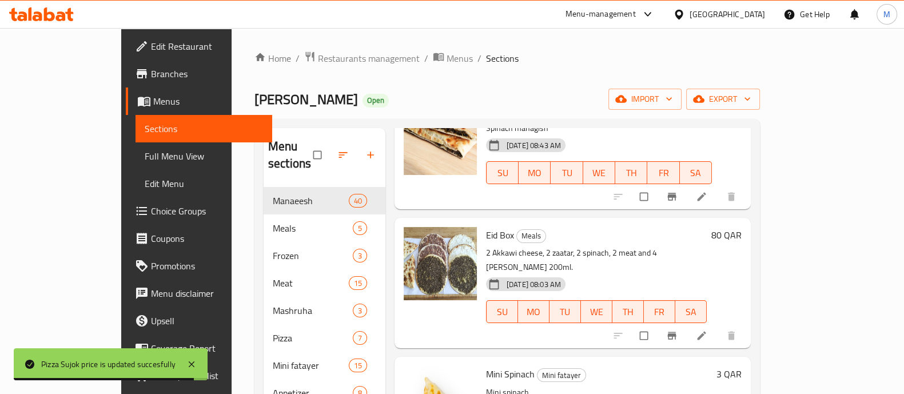
scroll to position [241, 0]
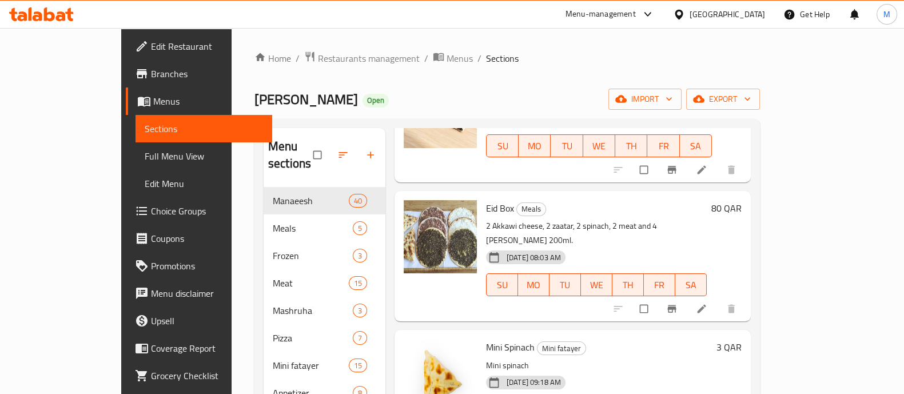
click at [741, 339] on h6 "3 QAR" at bounding box center [728, 347] width 25 height 16
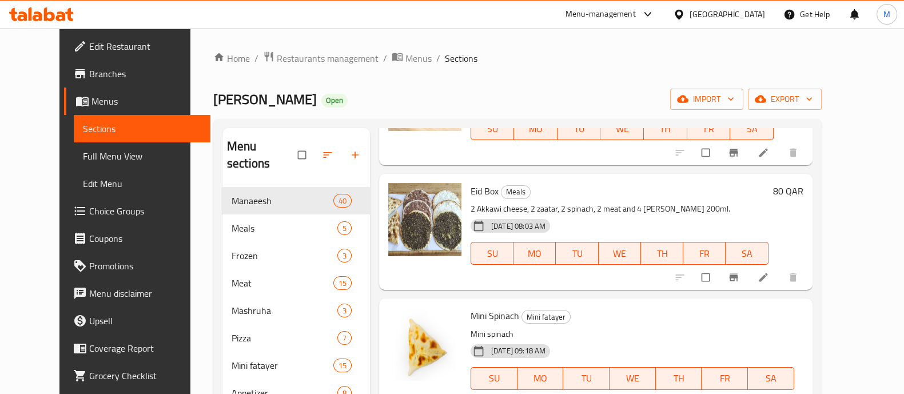
type input "5"
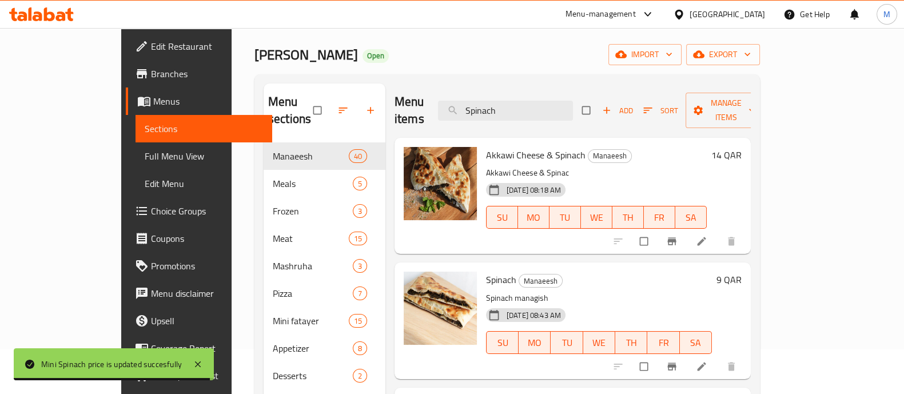
scroll to position [0, 0]
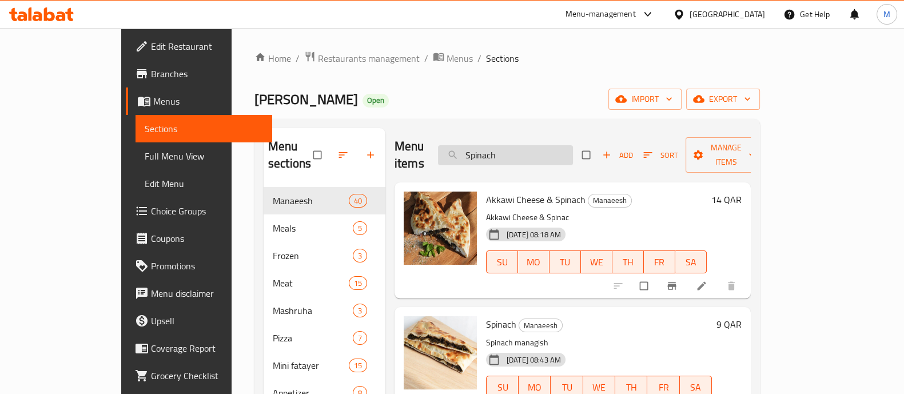
click at [552, 145] on input "Spinach" at bounding box center [505, 155] width 135 height 20
paste input "Meat"
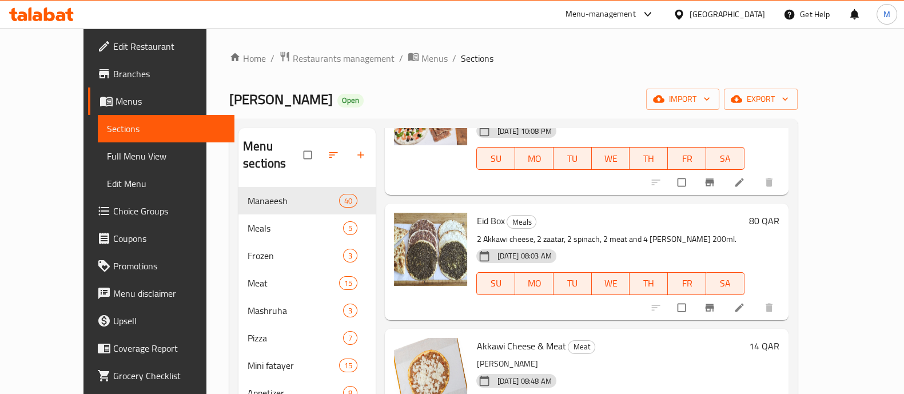
scroll to position [357, 0]
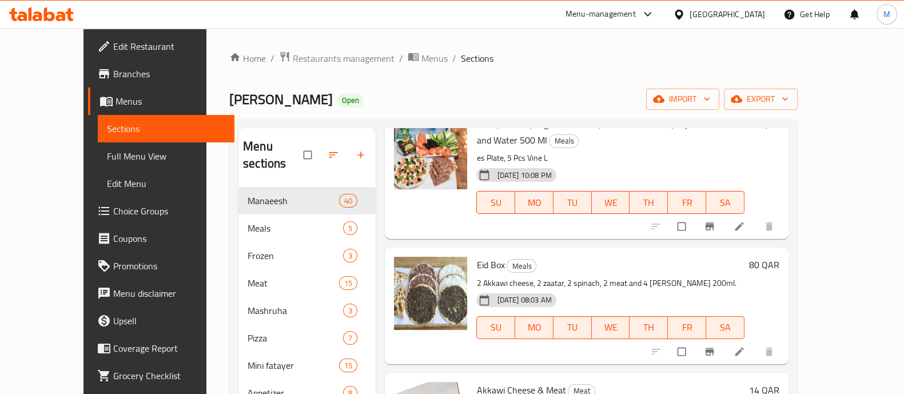
type input "Meat"
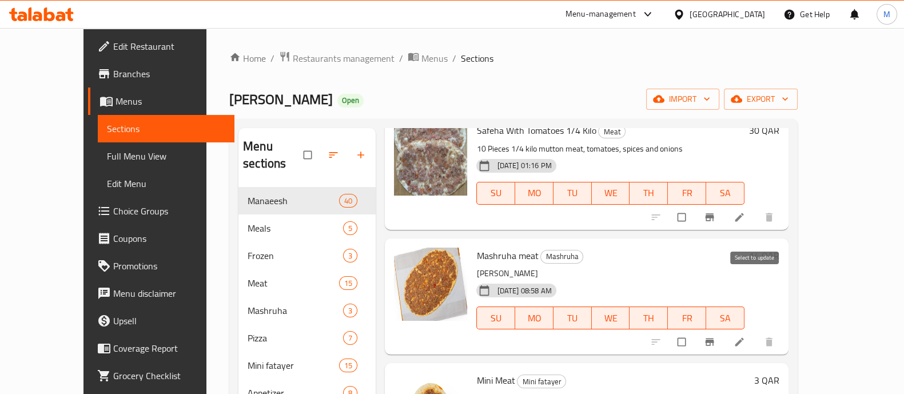
scroll to position [1286, 0]
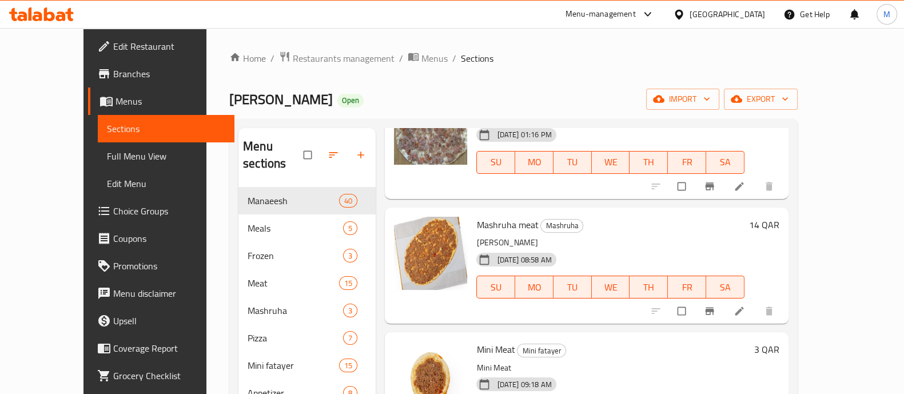
click at [779, 341] on h6 "3 QAR" at bounding box center [766, 349] width 25 height 16
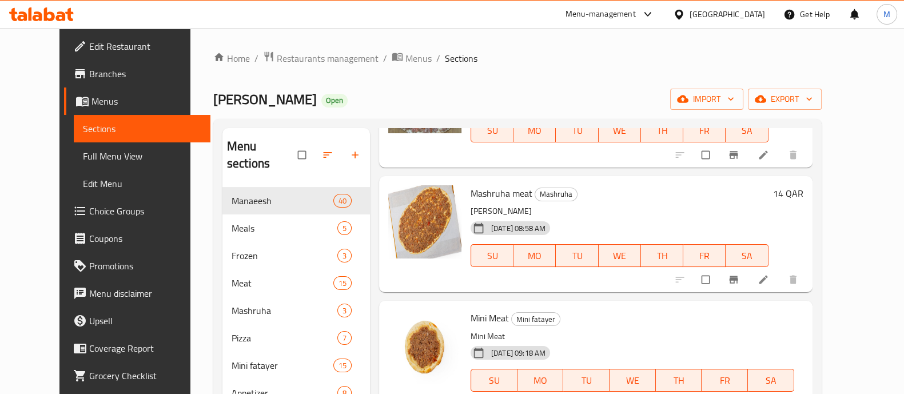
type input "5"
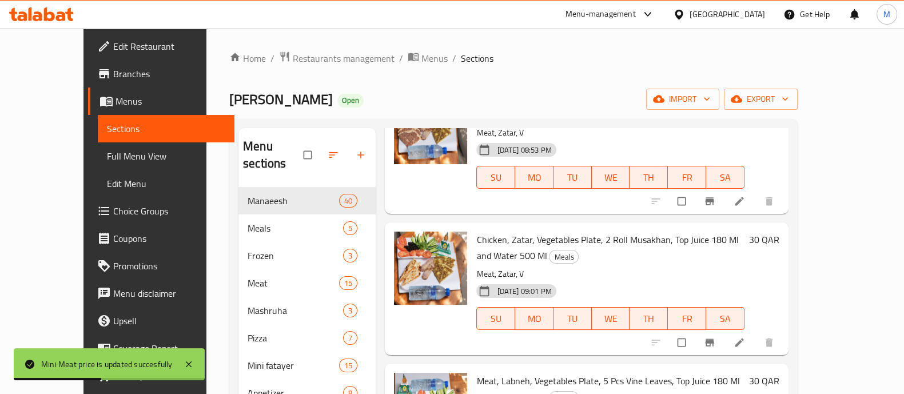
scroll to position [0, 0]
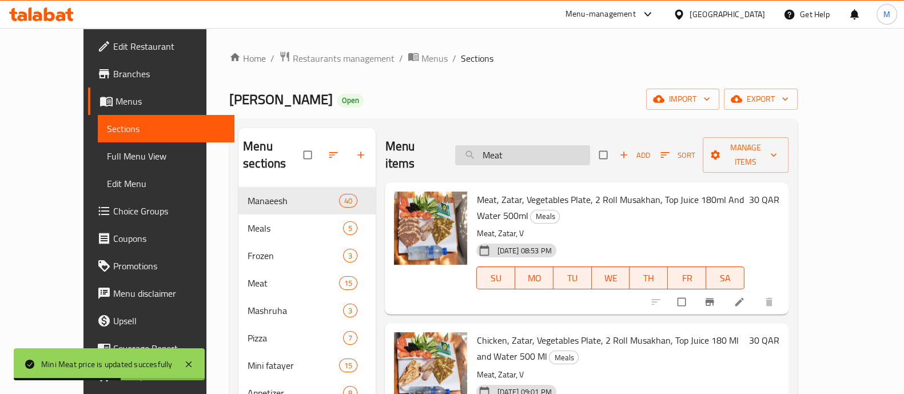
click at [532, 145] on input "Meat" at bounding box center [522, 155] width 135 height 20
click at [532, 146] on input "Meat" at bounding box center [522, 155] width 135 height 20
paste input "Cheese Akawe"
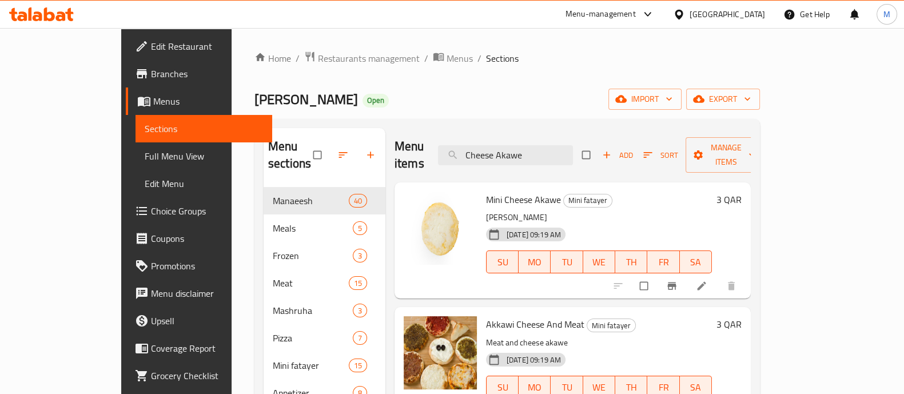
type input "Cheese Akawe"
click at [741, 191] on h6 "3 QAR" at bounding box center [728, 199] width 25 height 16
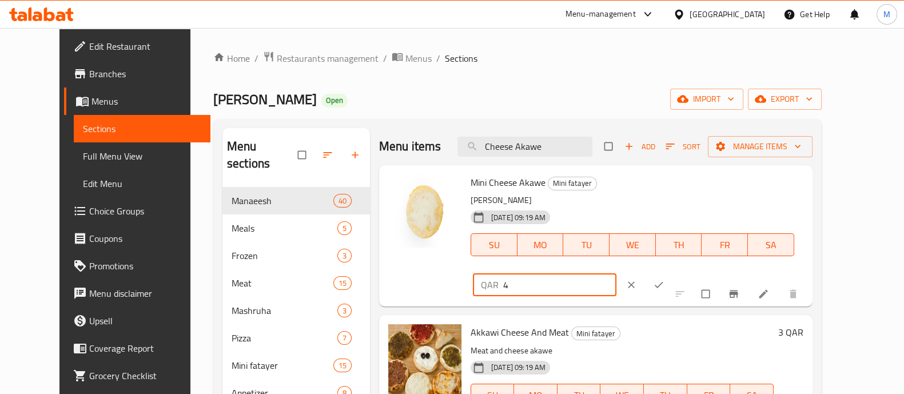
click at [616, 273] on input "4" at bounding box center [559, 284] width 113 height 23
type input "5"
click at [616, 273] on input "5" at bounding box center [559, 284] width 113 height 23
drag, startPoint x: 846, startPoint y: 187, endPoint x: 763, endPoint y: 225, distance: 91.1
click at [664, 279] on icon "ok" at bounding box center [658, 284] width 11 height 11
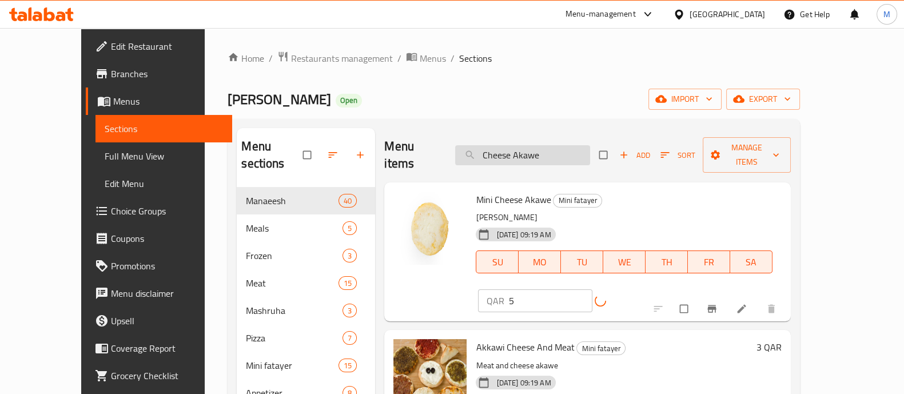
click at [541, 149] on input "Cheese Akawe" at bounding box center [522, 155] width 135 height 20
paste input "Meat +"
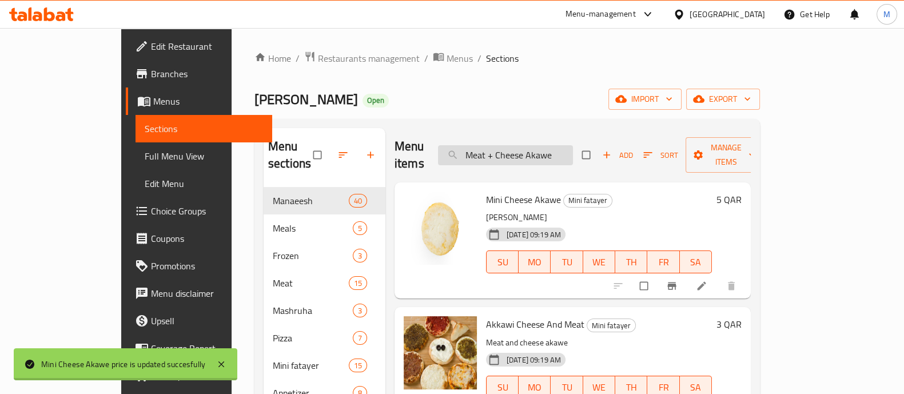
click at [541, 149] on input "Meat + Cheese Akawe" at bounding box center [505, 155] width 135 height 20
click at [541, 148] on input "Meat + Cheese Akawe" at bounding box center [505, 155] width 135 height 20
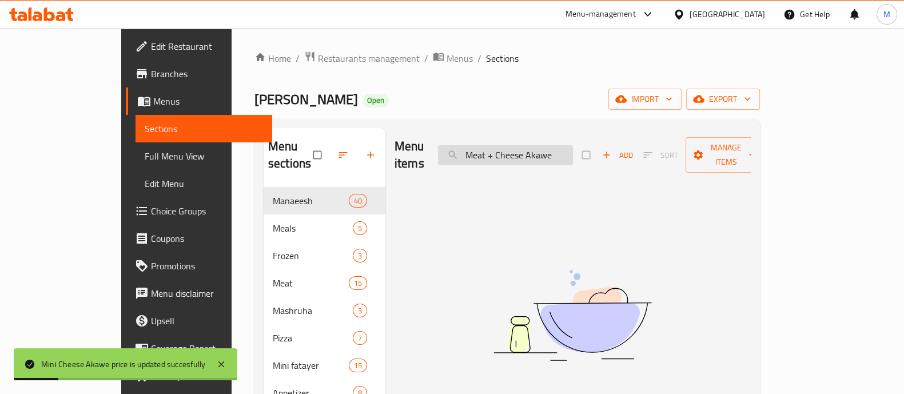
paste input "search"
drag, startPoint x: 526, startPoint y: 144, endPoint x: 638, endPoint y: 170, distance: 115.5
click at [638, 170] on div "Menu items Meat + Cheese Akawe Add Sort Manage items No Items found" at bounding box center [567, 325] width 365 height 394
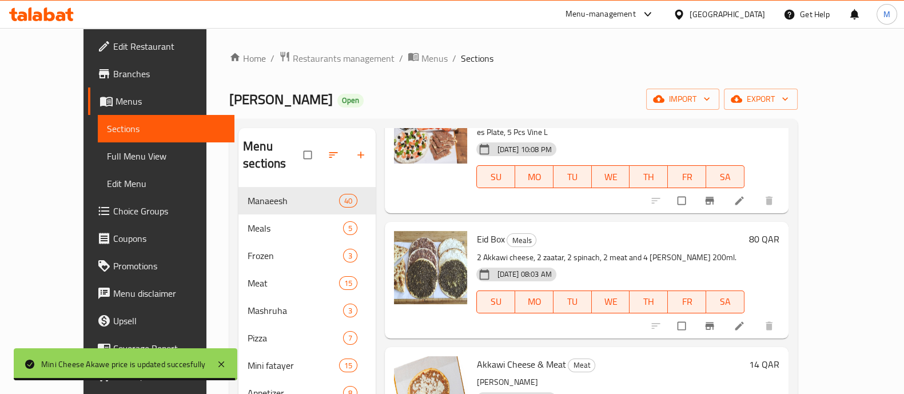
scroll to position [500, 0]
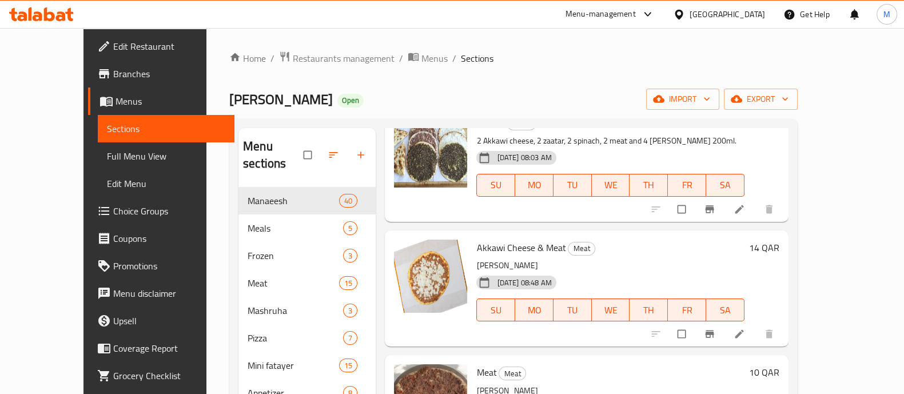
type input "Meat"
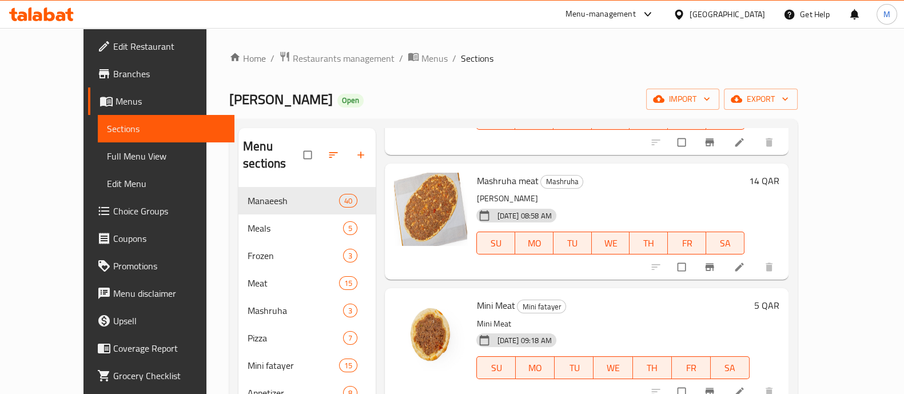
scroll to position [1490, 0]
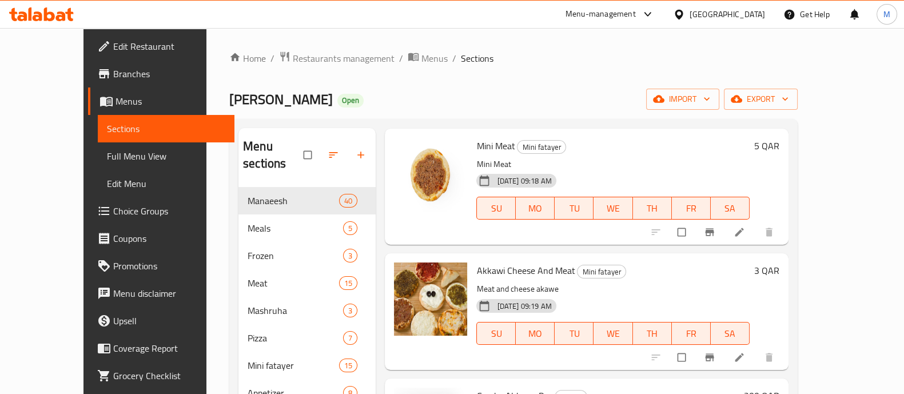
click at [779, 262] on h6 "3 QAR" at bounding box center [766, 270] width 25 height 16
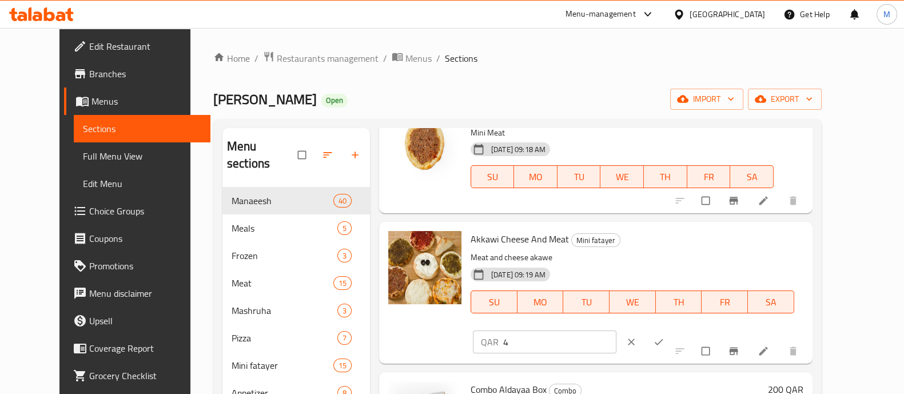
click at [616, 330] on input "4" at bounding box center [559, 341] width 113 height 23
type input "5"
click at [616, 330] on input "5" at bounding box center [559, 341] width 113 height 23
click at [662, 339] on icon "ok" at bounding box center [658, 342] width 9 height 6
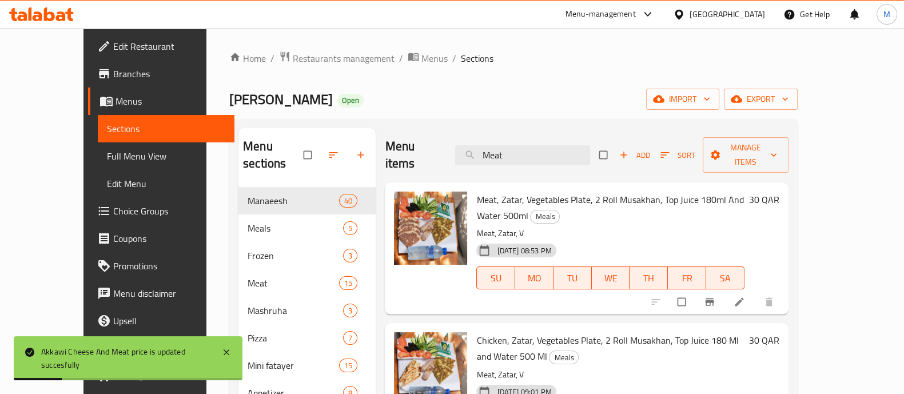
scroll to position [0, 0]
click at [570, 148] on input "Meat" at bounding box center [522, 155] width 135 height 20
paste input "Zaatar"
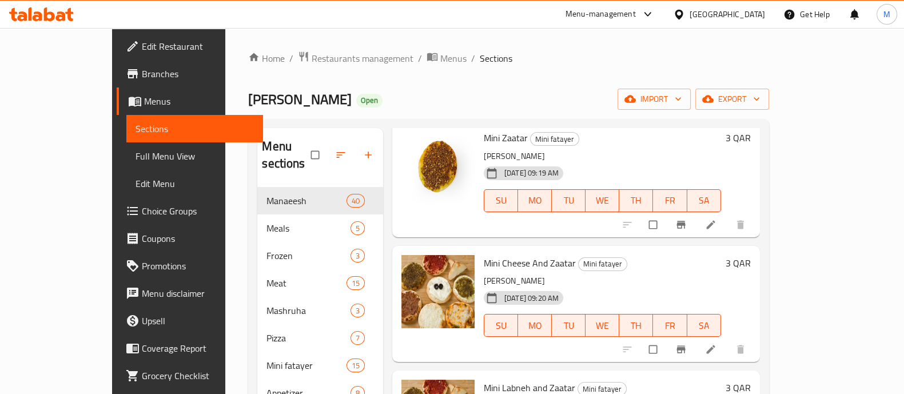
scroll to position [1143, 0]
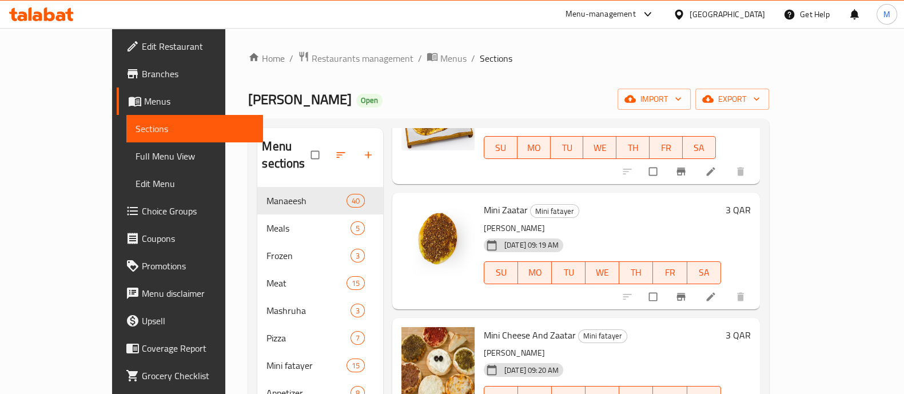
type input "Zaatar"
click at [751, 202] on h6 "3 QAR" at bounding box center [737, 210] width 25 height 16
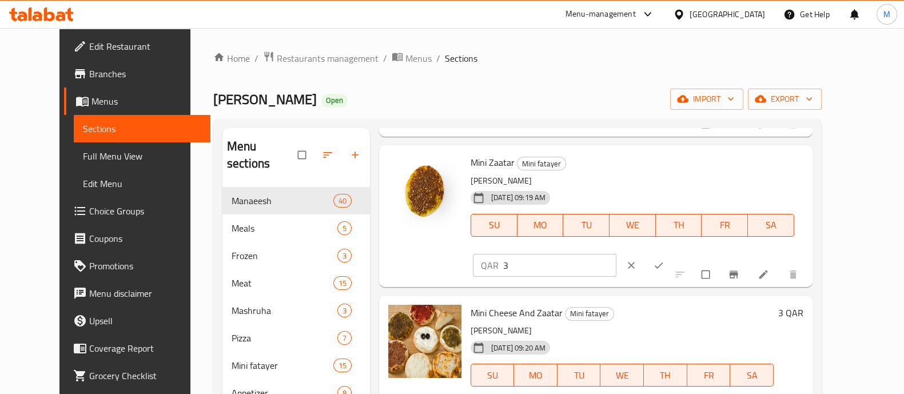
click at [616, 254] on input "3" at bounding box center [559, 265] width 113 height 23
click at [616, 254] on input "4" at bounding box center [559, 265] width 113 height 23
type input "5"
click at [616, 254] on input "5" at bounding box center [559, 265] width 113 height 23
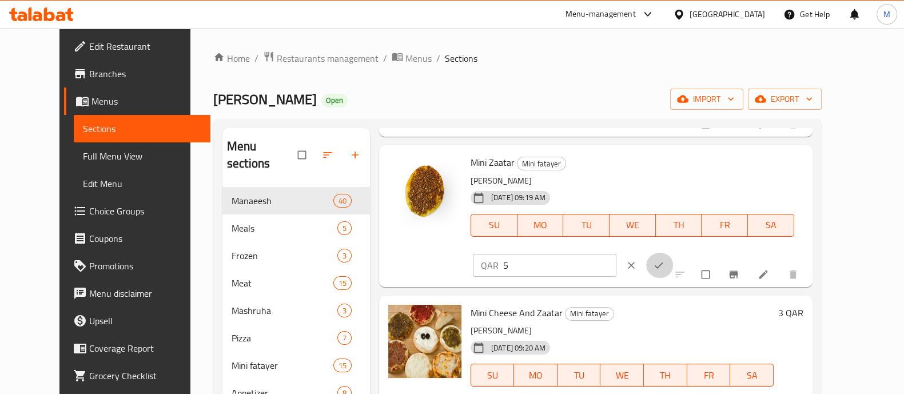
click at [664, 260] on icon "ok" at bounding box center [658, 265] width 11 height 11
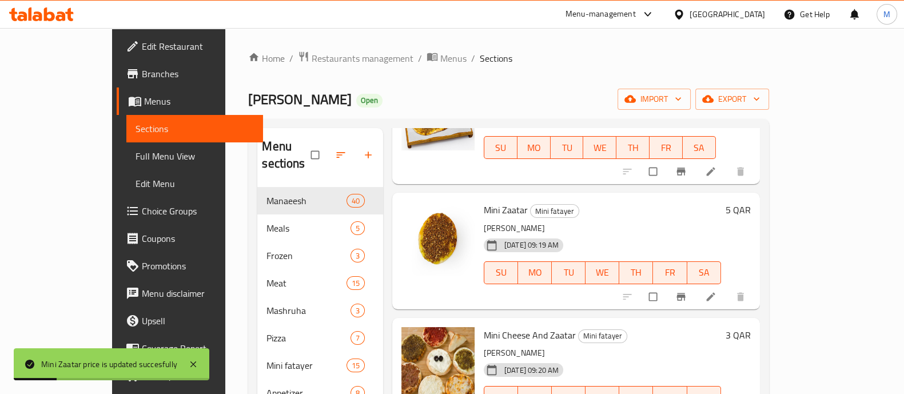
click at [751, 327] on h6 "3 QAR" at bounding box center [737, 335] width 25 height 16
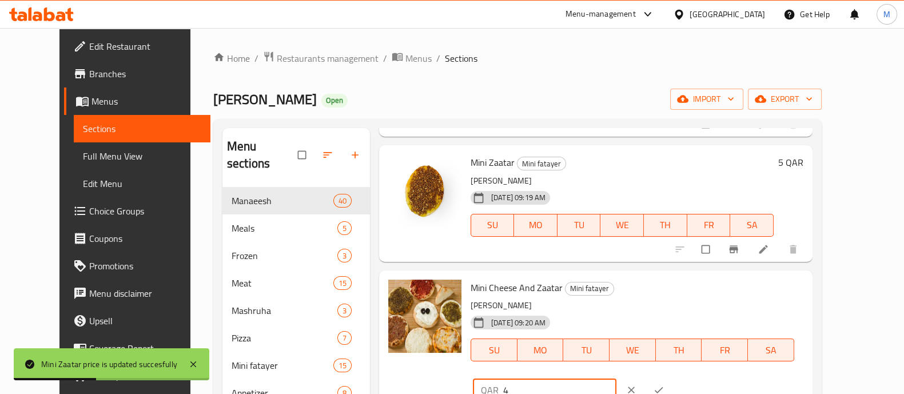
click at [616, 378] on input "4" at bounding box center [559, 389] width 113 height 23
type input "5"
click at [616, 378] on input "5" at bounding box center [559, 389] width 113 height 23
click at [666, 384] on span "ok" at bounding box center [660, 389] width 14 height 11
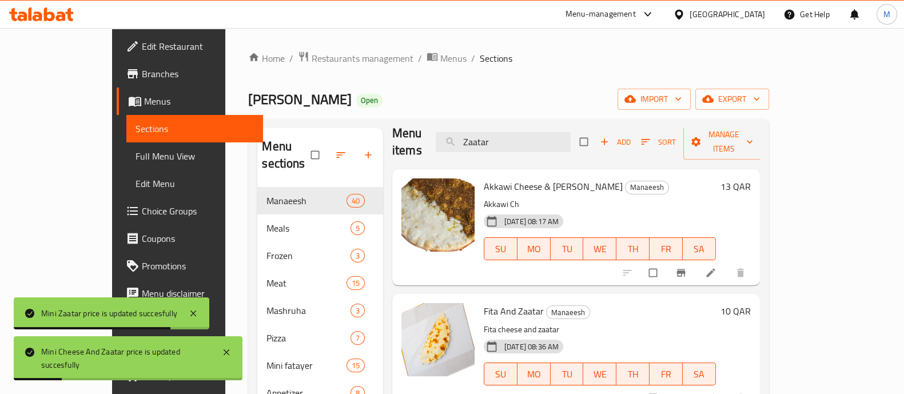
scroll to position [0, 0]
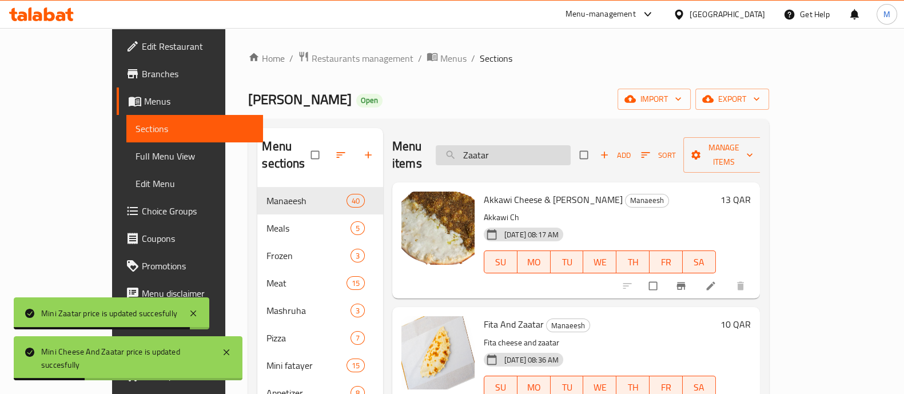
click at [564, 145] on input "Zaatar" at bounding box center [503, 155] width 135 height 20
paste input "Muhammara"
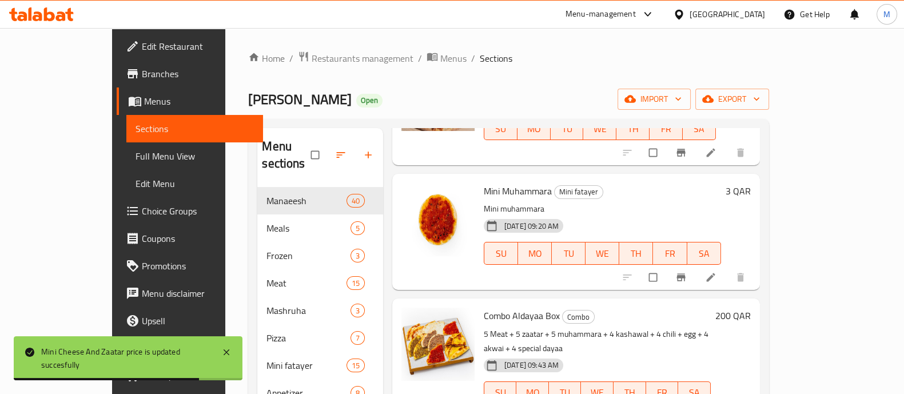
scroll to position [187, 0]
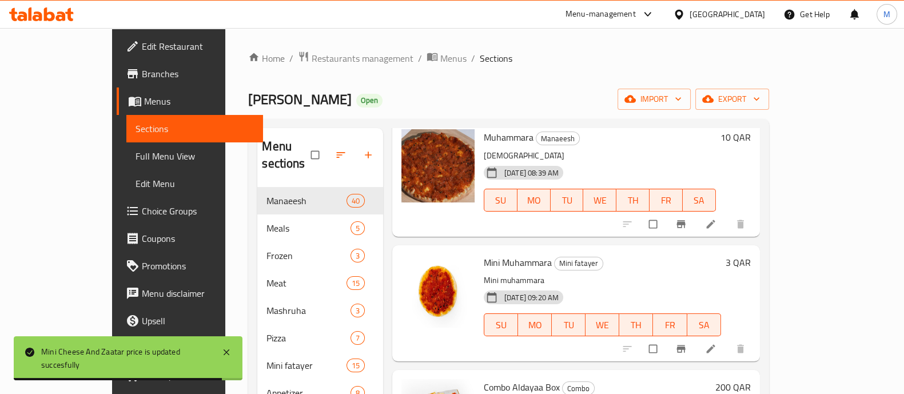
type input "Muhammara"
click at [751, 254] on h6 "3 QAR" at bounding box center [737, 262] width 25 height 16
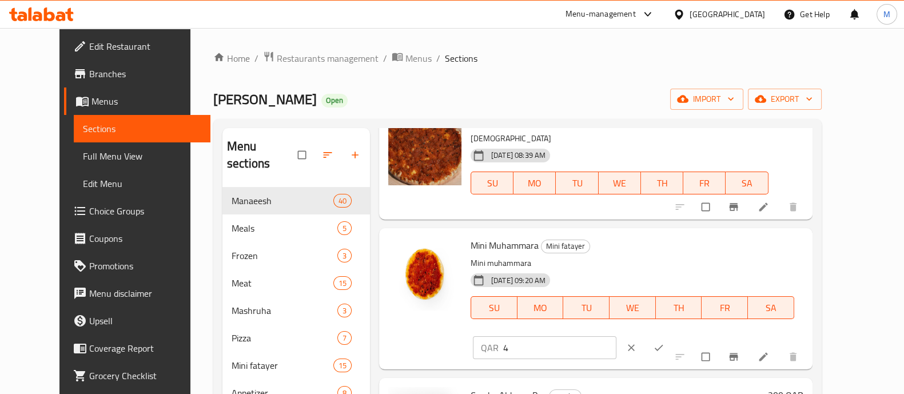
click at [616, 336] on input "4" at bounding box center [559, 347] width 113 height 23
type input "5"
click at [616, 336] on input "5" at bounding box center [559, 347] width 113 height 23
click at [673, 335] on button "ok" at bounding box center [659, 347] width 27 height 25
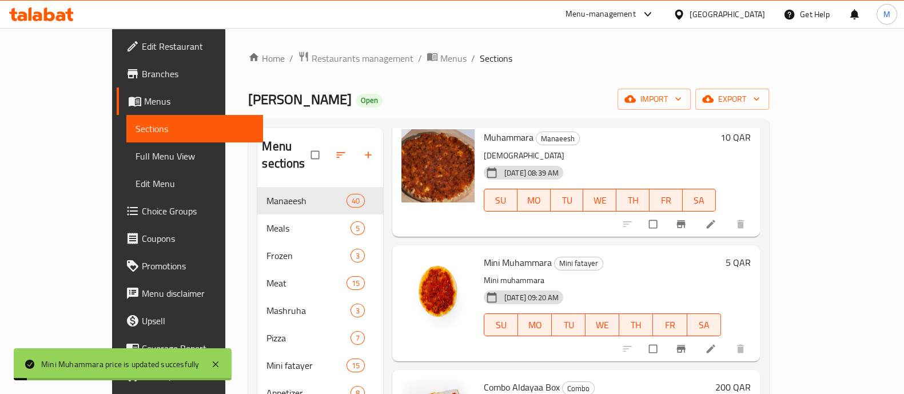
scroll to position [0, 0]
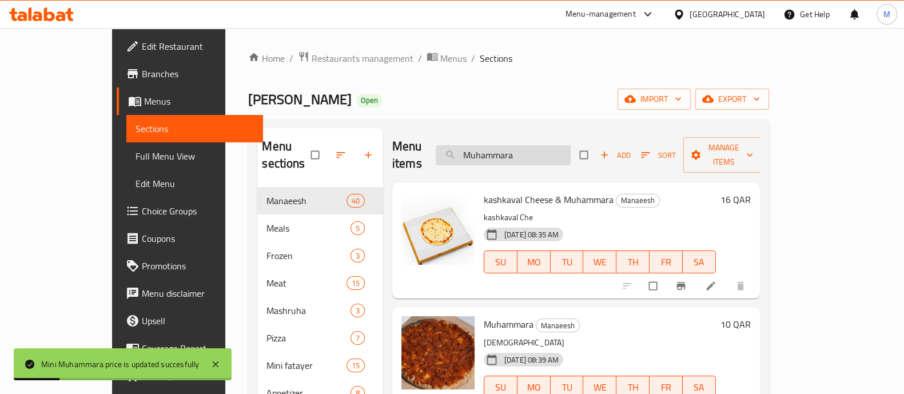
click at [562, 152] on input "Muhammara" at bounding box center [503, 155] width 135 height 20
paste input "Chicken"
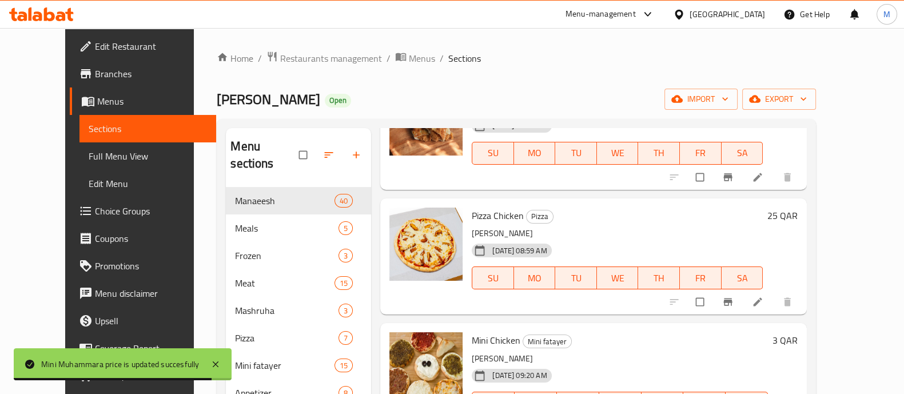
scroll to position [524, 0]
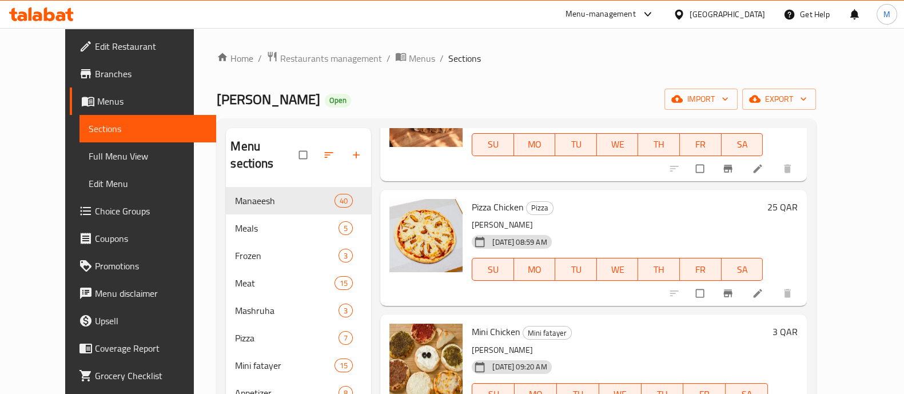
type input "Chicken"
click at [797, 324] on h6 "3 QAR" at bounding box center [784, 332] width 25 height 16
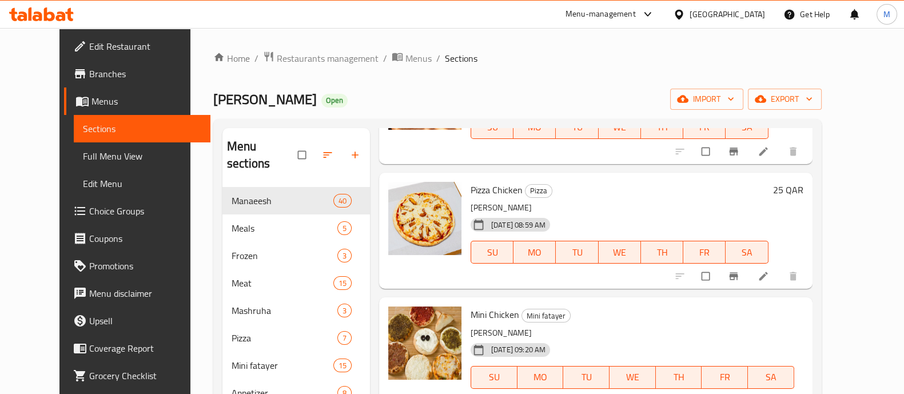
type input "5"
drag, startPoint x: 835, startPoint y: 298, endPoint x: 730, endPoint y: 312, distance: 105.5
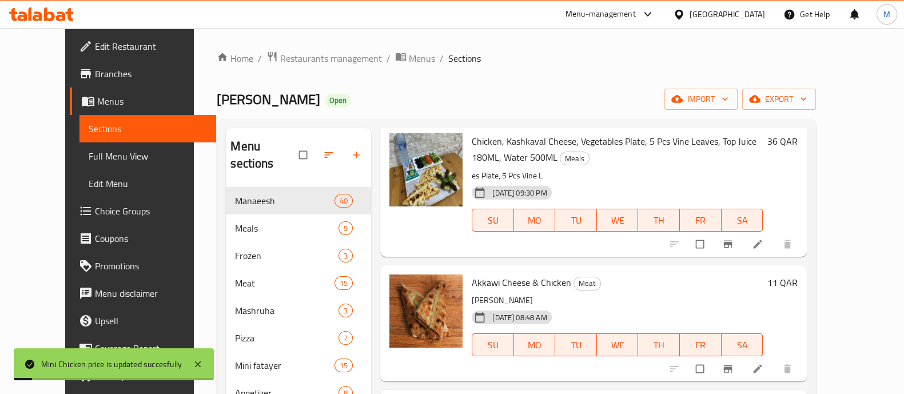
scroll to position [0, 0]
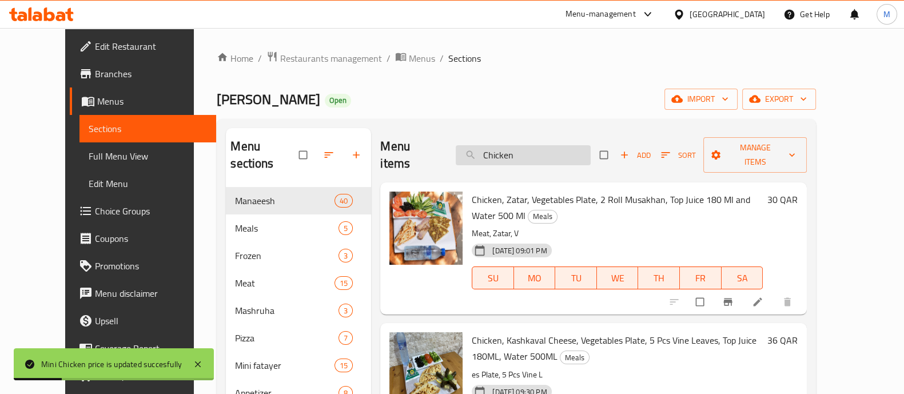
click at [543, 155] on input "Chicken" at bounding box center [523, 155] width 135 height 20
paste input "Labneh"
click at [543, 155] on input "Labneh" at bounding box center [523, 155] width 135 height 20
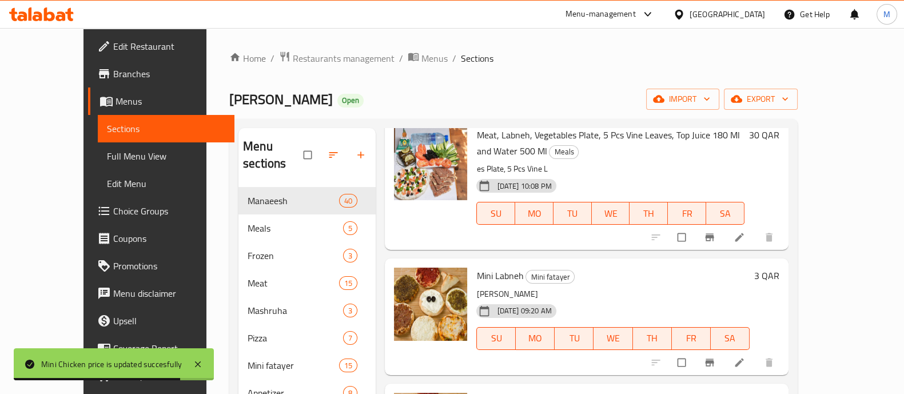
scroll to position [571, 0]
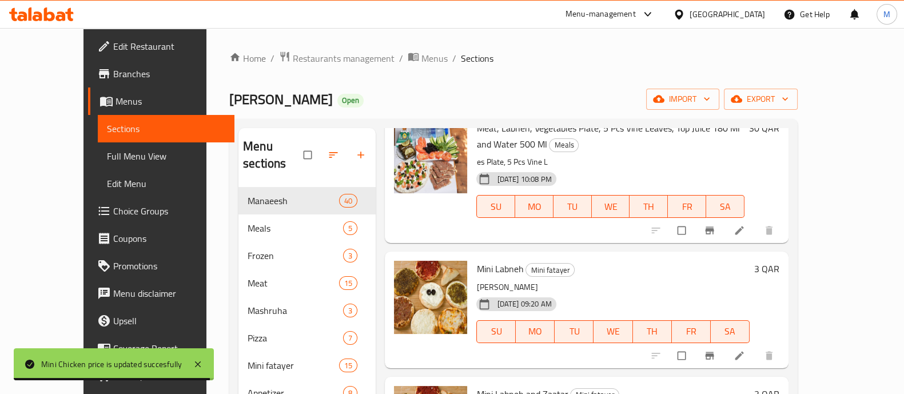
type input "Labneh"
click at [779, 261] on h6 "3 QAR" at bounding box center [766, 269] width 25 height 16
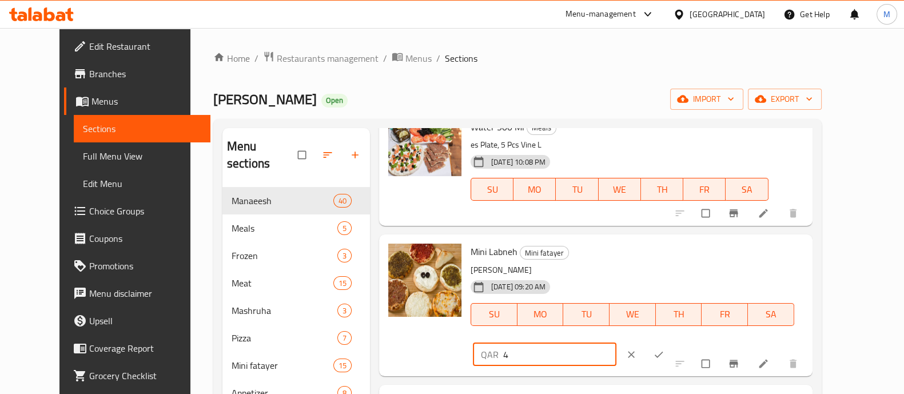
click at [616, 343] on input "4" at bounding box center [559, 354] width 113 height 23
type input "5"
click at [616, 343] on input "5" at bounding box center [559, 354] width 113 height 23
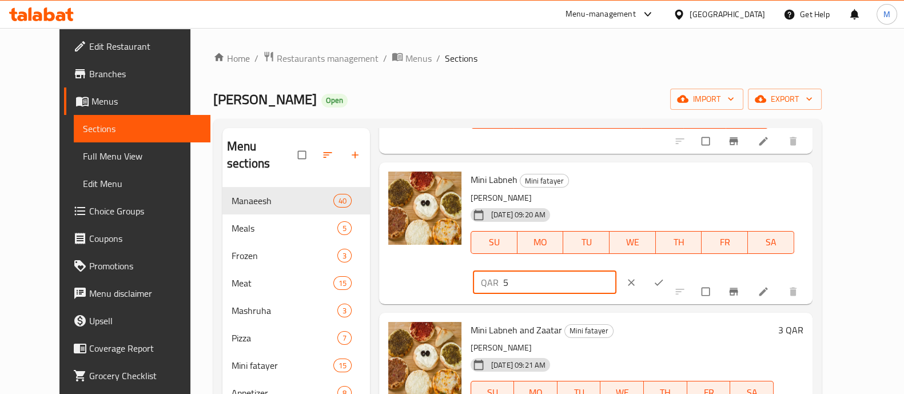
click at [803, 322] on h6 "3 QAR" at bounding box center [790, 330] width 25 height 16
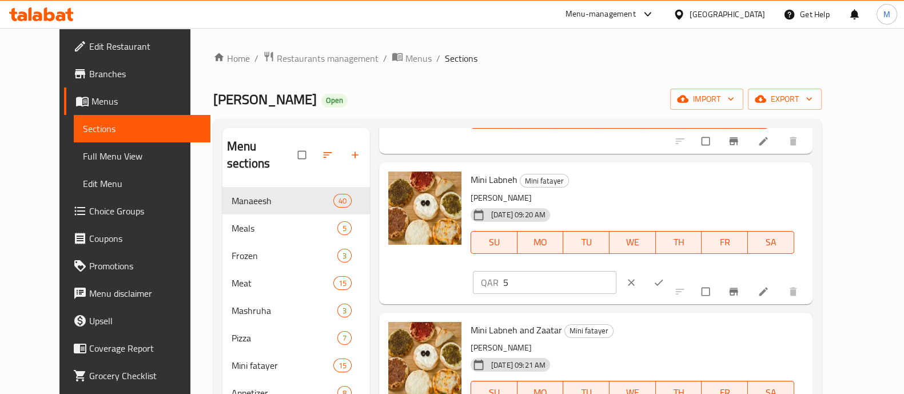
type input "5"
click at [673, 270] on button "ok" at bounding box center [659, 282] width 27 height 25
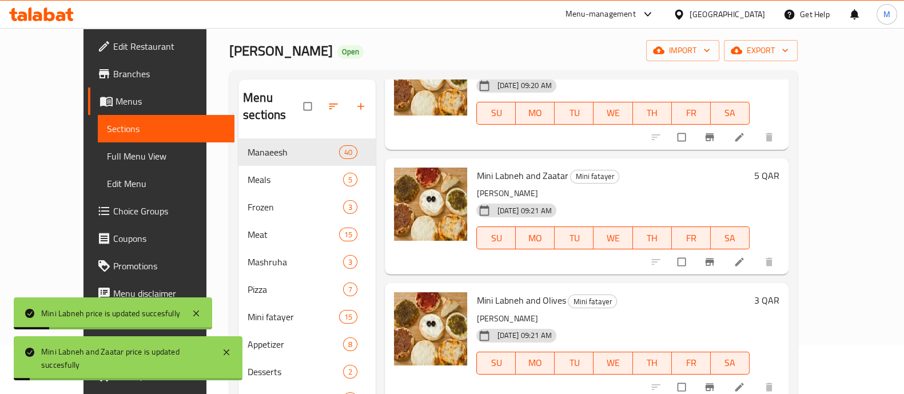
scroll to position [71, 0]
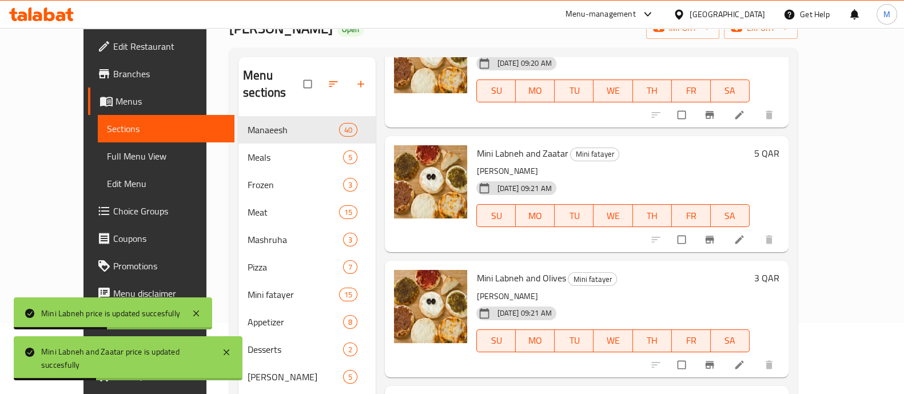
click at [779, 270] on h6 "3 QAR" at bounding box center [766, 278] width 25 height 16
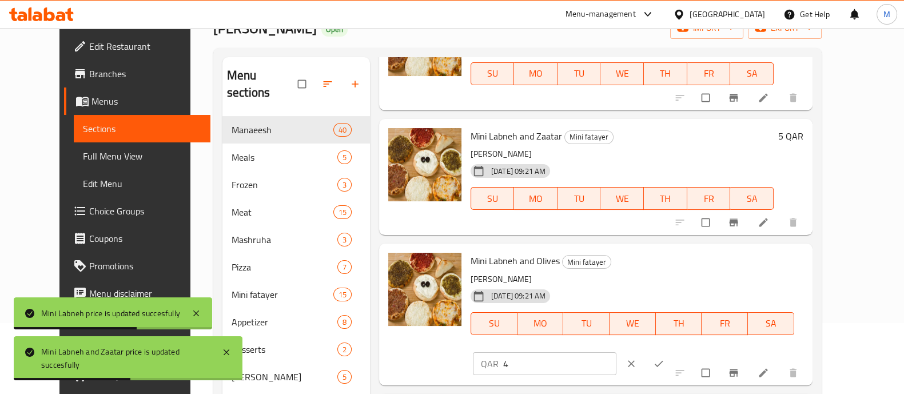
click at [616, 352] on input "4" at bounding box center [559, 363] width 113 height 23
type input "5"
click at [616, 352] on input "5" at bounding box center [559, 363] width 113 height 23
click at [673, 351] on button "ok" at bounding box center [659, 363] width 27 height 25
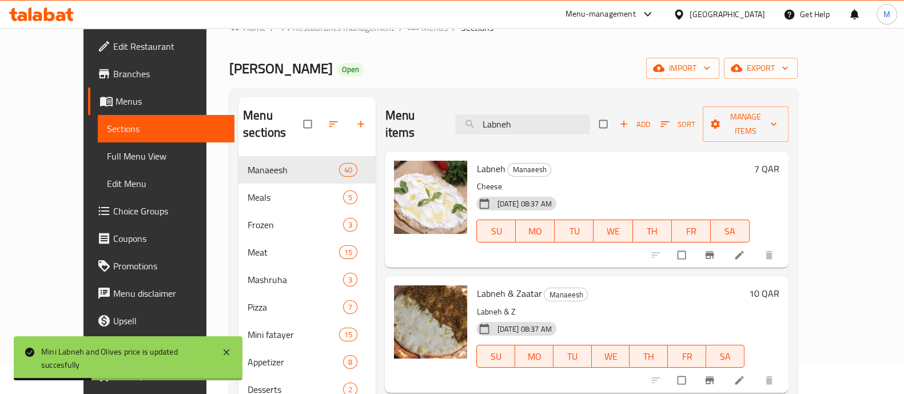
scroll to position [0, 0]
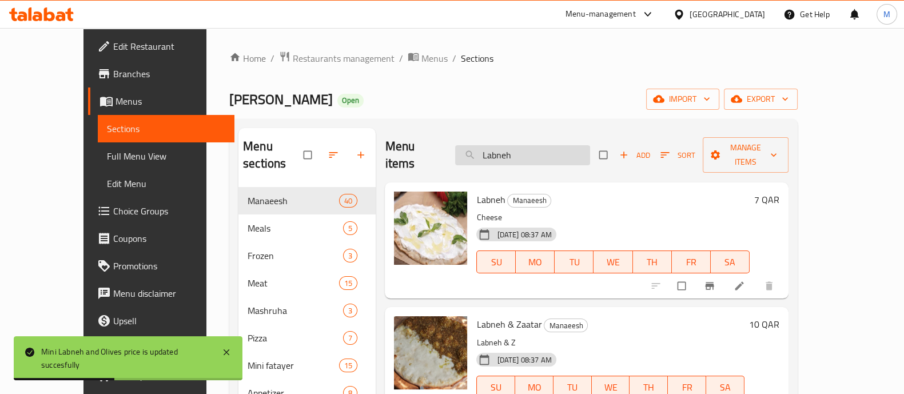
click at [526, 145] on input "Labneh" at bounding box center [522, 155] width 135 height 20
paste input "Kashkaval Cheese"
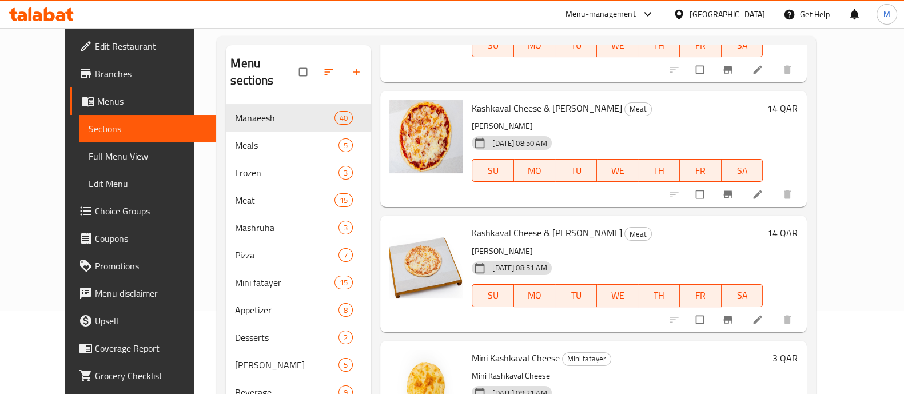
scroll to position [142, 0]
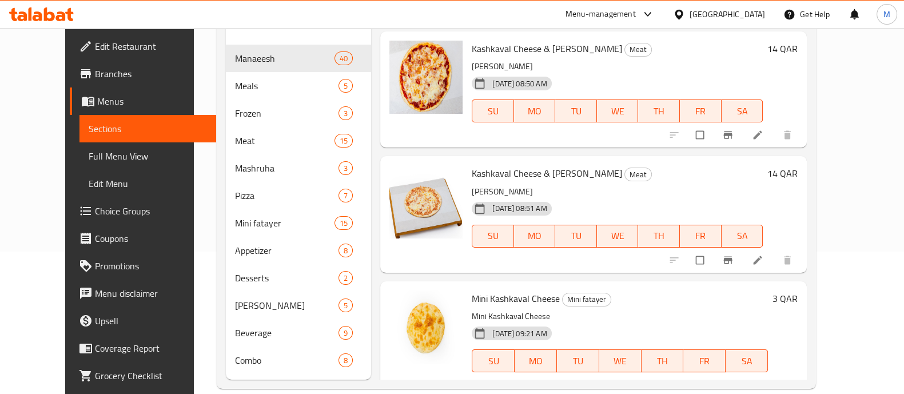
type input "Kashkaval Cheese"
click at [797, 290] on h6 "3 QAR" at bounding box center [784, 298] width 25 height 16
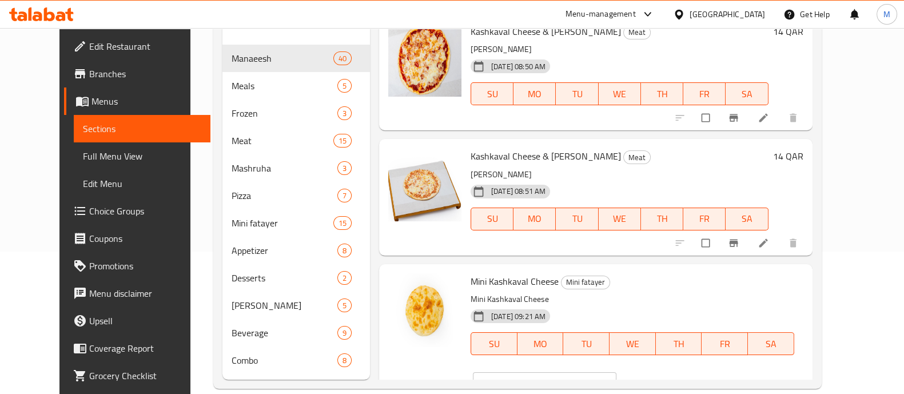
click at [616, 372] on input "4" at bounding box center [559, 383] width 113 height 23
type input "5"
click at [616, 372] on input "5" at bounding box center [559, 383] width 113 height 23
click at [673, 371] on div at bounding box center [645, 383] width 55 height 25
click at [664, 378] on icon "ok" at bounding box center [658, 383] width 11 height 11
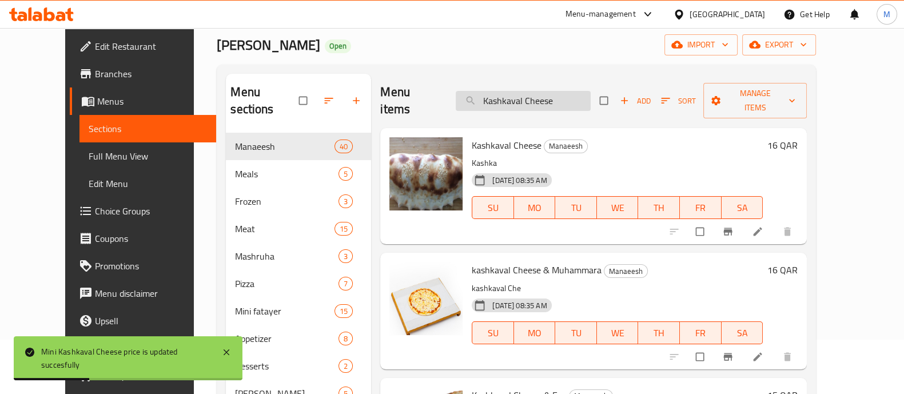
scroll to position [0, 0]
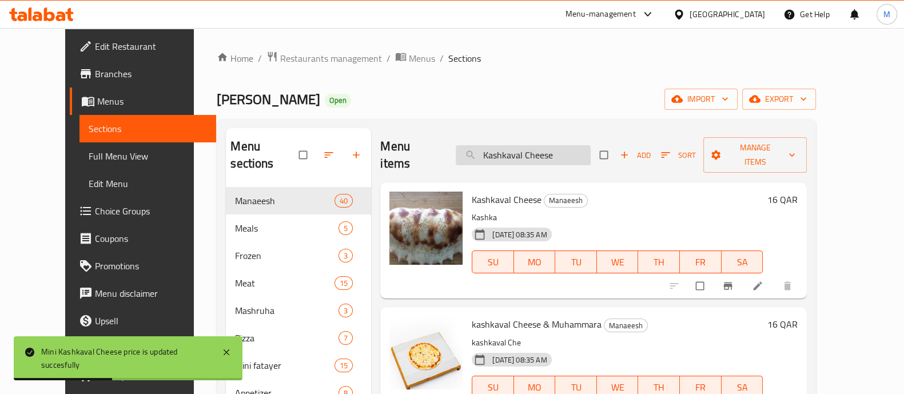
click at [509, 145] on input "Kashkaval Cheese" at bounding box center [523, 155] width 135 height 20
paste input "Halloumi"
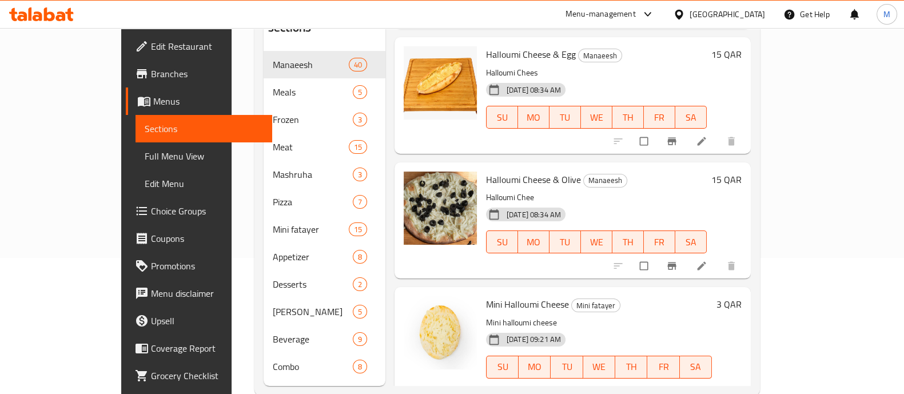
scroll to position [160, 0]
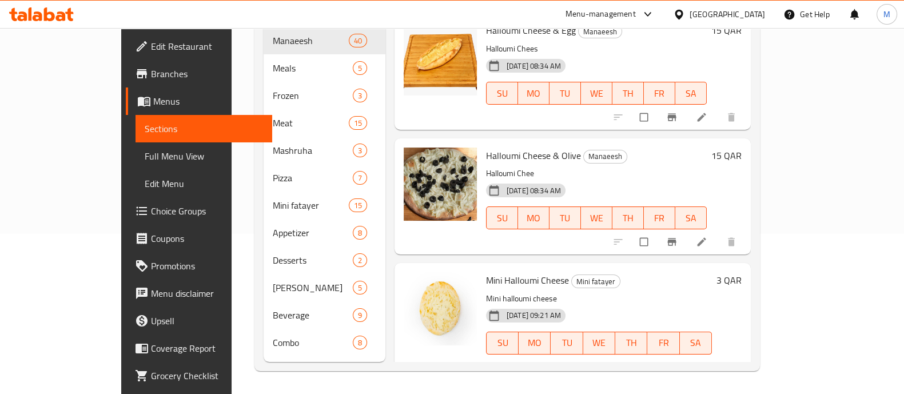
type input "Halloumi Cheese"
click at [741, 272] on h6 "3 QAR" at bounding box center [728, 280] width 25 height 16
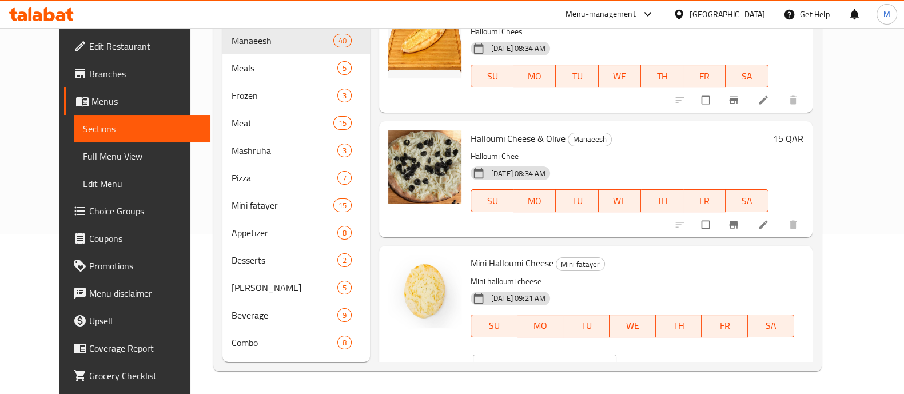
click at [616, 354] on input "4" at bounding box center [559, 365] width 113 height 23
type input "5"
click at [616, 354] on input "5" at bounding box center [559, 365] width 113 height 23
click at [664, 360] on icon "ok" at bounding box center [658, 365] width 11 height 11
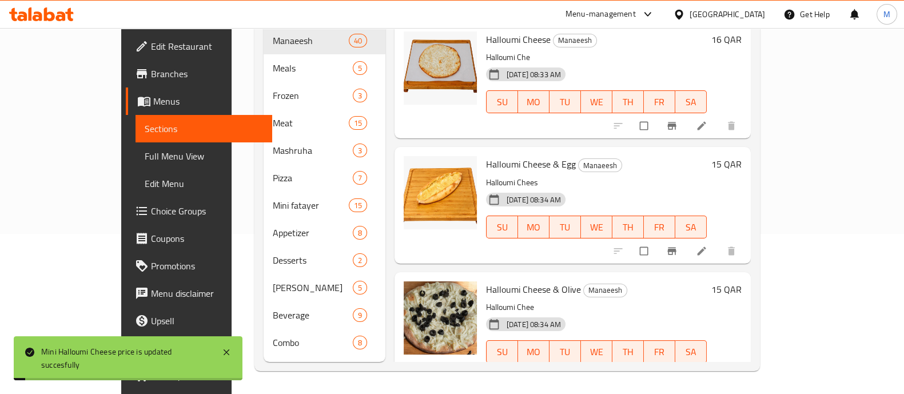
scroll to position [0, 0]
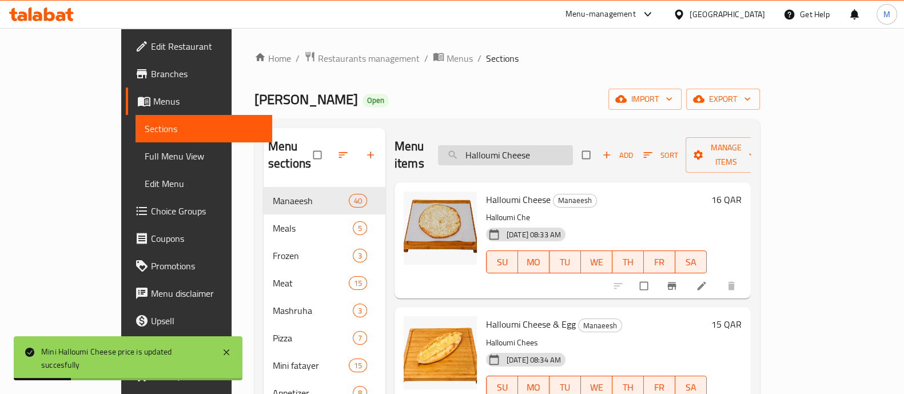
click at [573, 150] on input "Halloumi Cheese" at bounding box center [505, 155] width 135 height 20
paste input "Kesheck"
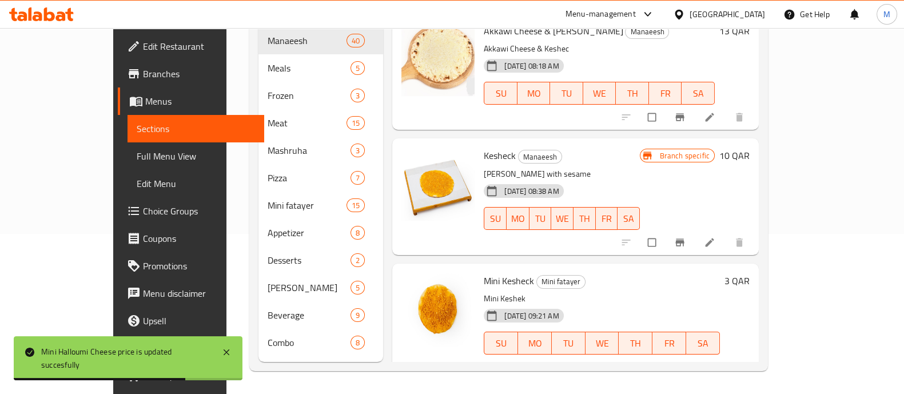
type input "Kesheck"
click at [749, 273] on h6 "3 QAR" at bounding box center [736, 281] width 25 height 16
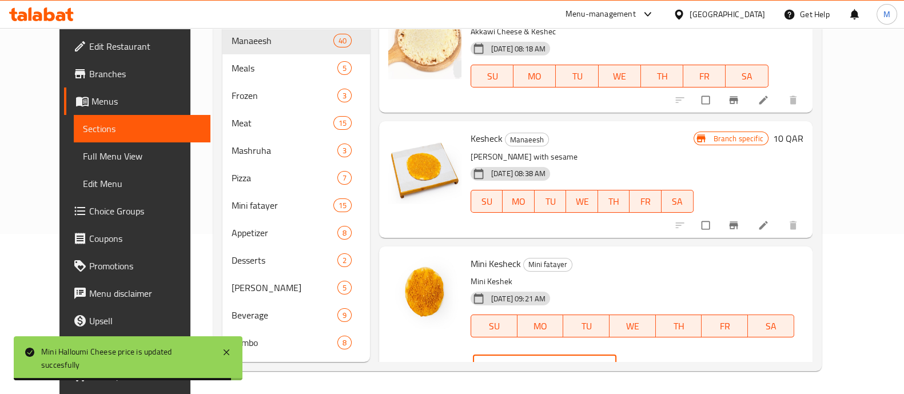
click at [616, 354] on input "4" at bounding box center [559, 365] width 113 height 23
type input "5"
click at [616, 354] on input "5" at bounding box center [559, 365] width 113 height 23
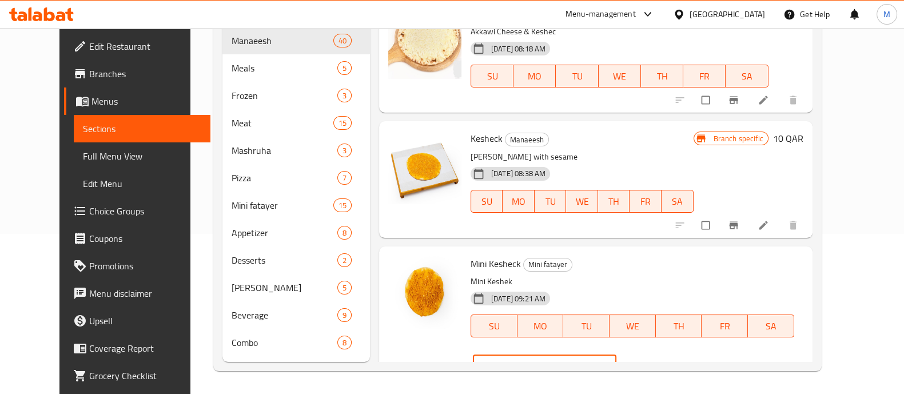
click at [664, 360] on icon "ok" at bounding box center [658, 365] width 11 height 11
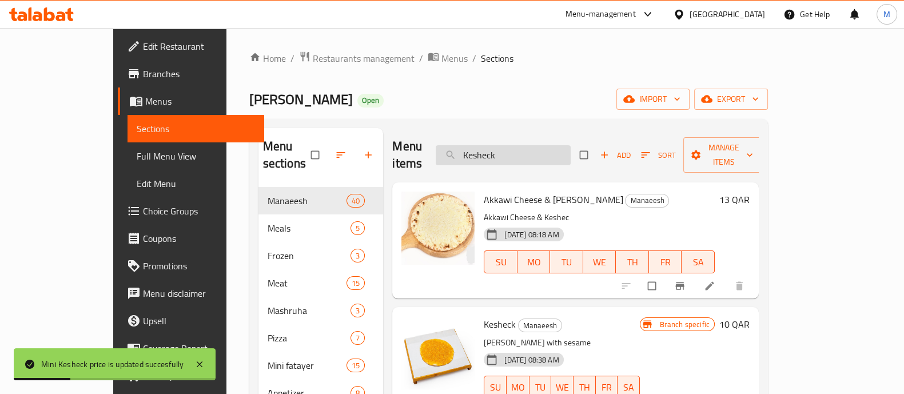
click at [565, 145] on input "Kesheck" at bounding box center [503, 155] width 135 height 20
paste input "Pizza"
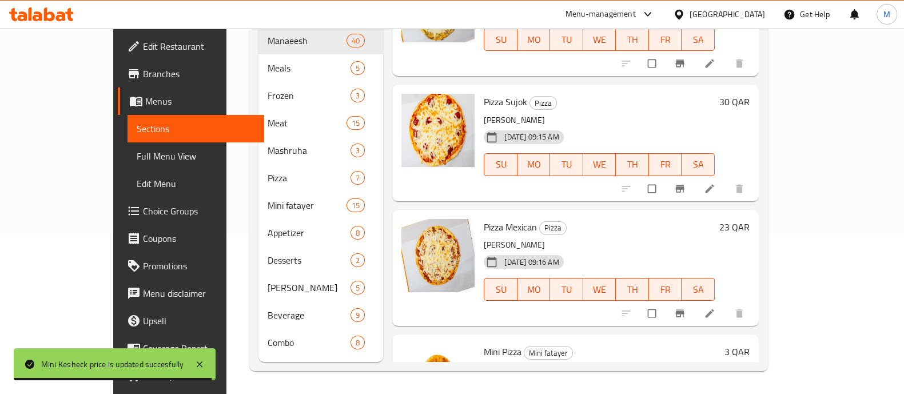
type input "Pizza"
click at [749, 344] on h6 "3 QAR" at bounding box center [736, 352] width 25 height 16
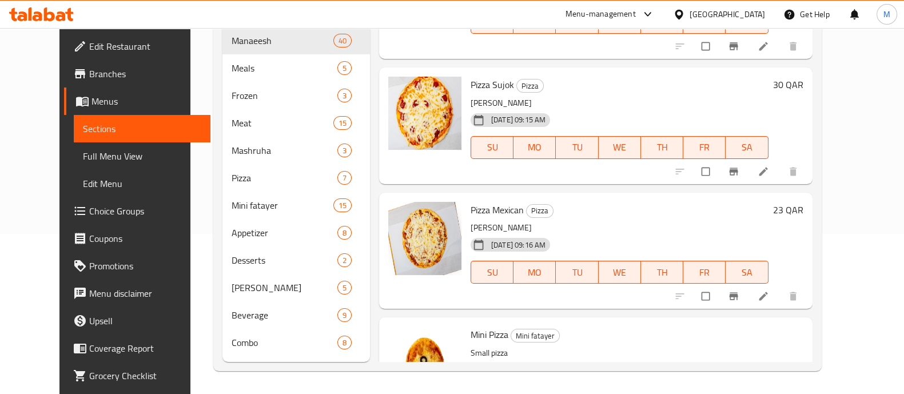
type input "5"
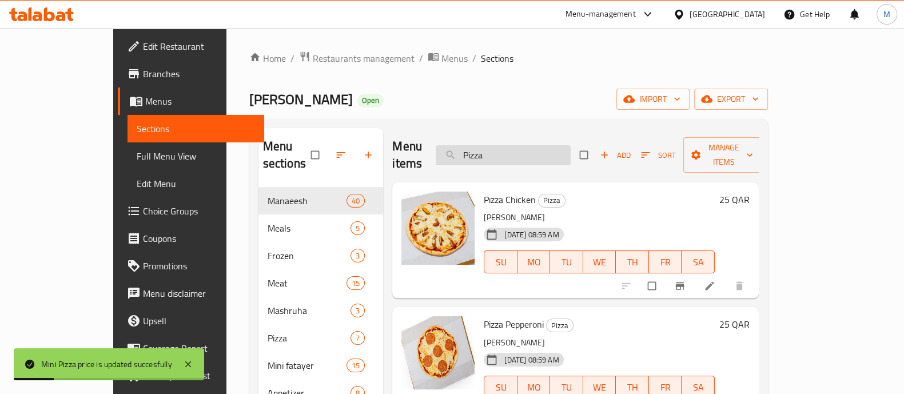
drag, startPoint x: 568, startPoint y: 153, endPoint x: 563, endPoint y: 147, distance: 7.7
click at [566, 151] on input "Pizza" at bounding box center [503, 155] width 135 height 20
click at [563, 147] on input "Pizza" at bounding box center [503, 155] width 135 height 20
paste input "Mineral Water 500ML"
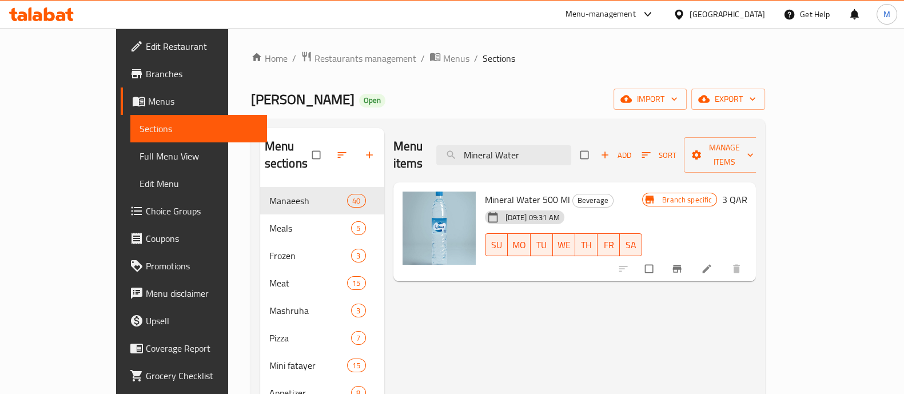
type input "Mineral Water"
click at [692, 256] on button "Branch-specific-item" at bounding box center [677, 268] width 27 height 25
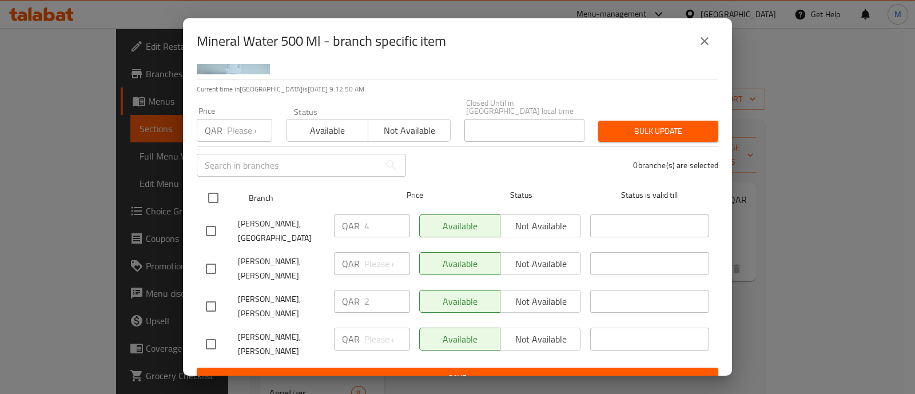
click at [206, 186] on input "checkbox" at bounding box center [213, 198] width 24 height 24
checkbox input "true"
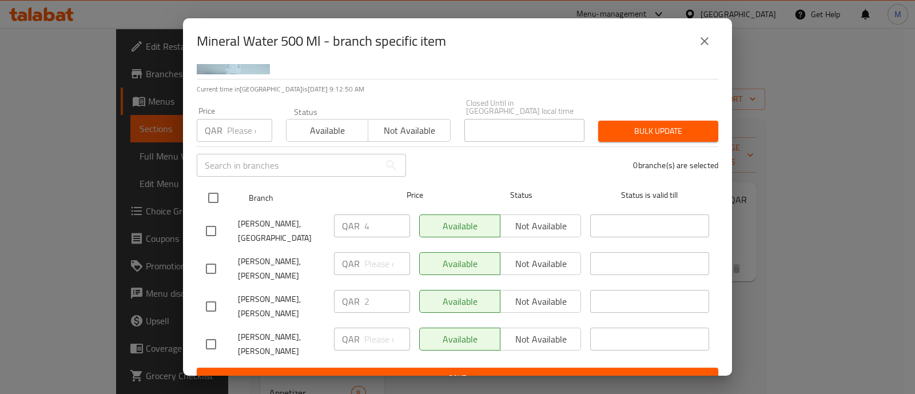
checkbox input "true"
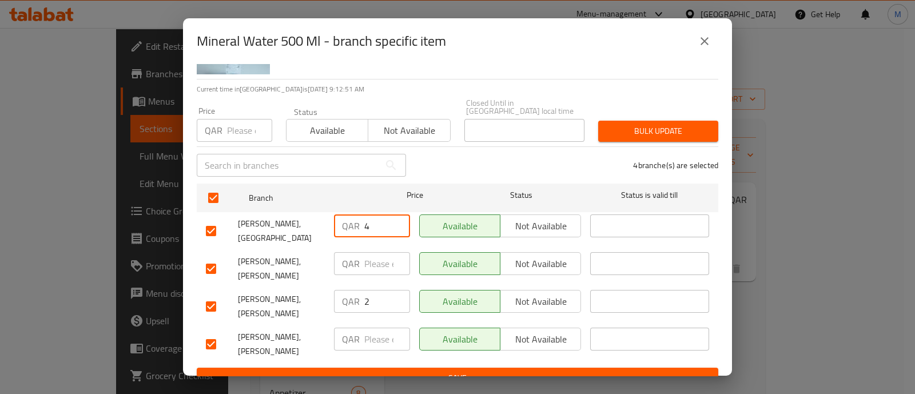
drag, startPoint x: 375, startPoint y: 215, endPoint x: 323, endPoint y: 215, distance: 52.0
click at [324, 215] on div "Aldayaa bakery, Old Airport QAR 4 ​ Available Not available ​" at bounding box center [457, 231] width 512 height 42
type input "2"
type input "3"
click at [376, 255] on input "number" at bounding box center [387, 263] width 46 height 23
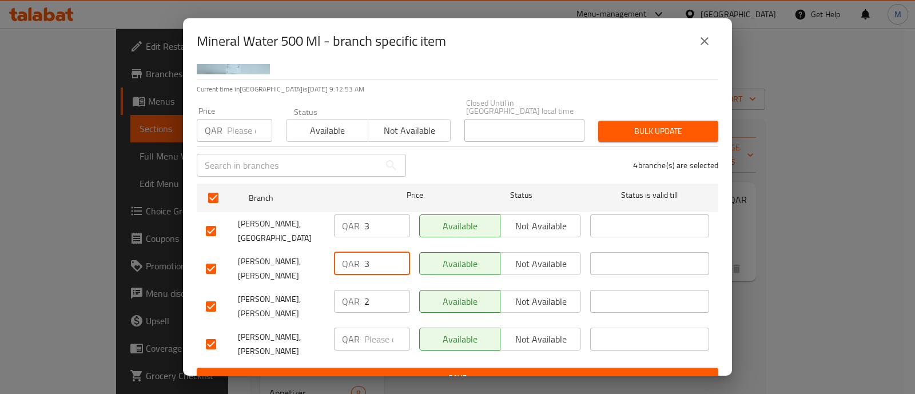
type input "3"
click at [372, 296] on input "2" at bounding box center [387, 301] width 46 height 23
drag, startPoint x: 372, startPoint y: 296, endPoint x: 348, endPoint y: 289, distance: 24.3
click at [348, 290] on div "QAR 2 ​" at bounding box center [372, 301] width 76 height 23
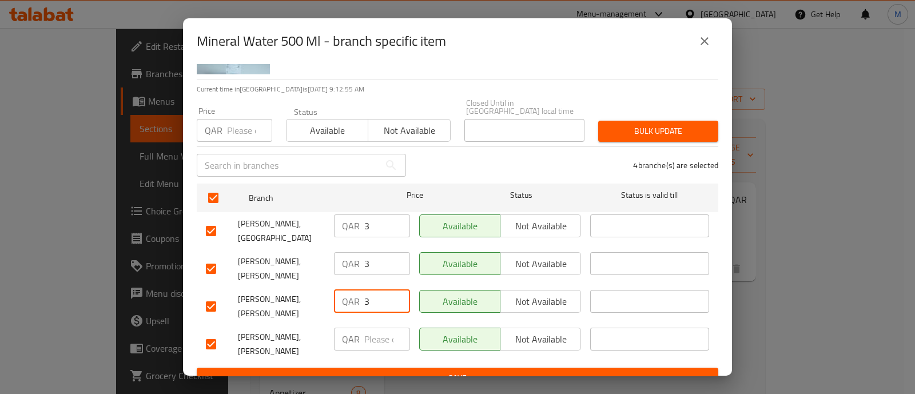
type input "3"
click at [365, 328] on input "number" at bounding box center [387, 339] width 46 height 23
type input "3"
click at [374, 347] on div "QAR 3 ​" at bounding box center [371, 344] width 85 height 42
click at [376, 371] on span "Save" at bounding box center [457, 378] width 503 height 14
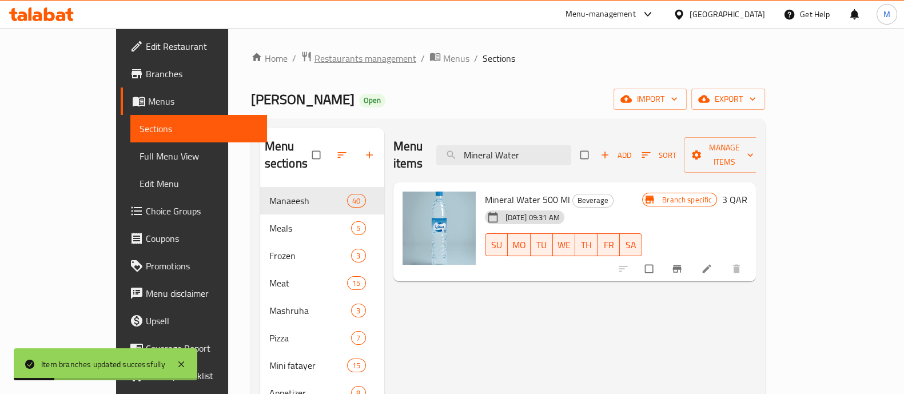
click at [314, 59] on span "Restaurants management" at bounding box center [365, 58] width 102 height 14
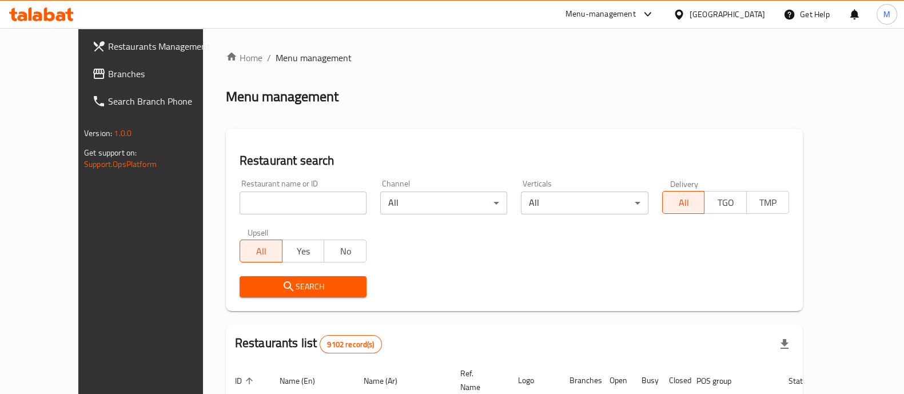
click at [246, 202] on input "search" at bounding box center [302, 202] width 127 height 23
type input "chef babu"
click button "Search" at bounding box center [302, 286] width 127 height 21
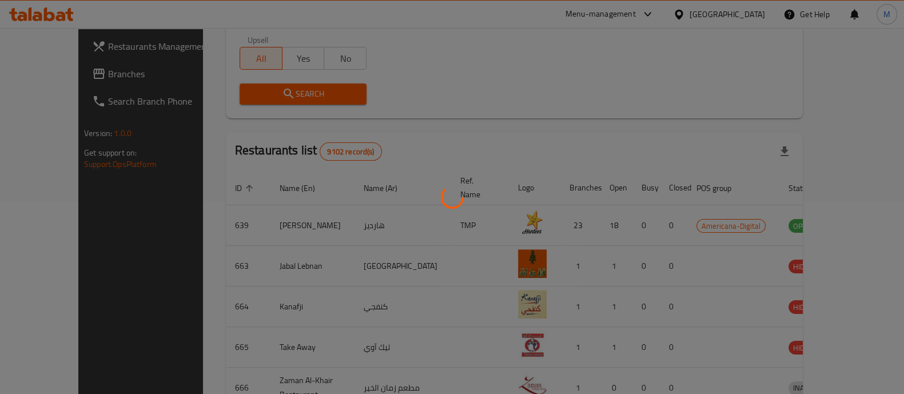
scroll to position [93, 0]
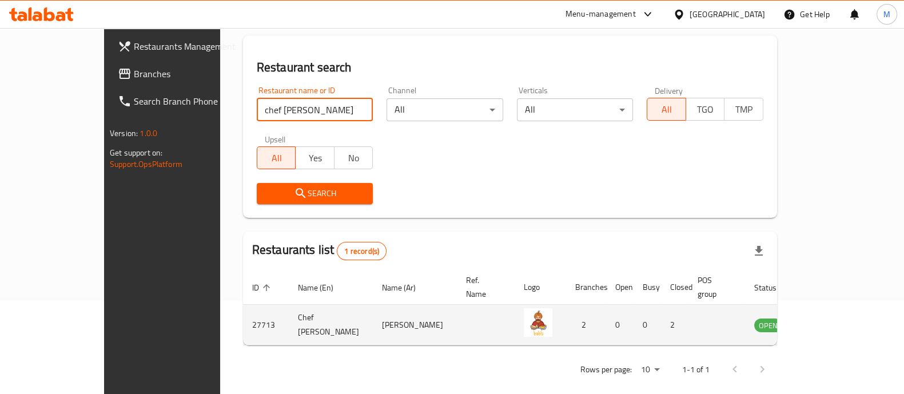
click at [837, 313] on td "enhanced table" at bounding box center [824, 325] width 39 height 41
click at [825, 323] on icon "enhanced table" at bounding box center [823, 325] width 4 height 5
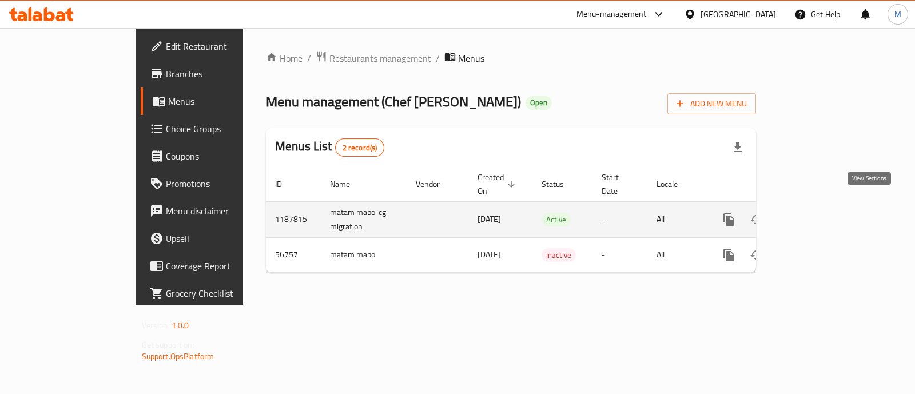
click at [825, 214] on link "enhanced table" at bounding box center [810, 219] width 27 height 27
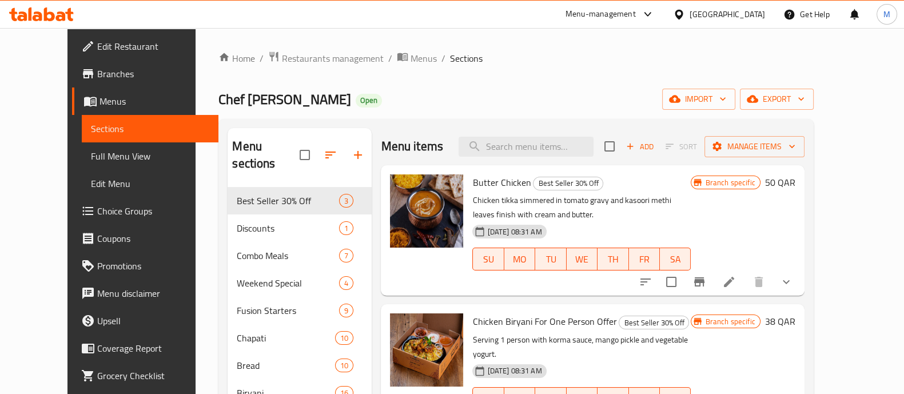
click at [793, 284] on icon "show more" at bounding box center [786, 282] width 14 height 14
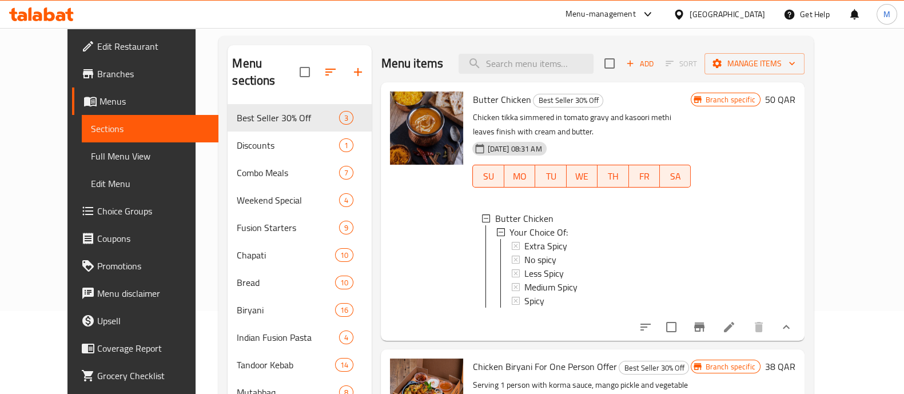
scroll to position [81, 0]
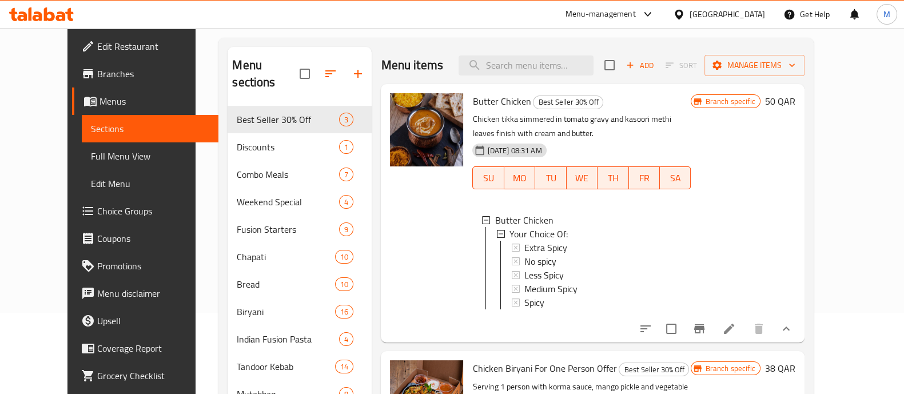
click at [472, 98] on span "Butter Chicken" at bounding box center [501, 101] width 58 height 17
copy h6 "Butter Chicken"
click at [540, 77] on div "Menu items Add Sort Manage items" at bounding box center [592, 65] width 423 height 37
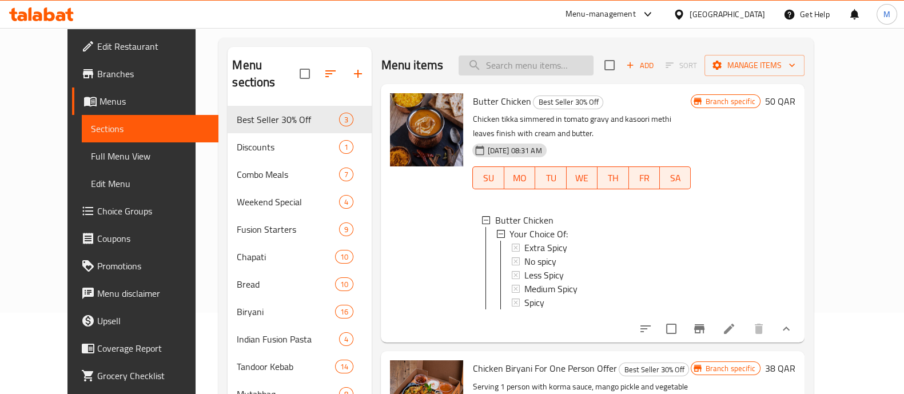
click at [541, 68] on input "search" at bounding box center [525, 65] width 135 height 20
paste input "Butter Chicken"
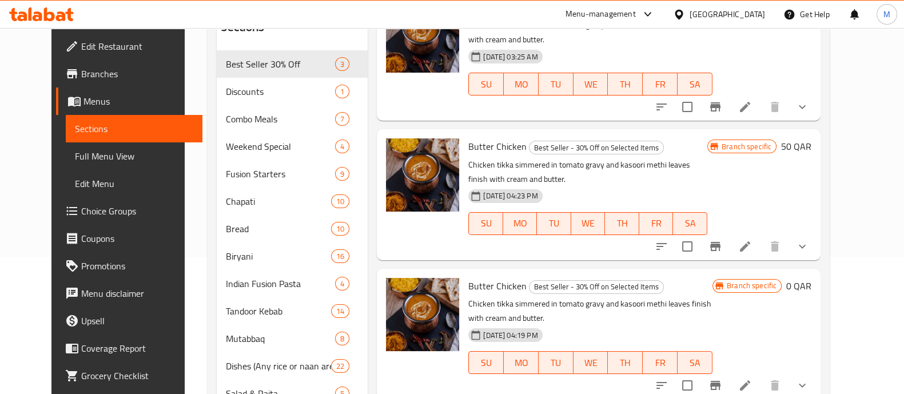
scroll to position [138, 0]
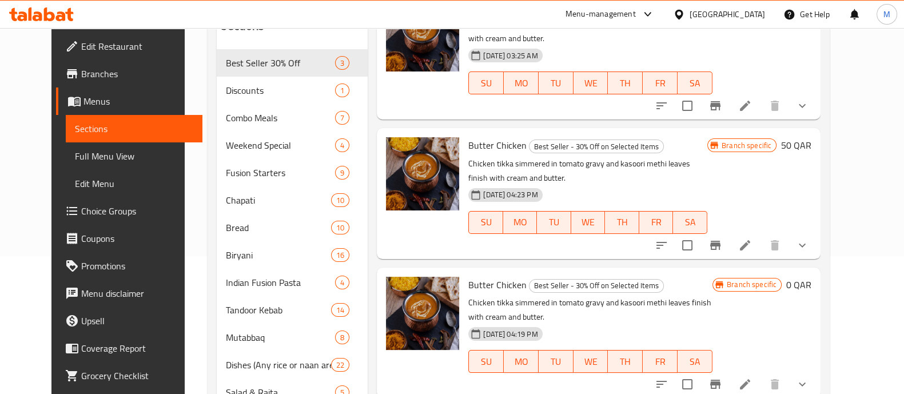
type input "Butter Chicken"
click at [809, 247] on icon "show more" at bounding box center [802, 245] width 14 height 14
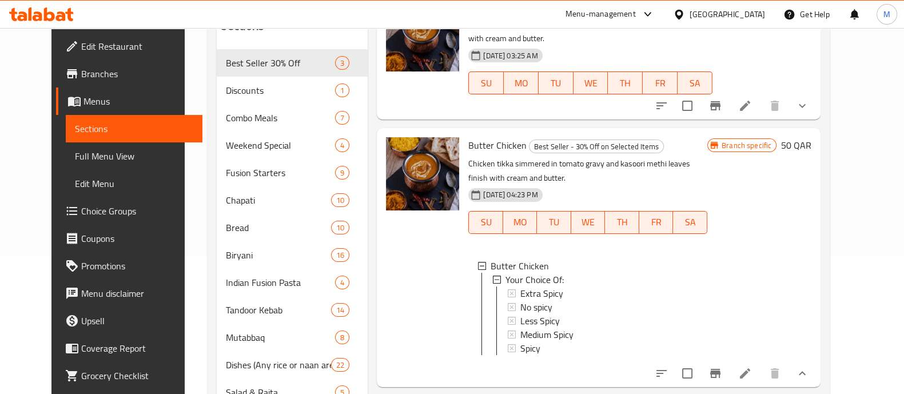
click at [811, 247] on div "Branch specific 50 QAR" at bounding box center [759, 257] width 104 height 240
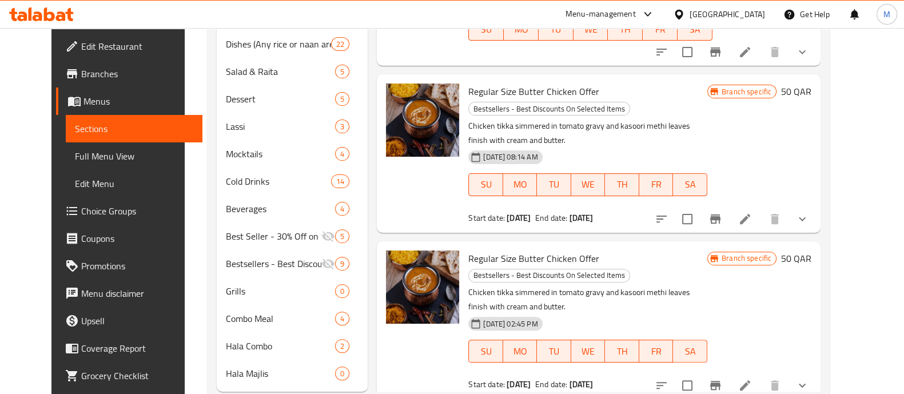
scroll to position [470, 0]
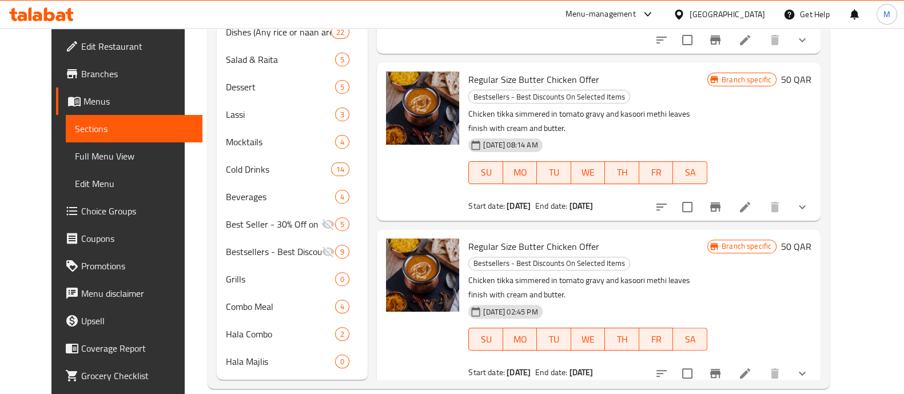
click at [809, 366] on icon "show more" at bounding box center [802, 373] width 14 height 14
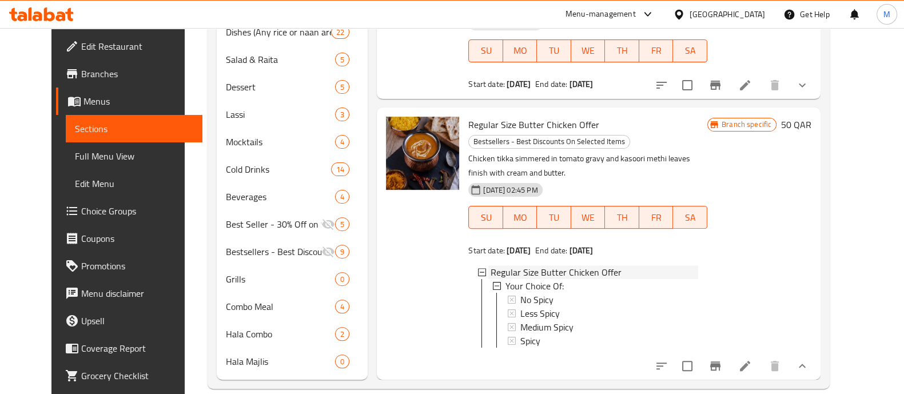
click at [548, 265] on span "Regular Size Butter Chicken Offer" at bounding box center [555, 272] width 131 height 14
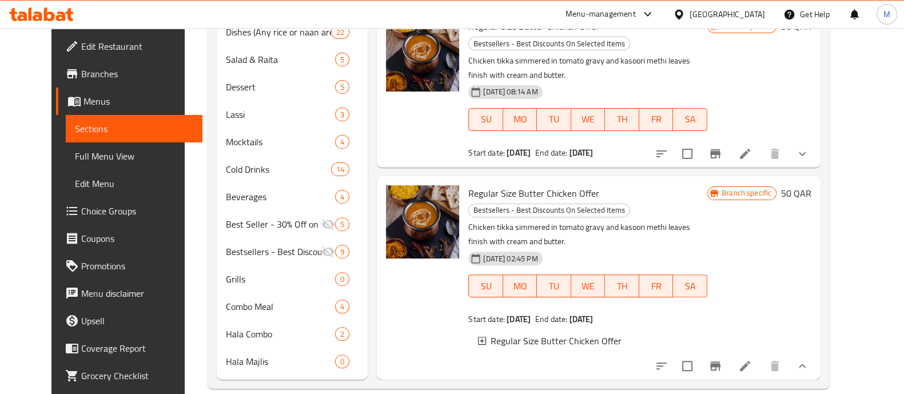
scroll to position [888, 0]
click at [722, 359] on icon "Branch-specific-item" at bounding box center [715, 366] width 14 height 14
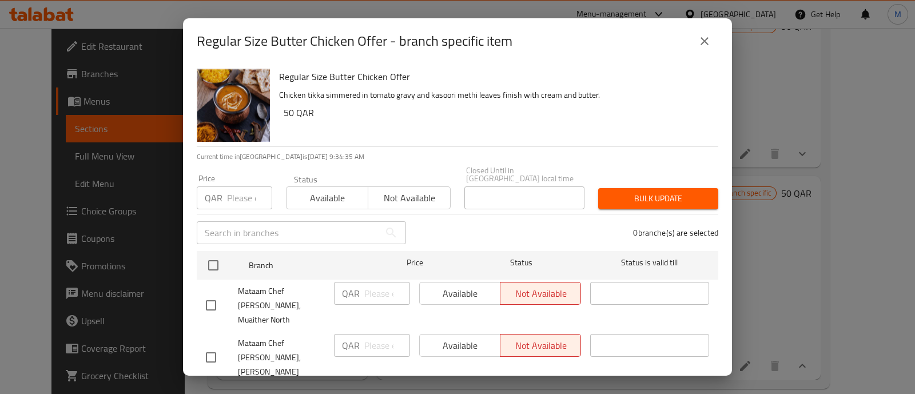
click at [698, 49] on button "close" at bounding box center [703, 40] width 27 height 27
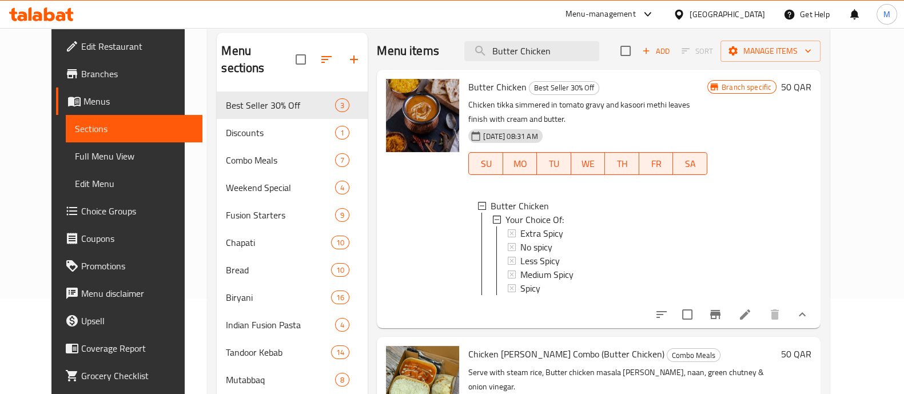
scroll to position [0, 0]
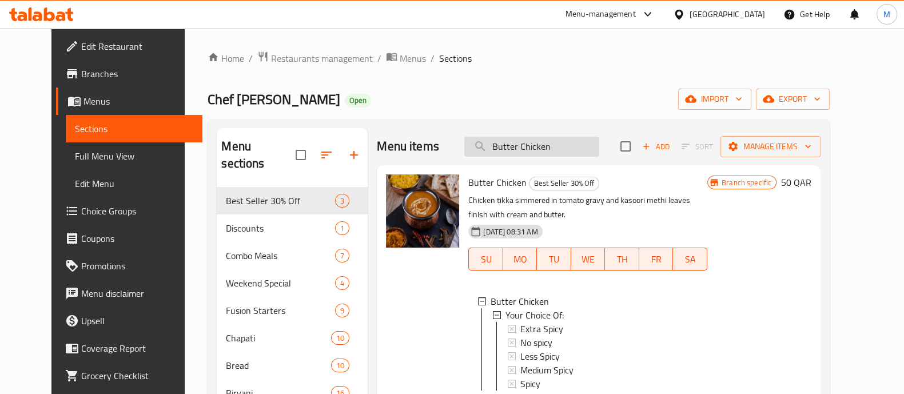
click at [541, 145] on input "Butter Chicken" at bounding box center [531, 147] width 135 height 20
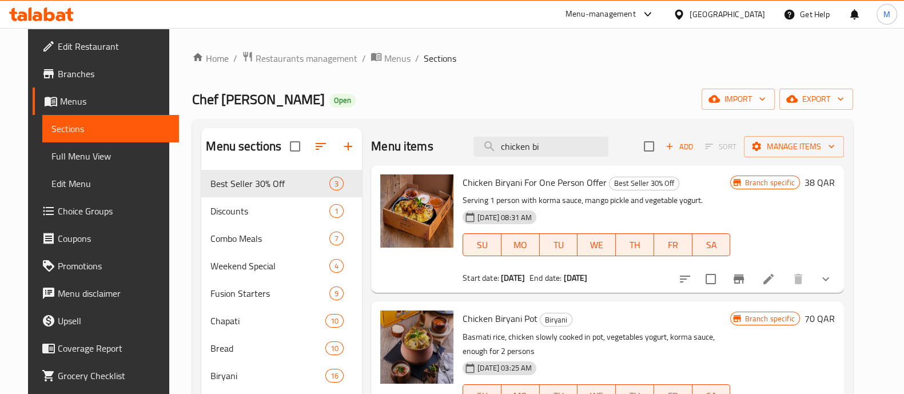
type input "chicken bi"
click at [520, 183] on span "Chicken Biryani For One Person Offer" at bounding box center [534, 182] width 144 height 17
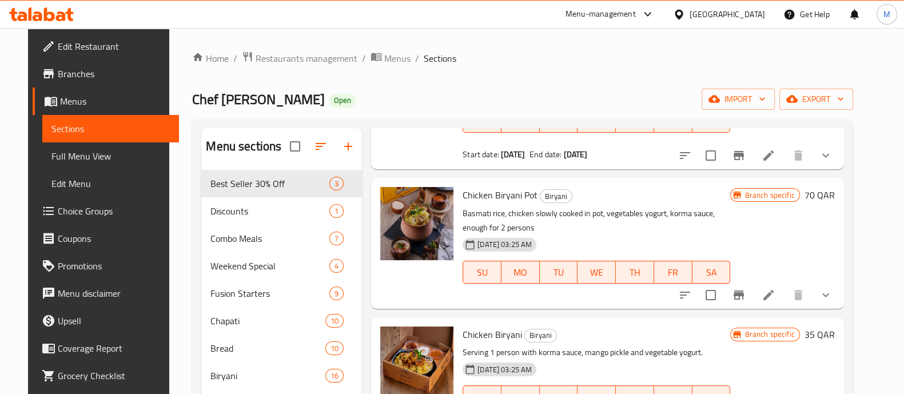
scroll to position [182, 0]
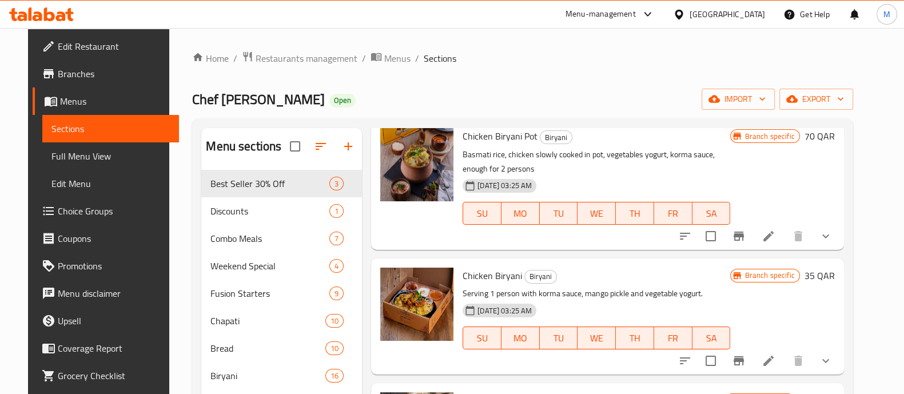
click at [470, 269] on span "Chicken Biryani" at bounding box center [491, 275] width 59 height 17
click at [838, 350] on button "show more" at bounding box center [825, 360] width 27 height 27
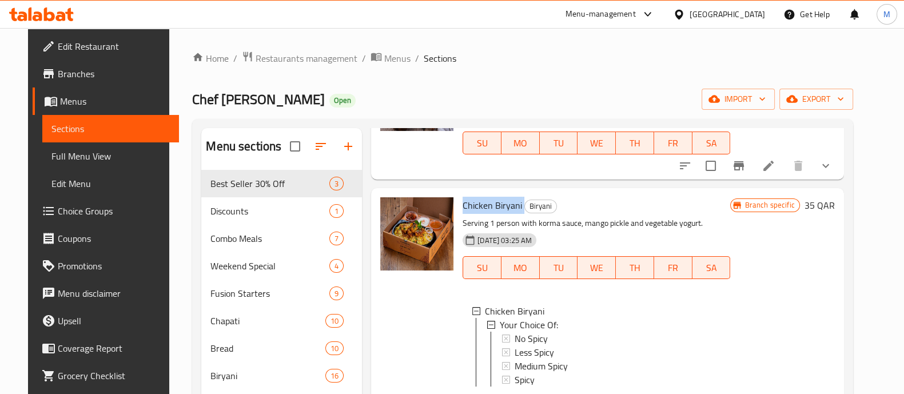
scroll to position [258, 0]
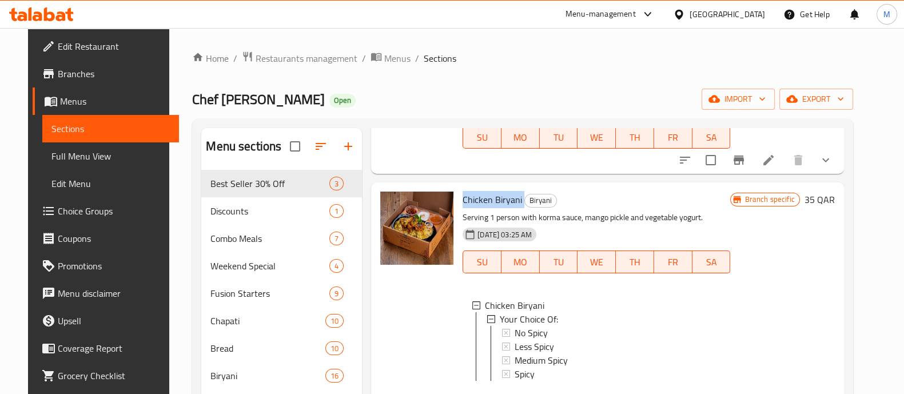
copy h6 "Chicken Biryani"
click at [298, 59] on span "Restaurants management" at bounding box center [307, 58] width 102 height 14
